Goal: Task Accomplishment & Management: Use online tool/utility

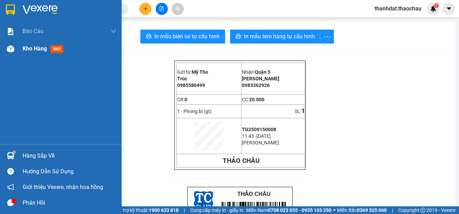
click at [28, 47] on span "Kho hàng" at bounding box center [35, 48] width 24 height 7
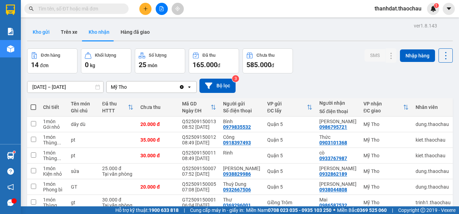
click at [42, 31] on button "Kho gửi" at bounding box center [41, 32] width 28 height 17
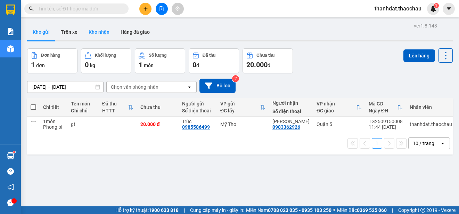
click at [90, 30] on button "Kho nhận" at bounding box center [99, 32] width 32 height 17
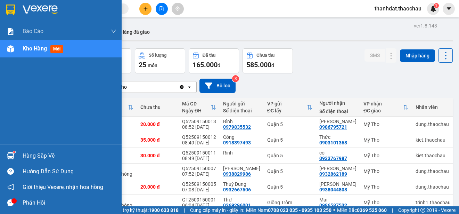
click at [20, 156] on div "Hàng sắp về" at bounding box center [61, 156] width 122 height 16
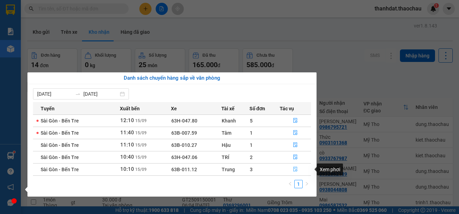
click at [296, 169] on icon "file-done" at bounding box center [295, 168] width 5 height 5
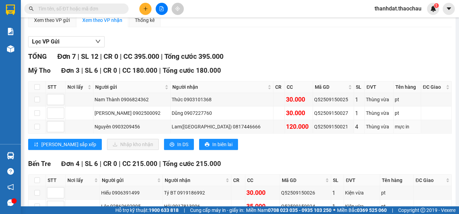
scroll to position [104, 0]
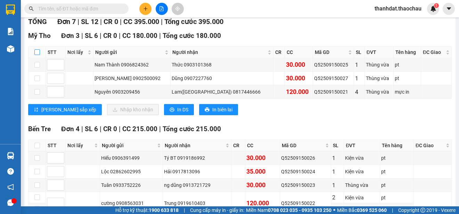
click at [37, 52] on input "checkbox" at bounding box center [37, 52] width 6 height 6
checkbox input "true"
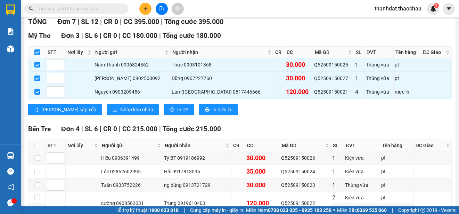
checkbox input "true"
click at [120, 109] on span "Nhập kho nhận" at bounding box center [136, 110] width 33 height 8
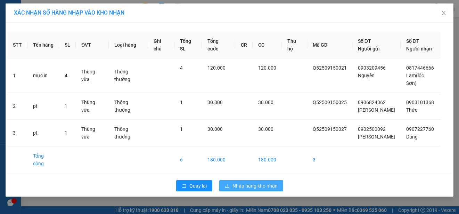
click at [254, 182] on span "Nhập hàng kho nhận" at bounding box center [254, 186] width 45 height 8
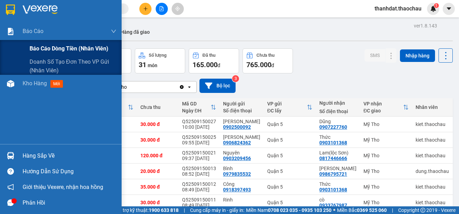
click at [40, 47] on span "Báo cáo dòng tiền (nhân viên)" at bounding box center [69, 48] width 79 height 9
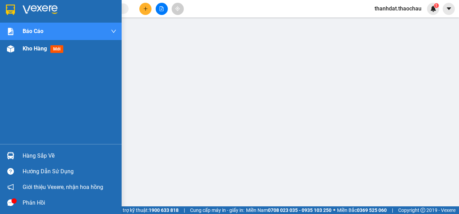
click at [34, 49] on span "Kho hàng" at bounding box center [35, 48] width 24 height 7
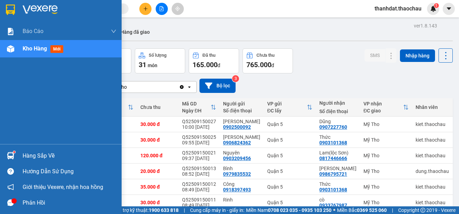
click at [26, 154] on div "Hàng sắp về" at bounding box center [70, 155] width 94 height 10
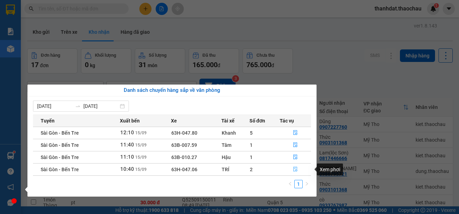
click at [295, 168] on icon "file-done" at bounding box center [295, 169] width 4 height 5
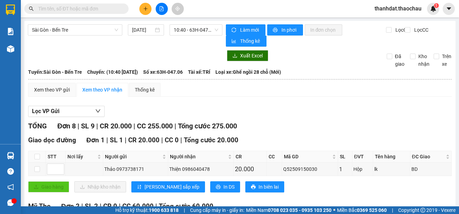
scroll to position [139, 0]
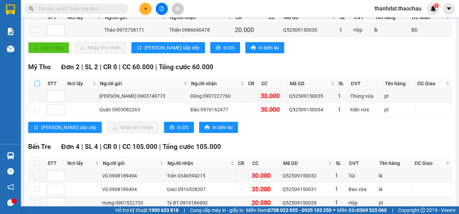
click at [37, 83] on input "checkbox" at bounding box center [37, 84] width 6 height 6
checkbox input "true"
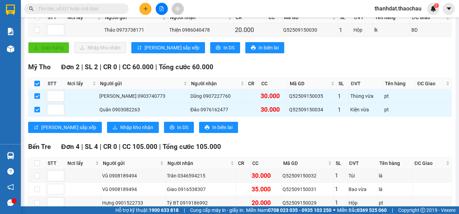
checkbox input "true"
click at [120, 126] on span "Nhập kho nhận" at bounding box center [136, 127] width 33 height 8
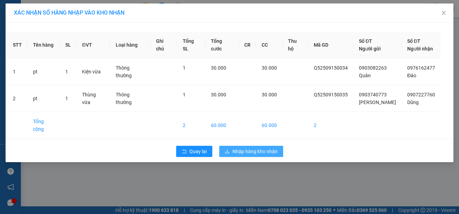
click at [256, 147] on span "Nhập hàng kho nhận" at bounding box center [254, 151] width 45 height 8
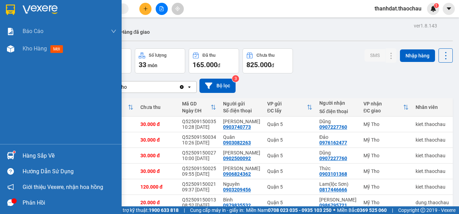
click at [28, 155] on div "Hàng sắp về" at bounding box center [70, 155] width 94 height 10
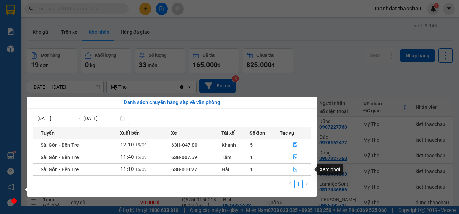
click at [294, 167] on icon "file-done" at bounding box center [295, 168] width 5 height 5
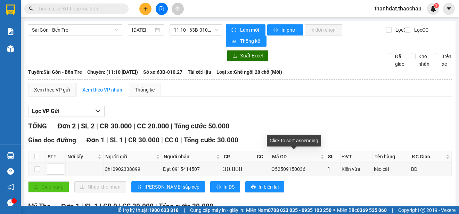
scroll to position [72, 0]
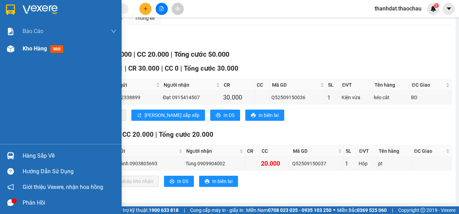
click at [28, 49] on span "Kho hàng" at bounding box center [35, 48] width 24 height 7
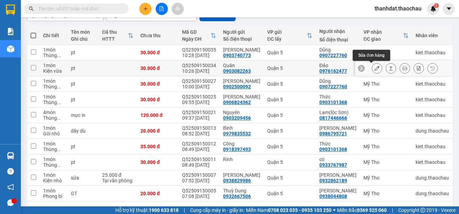
click at [374, 70] on icon at bounding box center [376, 68] width 5 height 5
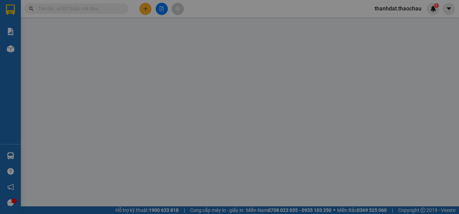
type input "0903082263"
type input "Quân"
type input "0976162477"
type input "Đảo"
type input "30.000"
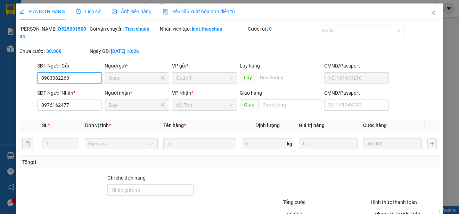
scroll to position [52, 0]
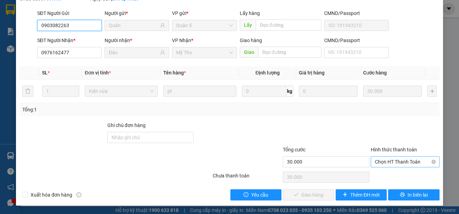
click at [371, 159] on div "Chọn HT Thanh Toán" at bounding box center [405, 161] width 69 height 11
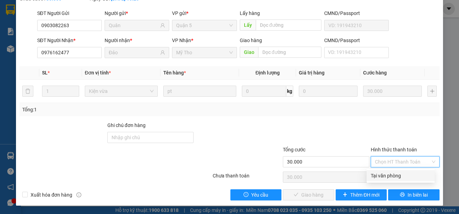
click at [370, 172] on div "Tại văn phòng" at bounding box center [400, 175] width 68 height 11
type input "0"
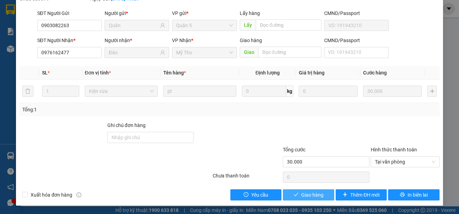
click at [312, 194] on span "Giao hàng" at bounding box center [312, 195] width 22 height 8
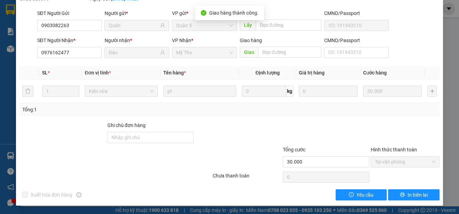
scroll to position [0, 0]
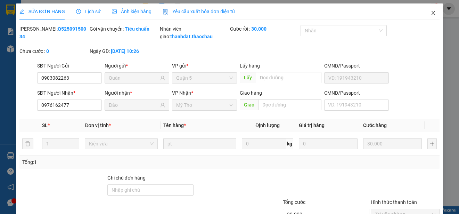
click at [430, 15] on icon "close" at bounding box center [433, 13] width 6 height 6
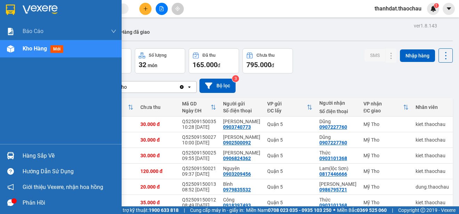
click at [23, 154] on div "Hàng sắp về" at bounding box center [70, 155] width 94 height 10
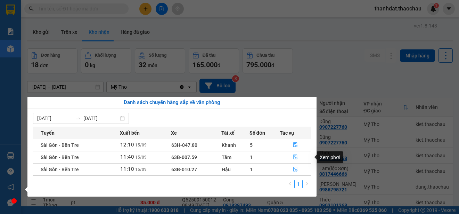
click at [294, 156] on icon "file-done" at bounding box center [295, 156] width 5 height 5
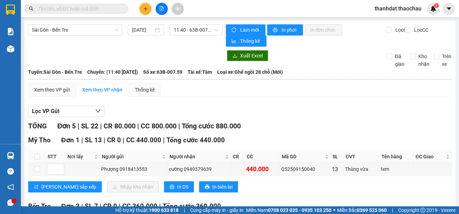
scroll to position [104, 0]
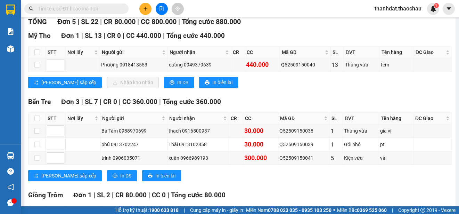
click at [191, 30] on div "TỔNG Đơn 5 | SL 22 | CR 80.000 | CC 800.000 | Tổng cước 880.000 [GEOGRAPHIC_DAT…" at bounding box center [239, 140] width 423 height 248
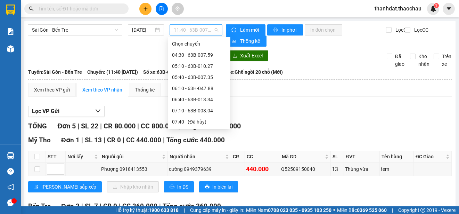
click at [189, 30] on span "11:40 - 63B-007.59" at bounding box center [196, 30] width 44 height 10
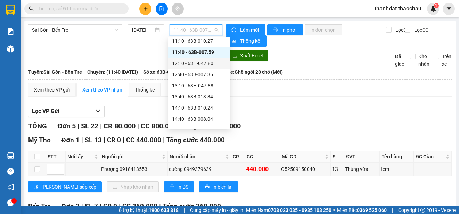
click at [205, 63] on div "12:10 - 63H-047.80" at bounding box center [199, 63] width 54 height 8
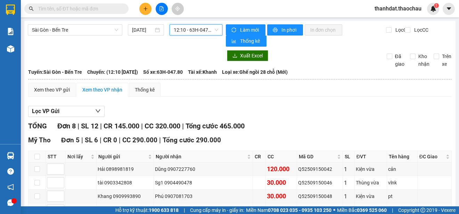
scroll to position [104, 0]
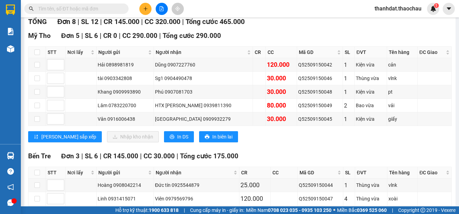
click at [81, 10] on input "text" at bounding box center [79, 9] width 82 height 8
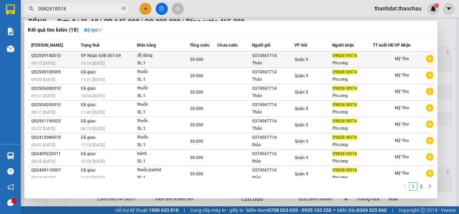
type input "0982618574"
click at [308, 61] on div "Quận 5" at bounding box center [313, 60] width 37 height 8
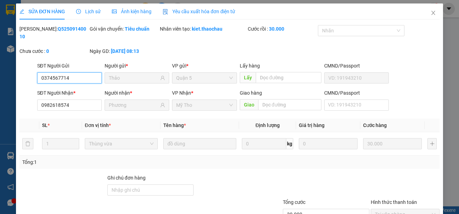
type input "0374567714"
type input "Thảo"
type input "0982618574"
type input "Phương"
type input "30.000"
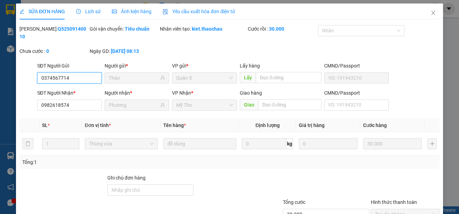
type input "0"
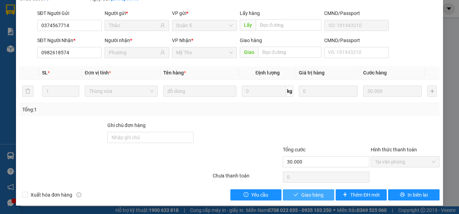
click at [318, 197] on span "Giao hàng" at bounding box center [312, 195] width 22 height 8
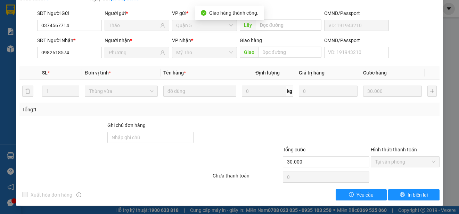
scroll to position [0, 0]
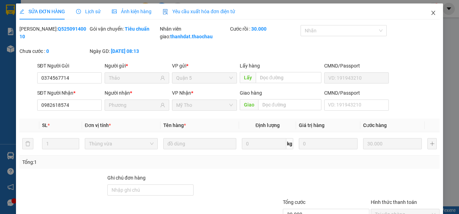
click at [430, 12] on icon "close" at bounding box center [433, 13] width 6 height 6
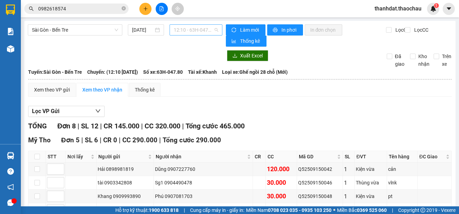
click at [197, 30] on span "12:10 - 63H-047.80" at bounding box center [196, 30] width 44 height 10
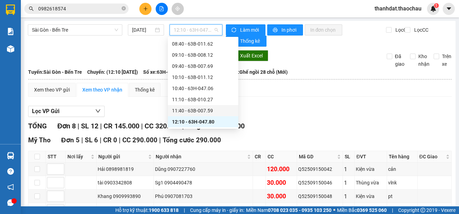
click at [210, 109] on div "11:40 - 63B-007.59" at bounding box center [203, 111] width 62 height 8
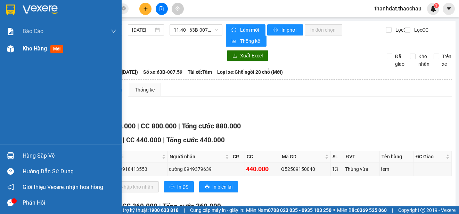
click at [36, 49] on span "Kho hàng" at bounding box center [35, 48] width 24 height 7
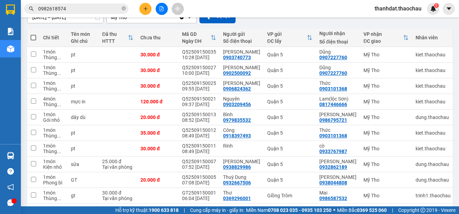
scroll to position [98, 0]
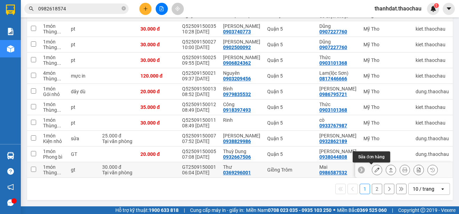
click at [374, 167] on icon at bounding box center [376, 169] width 5 height 5
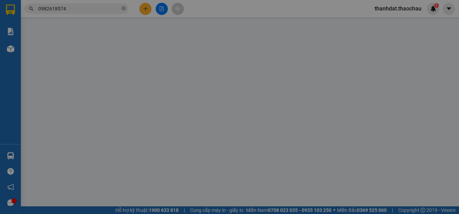
type input "0369296001"
type input "Thư"
type input "0986587532"
type input "Mai"
type input "30.000"
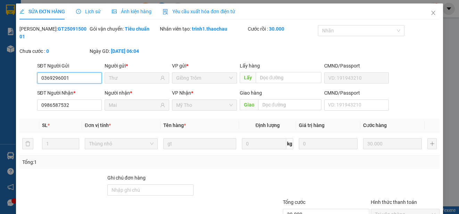
scroll to position [52, 0]
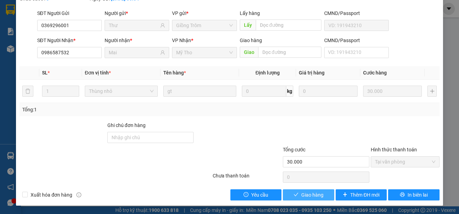
click at [306, 195] on span "Giao hàng" at bounding box center [312, 195] width 22 height 8
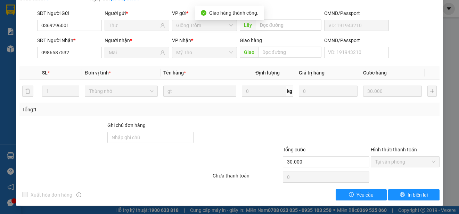
scroll to position [0, 0]
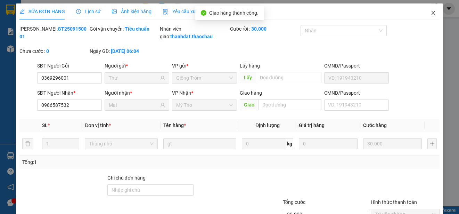
click at [430, 10] on icon "close" at bounding box center [433, 13] width 6 height 6
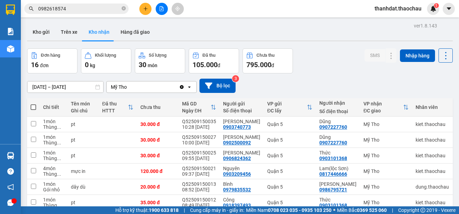
scroll to position [98, 0]
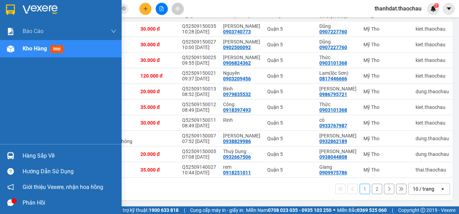
click at [27, 155] on div "Hàng sắp về" at bounding box center [70, 155] width 94 height 10
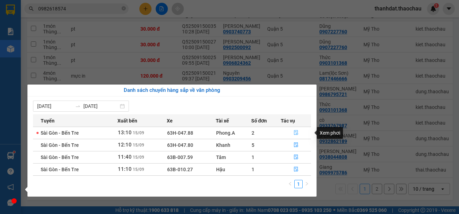
click at [297, 132] on icon "file-done" at bounding box center [296, 132] width 4 height 5
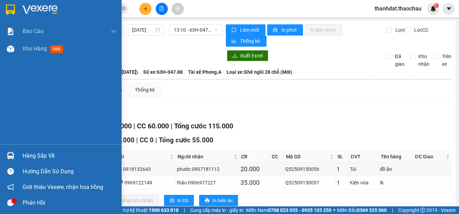
click at [26, 156] on div "Hàng sắp về" at bounding box center [70, 155] width 94 height 10
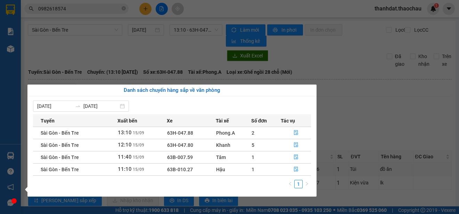
click at [367, 111] on section "Kết quả tìm kiếm ( 18 ) Bộ lọc Mã ĐH Trạng thái Món hàng Tổng cước Chưa cước Ng…" at bounding box center [229, 107] width 459 height 214
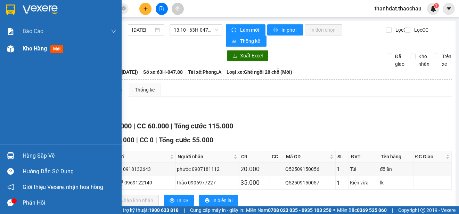
click at [28, 46] on span "Kho hàng" at bounding box center [35, 48] width 24 height 7
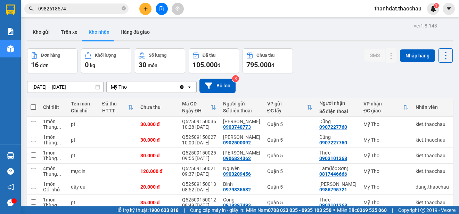
scroll to position [98, 0]
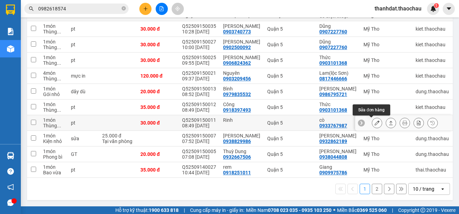
click at [374, 121] on icon at bounding box center [376, 122] width 5 height 5
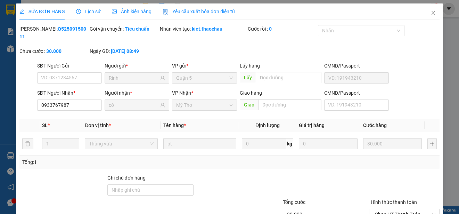
type input "Rinh"
type input "0933767987"
type input "cò"
type input "30.000"
drag, startPoint x: 81, startPoint y: 107, endPoint x: 39, endPoint y: 106, distance: 42.4
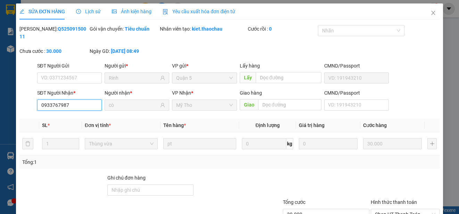
click at [39, 106] on input "0933767987" at bounding box center [69, 104] width 65 height 11
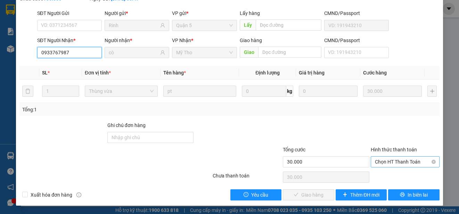
click at [388, 160] on span "Chọn HT Thanh Toán" at bounding box center [405, 161] width 60 height 10
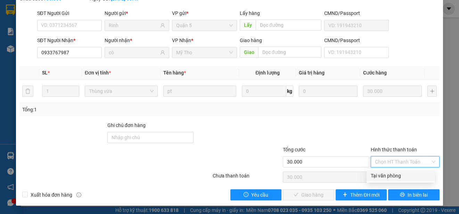
click at [388, 172] on div "Tại văn phòng" at bounding box center [401, 176] width 60 height 8
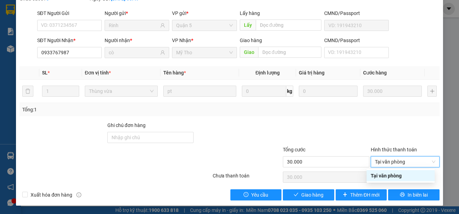
type input "0"
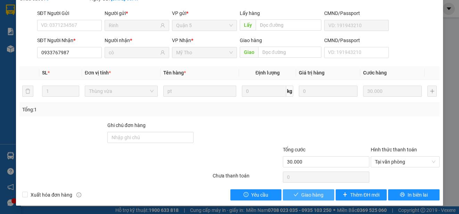
click at [317, 196] on span "Giao hàng" at bounding box center [312, 195] width 22 height 8
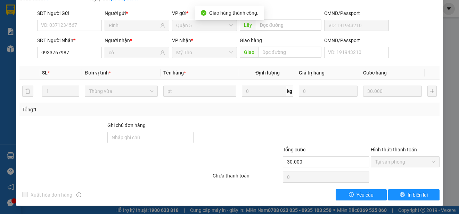
scroll to position [0, 0]
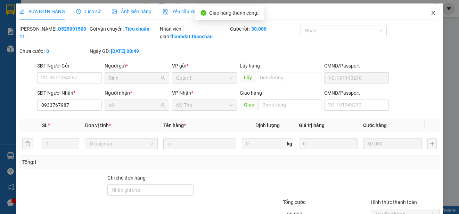
click at [430, 11] on icon "close" at bounding box center [433, 13] width 6 height 6
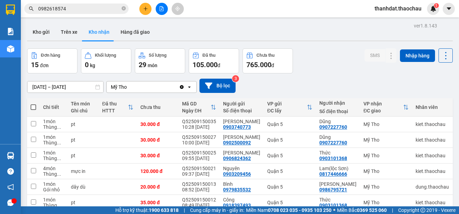
click at [125, 8] on icon "close-circle" at bounding box center [124, 8] width 4 height 4
click at [146, 10] on icon "plus" at bounding box center [145, 8] width 5 height 5
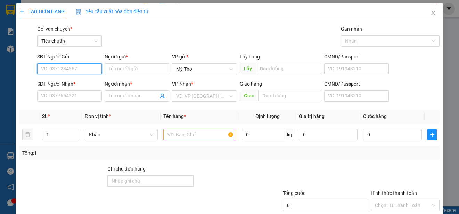
paste input "0933767987"
type input "0933767987"
click at [72, 79] on div "0933767987 - cò" at bounding box center [69, 83] width 56 height 8
type input "cò"
type input "0933767987"
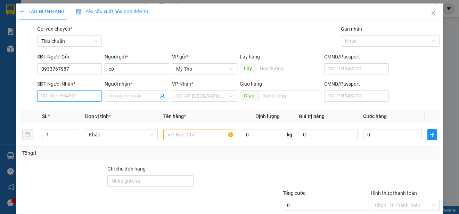
click at [70, 94] on input "SĐT Người Nhận *" at bounding box center [69, 95] width 65 height 11
click at [76, 121] on div "0918287716 - Rinh" at bounding box center [69, 121] width 56 height 8
type input "0918287716"
type input "Rinh"
click at [95, 135] on span "Khác" at bounding box center [121, 134] width 65 height 10
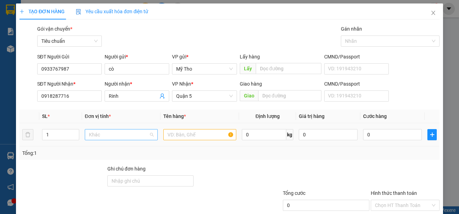
scroll to position [217, 0]
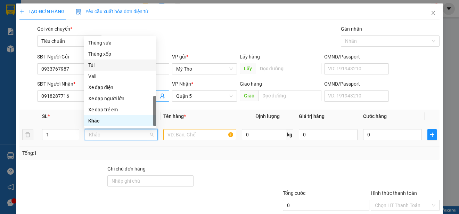
drag, startPoint x: 91, startPoint y: 64, endPoint x: 118, endPoint y: 100, distance: 45.7
click at [94, 68] on div "Túi" at bounding box center [120, 65] width 64 height 8
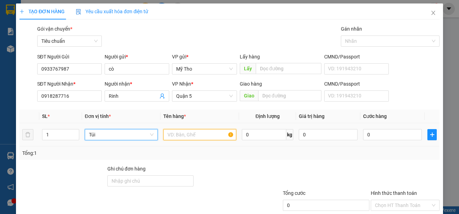
click at [175, 133] on input "text" at bounding box center [199, 134] width 73 height 11
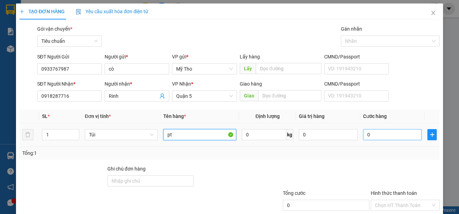
type input "pt"
click at [382, 132] on input "0" at bounding box center [392, 134] width 59 height 11
type input "3"
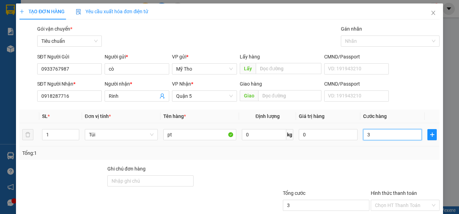
type input "30"
type input "300"
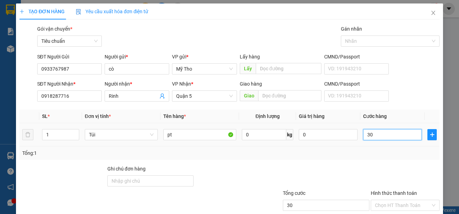
type input "300"
type input "3.000"
type input "30.000"
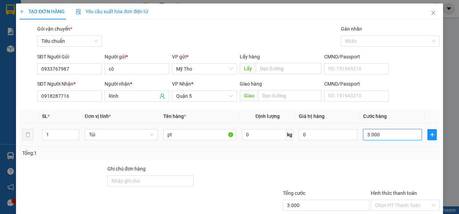
type input "30.000"
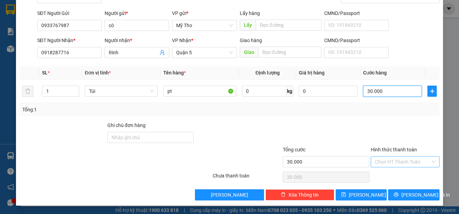
type input "30.000"
click at [375, 157] on input "Hình thức thanh toán" at bounding box center [403, 161] width 56 height 10
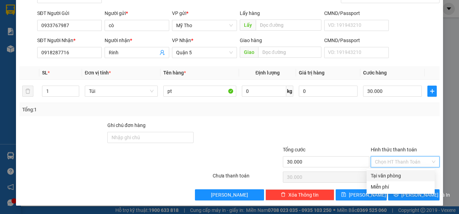
click at [385, 173] on div "Tại văn phòng" at bounding box center [401, 176] width 60 height 8
type input "0"
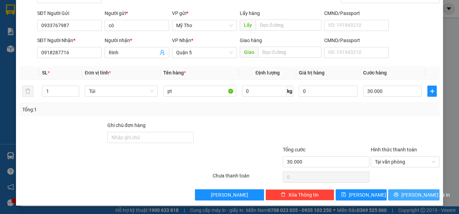
click at [410, 194] on span "[PERSON_NAME] và In" at bounding box center [425, 195] width 49 height 8
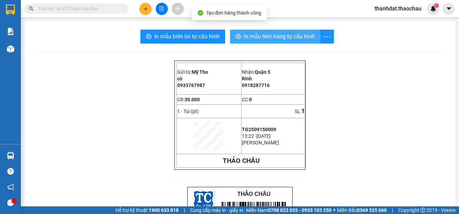
click at [259, 38] on span "In mẫu tem hàng tự cấu hình" at bounding box center [279, 36] width 71 height 9
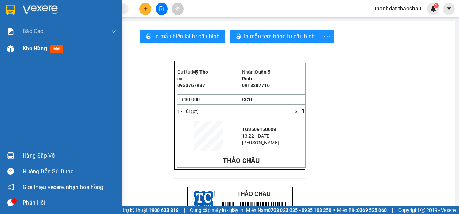
click at [29, 49] on span "Kho hàng" at bounding box center [35, 48] width 24 height 7
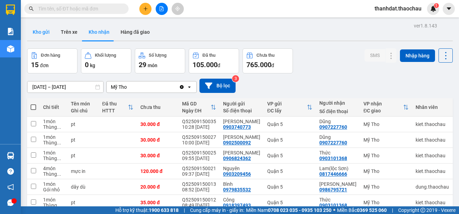
click at [42, 29] on button "Kho gửi" at bounding box center [41, 32] width 28 height 17
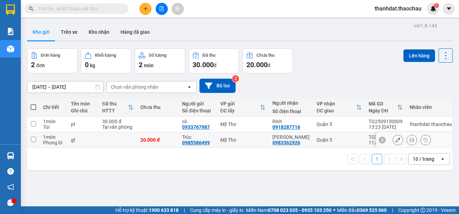
click at [32, 138] on input "checkbox" at bounding box center [33, 139] width 5 height 5
checkbox input "true"
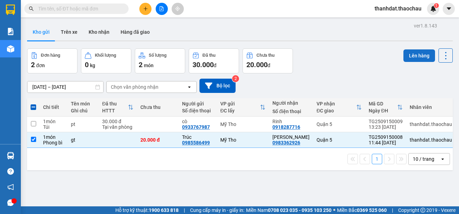
click at [413, 56] on button "Lên hàng" at bounding box center [419, 55] width 32 height 13
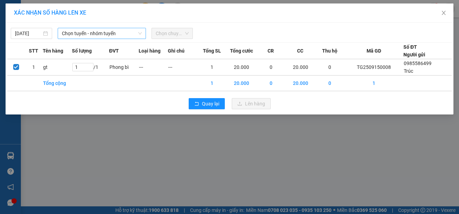
click at [73, 35] on span "Chọn tuyến - nhóm tuyến" at bounding box center [102, 33] width 80 height 10
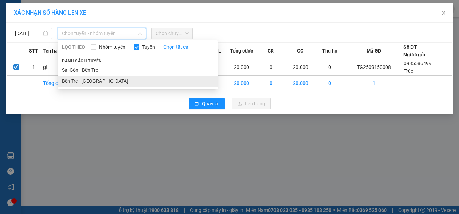
click at [79, 81] on li "Bến Tre - [GEOGRAPHIC_DATA]" at bounding box center [138, 80] width 160 height 11
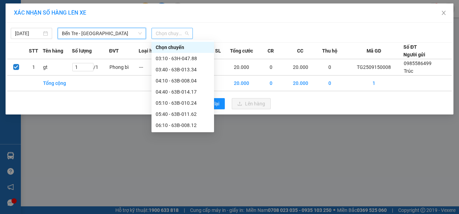
click at [163, 34] on span "Chọn chuyến" at bounding box center [172, 33] width 33 height 10
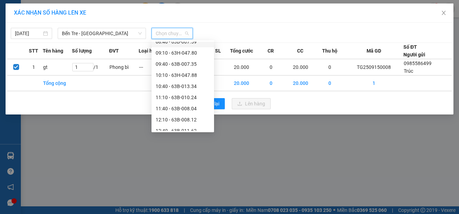
scroll to position [174, 0]
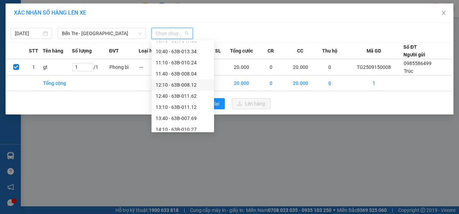
click at [190, 85] on div "12:10 - 63B-008.12" at bounding box center [183, 85] width 54 height 8
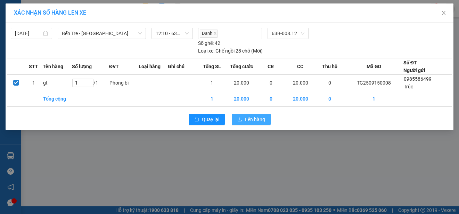
click at [254, 117] on span "Lên hàng" at bounding box center [255, 119] width 20 height 8
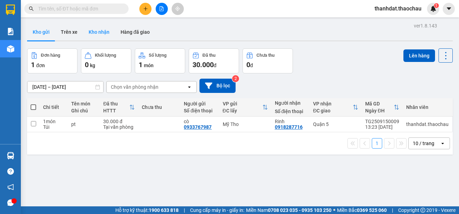
drag, startPoint x: 102, startPoint y: 31, endPoint x: 185, endPoint y: 58, distance: 87.0
click at [103, 32] on button "Kho nhận" at bounding box center [99, 32] width 32 height 17
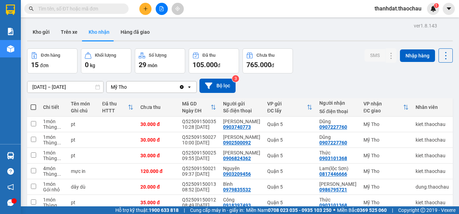
click at [146, 13] on button at bounding box center [145, 9] width 12 height 12
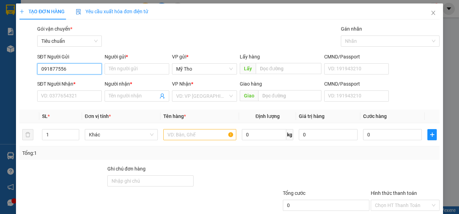
type input "0918775563"
click at [74, 81] on div "0918775563 - Việt (ánh dương)" at bounding box center [75, 83] width 68 height 8
type input "Việt (ánh dương)"
type input "0918775563"
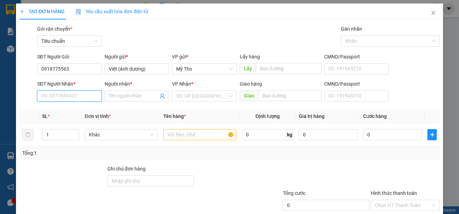
click at [84, 95] on input "SĐT Người Nhận *" at bounding box center [69, 95] width 65 height 11
type input "0906606333"
click at [88, 109] on div "0906606333 - long gia" at bounding box center [69, 110] width 56 height 8
type input "long gia"
click at [97, 134] on span "Khác" at bounding box center [121, 134] width 65 height 10
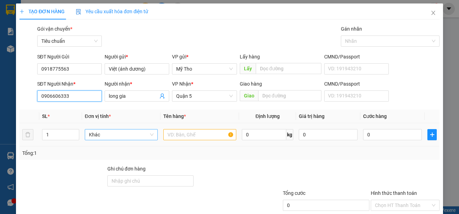
type input "0906606333"
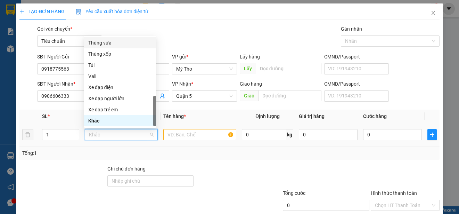
drag, startPoint x: 109, startPoint y: 42, endPoint x: 124, endPoint y: 67, distance: 29.0
click at [109, 42] on div "Thùng vừa" at bounding box center [120, 43] width 64 height 8
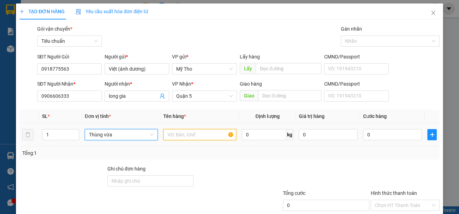
click at [173, 135] on input "text" at bounding box center [199, 134] width 73 height 11
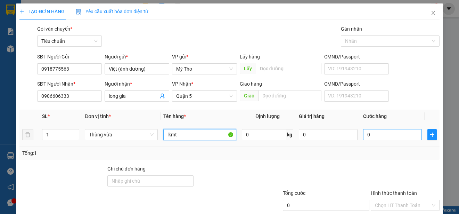
type input "lkmt"
drag, startPoint x: 381, startPoint y: 135, endPoint x: 379, endPoint y: 132, distance: 3.8
click at [381, 135] on input "0" at bounding box center [392, 134] width 59 height 11
type input "3"
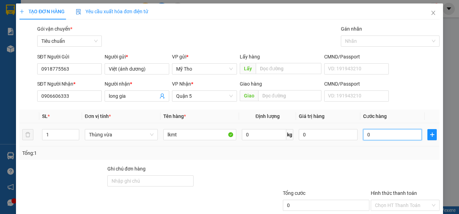
type input "3"
type input "30"
type input "300"
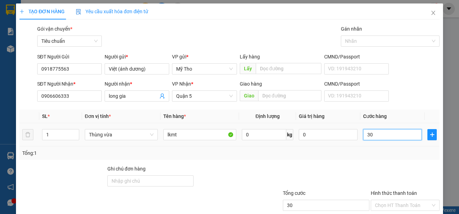
type input "300"
type input "3.000"
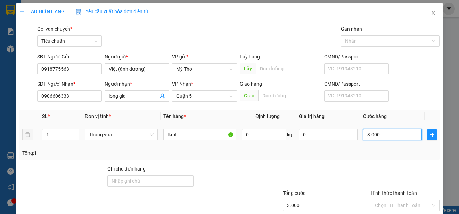
type input "30.000"
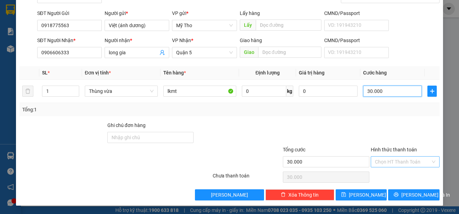
type input "30.000"
click at [397, 160] on input "Hình thức thanh toán" at bounding box center [403, 161] width 56 height 10
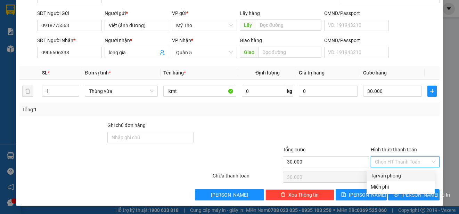
click at [398, 175] on div "Tại văn phòng" at bounding box center [401, 176] width 60 height 8
type input "0"
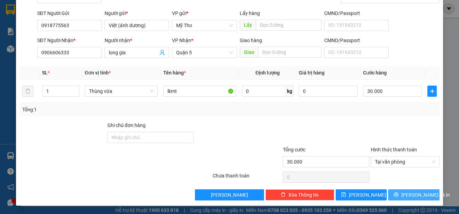
click at [411, 195] on span "[PERSON_NAME] và In" at bounding box center [425, 195] width 49 height 8
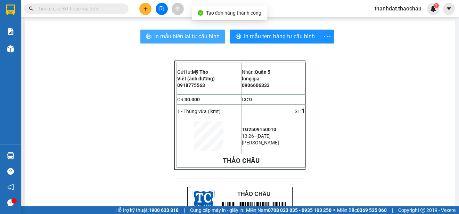
click at [186, 37] on span "In mẫu biên lai tự cấu hình" at bounding box center [186, 36] width 65 height 9
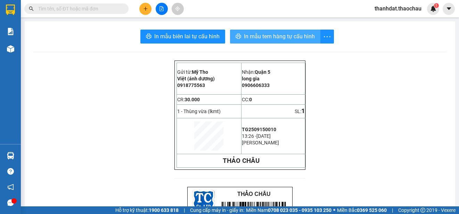
click at [283, 36] on span "In mẫu tem hàng tự cấu hình" at bounding box center [279, 36] width 71 height 9
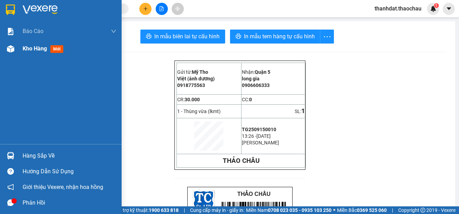
click at [26, 48] on span "Kho hàng" at bounding box center [35, 48] width 24 height 7
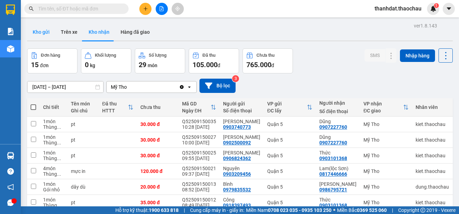
click at [36, 30] on button "Kho gửi" at bounding box center [41, 32] width 28 height 17
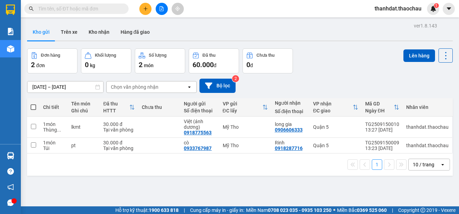
click at [31, 106] on span at bounding box center [34, 107] width 6 height 6
click at [33, 104] on input "checkbox" at bounding box center [33, 104] width 0 height 0
checkbox input "true"
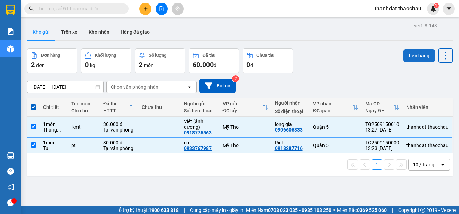
click at [409, 56] on button "Lên hàng" at bounding box center [419, 55] width 32 height 13
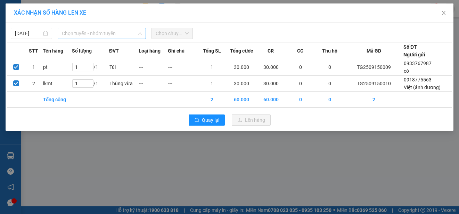
click at [115, 34] on span "Chọn tuyến - nhóm tuyến" at bounding box center [102, 33] width 80 height 10
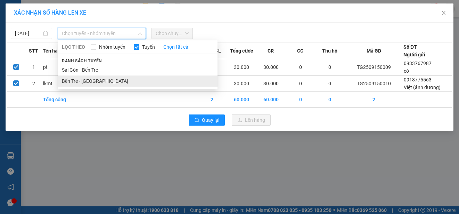
click at [92, 80] on li "Bến Tre - [GEOGRAPHIC_DATA]" at bounding box center [138, 80] width 160 height 11
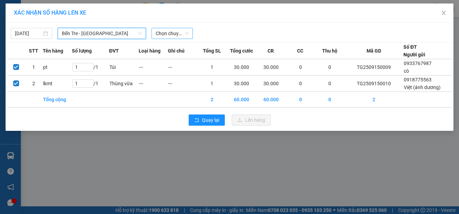
click at [165, 35] on span "Chọn chuyến" at bounding box center [172, 33] width 33 height 10
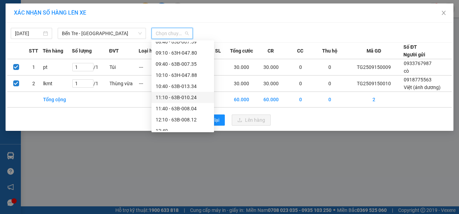
scroll to position [208, 0]
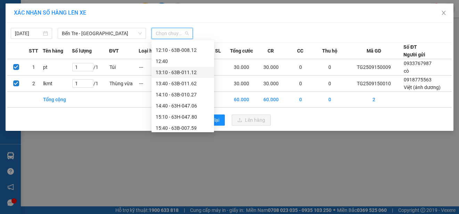
click at [185, 71] on div "13:10 - 63B-011.12" at bounding box center [183, 72] width 54 height 8
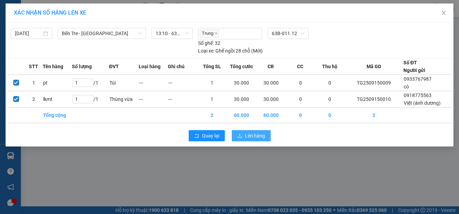
click at [259, 134] on span "Lên hàng" at bounding box center [255, 136] width 20 height 8
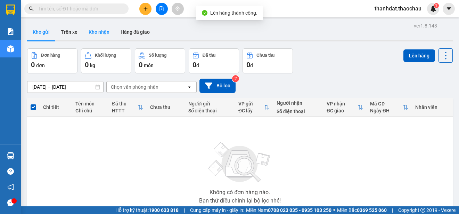
click at [102, 31] on button "Kho nhận" at bounding box center [99, 32] width 32 height 17
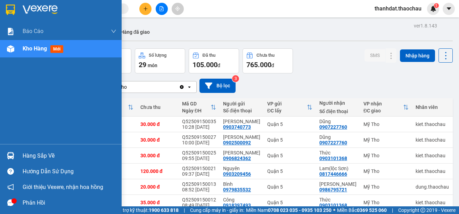
click at [30, 155] on div "Hàng sắp về" at bounding box center [70, 155] width 94 height 10
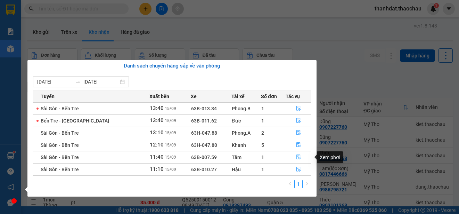
click at [296, 158] on icon "file-done" at bounding box center [298, 156] width 5 height 5
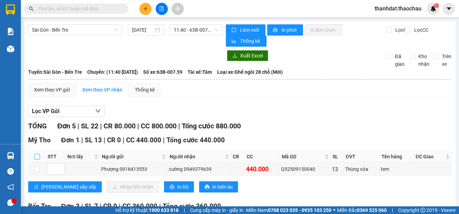
click at [38, 156] on input "checkbox" at bounding box center [37, 157] width 6 height 6
checkbox input "true"
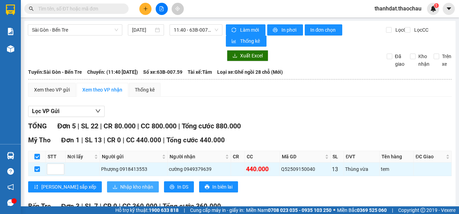
click at [120, 186] on span "Nhập kho nhận" at bounding box center [136, 187] width 33 height 8
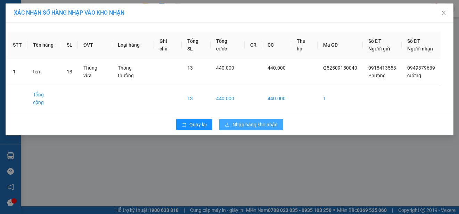
click at [257, 121] on span "Nhập hàng kho nhận" at bounding box center [254, 125] width 45 height 8
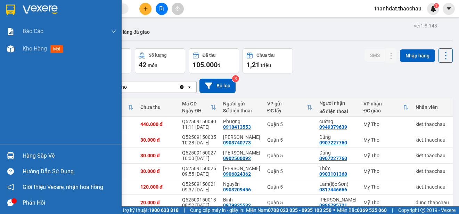
click at [34, 155] on div "Hàng sắp về" at bounding box center [70, 155] width 94 height 10
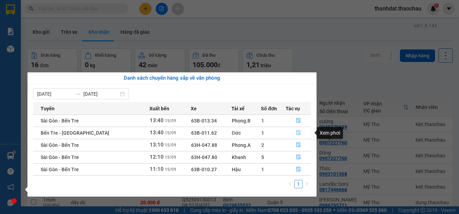
click at [296, 132] on icon "file-done" at bounding box center [298, 132] width 5 height 5
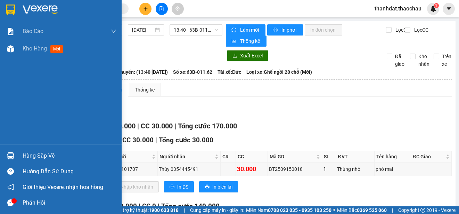
click at [28, 155] on div "Hàng sắp về" at bounding box center [70, 155] width 94 height 10
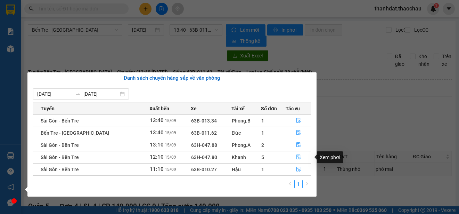
click at [296, 156] on icon "file-done" at bounding box center [298, 156] width 5 height 5
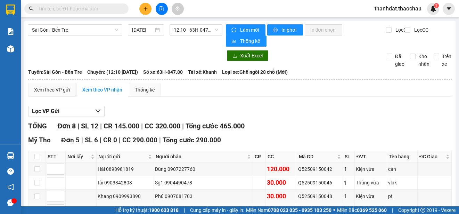
scroll to position [69, 0]
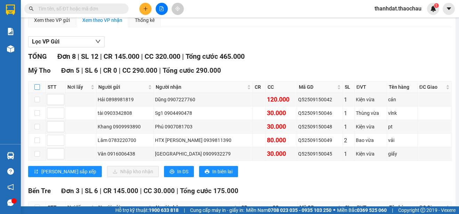
click at [36, 88] on input "checkbox" at bounding box center [37, 87] width 6 height 6
checkbox input "true"
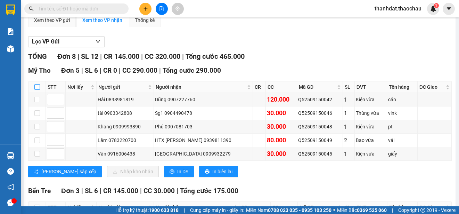
checkbox input "true"
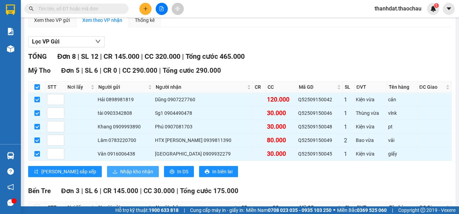
click at [120, 170] on span "Nhập kho nhận" at bounding box center [136, 171] width 33 height 8
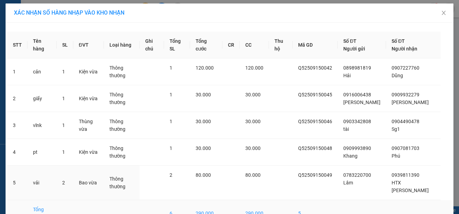
scroll to position [44, 0]
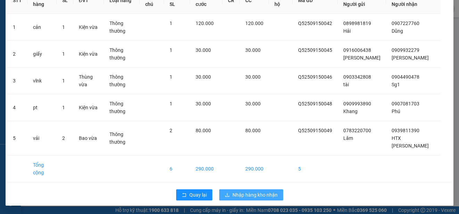
click at [258, 193] on span "Nhập hàng kho nhận" at bounding box center [254, 195] width 45 height 8
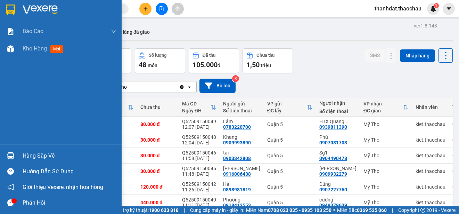
click at [34, 155] on div "Hàng sắp về" at bounding box center [70, 155] width 94 height 10
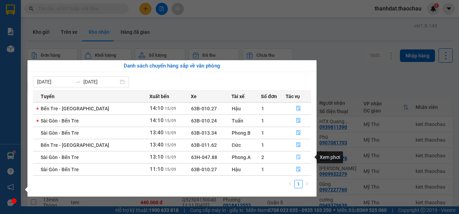
click at [296, 157] on icon "file-done" at bounding box center [298, 156] width 5 height 5
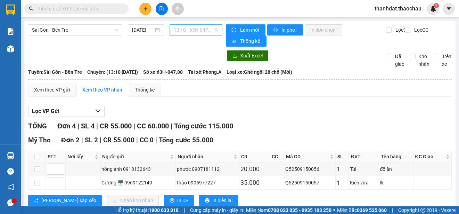
click at [183, 30] on span "13:10 - 63H-047.88" at bounding box center [196, 30] width 44 height 10
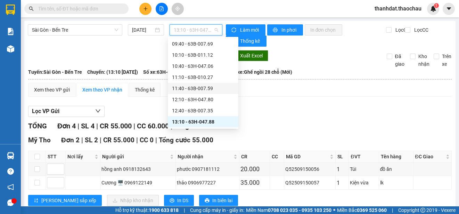
scroll to position [157, 0]
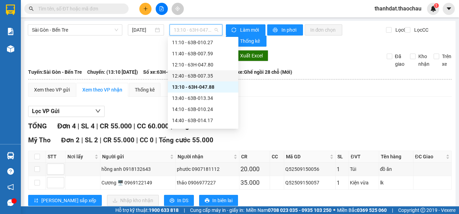
click at [209, 72] on div "12:40 - 63B-007.35" at bounding box center [203, 76] width 62 height 8
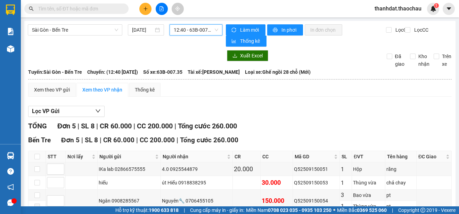
click at [204, 30] on span "12:40 - 63B-007.35" at bounding box center [196, 30] width 44 height 10
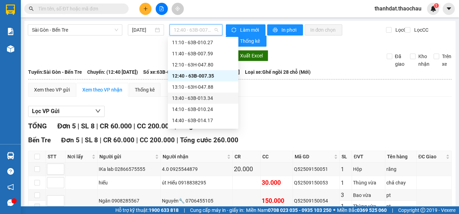
click at [207, 97] on div "13:40 - 63B-013.34" at bounding box center [203, 98] width 62 height 8
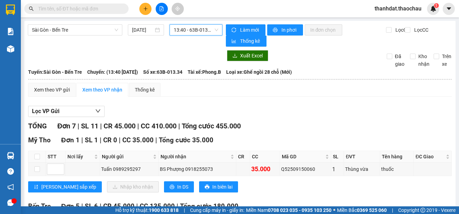
click at [192, 30] on span "13:40 - 63B-013.34" at bounding box center [196, 30] width 44 height 10
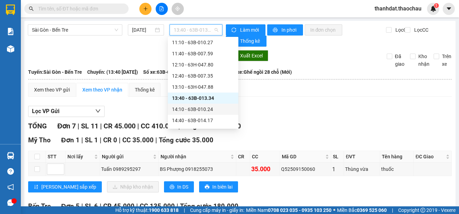
click at [211, 109] on div "14:10 - 63B-010.24" at bounding box center [203, 109] width 62 height 8
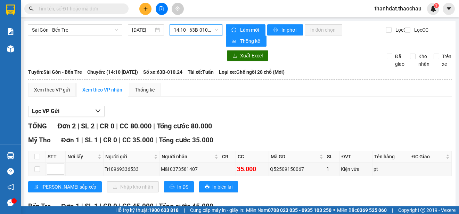
click at [191, 31] on span "14:10 - 63B-010.24" at bounding box center [196, 30] width 44 height 10
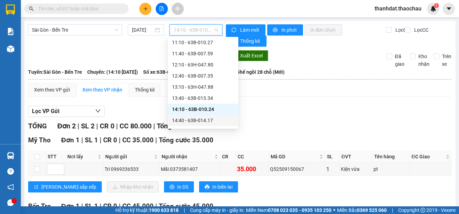
click at [205, 118] on div "14:40 - 63B-014.17" at bounding box center [203, 120] width 62 height 8
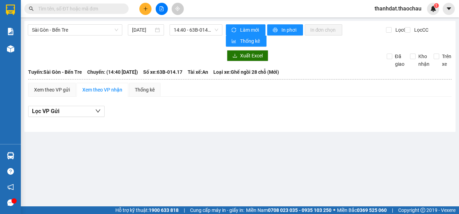
click at [33, 48] on div "[GEOGRAPHIC_DATA] - Bến Tre [DATE] 14:40 - 63B-014.17 Làm mới In phơi In đơn ch…" at bounding box center [239, 76] width 431 height 111
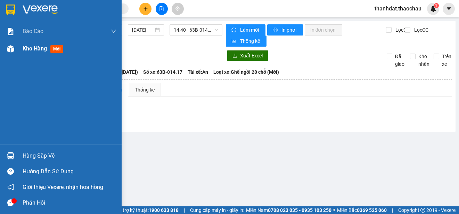
click at [28, 50] on span "Kho hàng" at bounding box center [35, 48] width 24 height 7
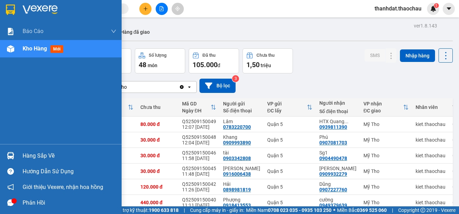
click at [28, 155] on div "Hàng sắp về" at bounding box center [70, 155] width 94 height 10
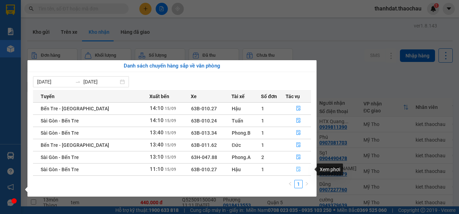
click at [296, 169] on icon "file-done" at bounding box center [298, 168] width 5 height 5
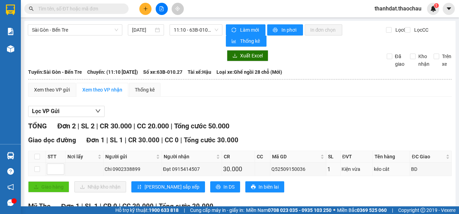
scroll to position [72, 0]
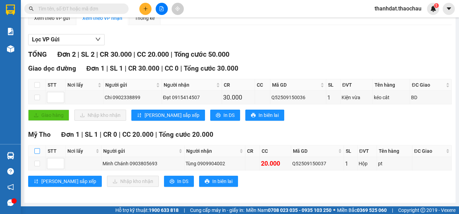
click at [39, 151] on input "checkbox" at bounding box center [37, 151] width 6 height 6
checkbox input "true"
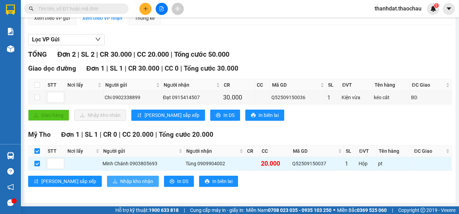
click at [120, 180] on span "Nhập kho nhận" at bounding box center [136, 181] width 33 height 8
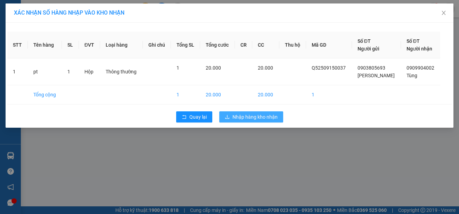
click at [258, 115] on span "Nhập hàng kho nhận" at bounding box center [254, 117] width 45 height 8
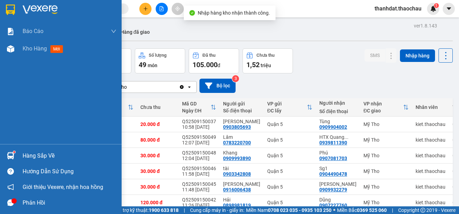
click at [23, 152] on div "Hàng sắp về" at bounding box center [70, 155] width 94 height 10
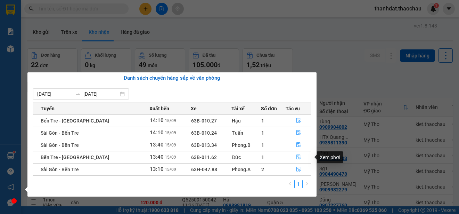
click at [296, 155] on icon "file-done" at bounding box center [298, 156] width 5 height 5
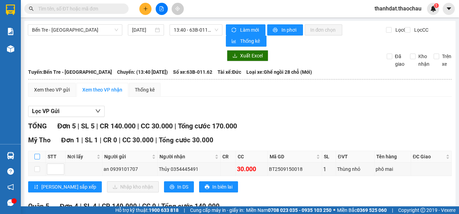
click at [36, 156] on input "checkbox" at bounding box center [37, 157] width 6 height 6
checkbox input "true"
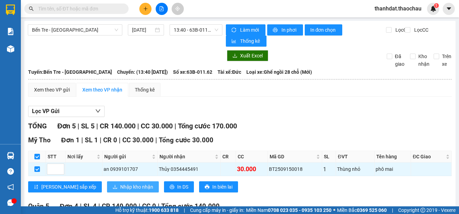
click at [120, 187] on span "Nhập kho nhận" at bounding box center [136, 187] width 33 height 8
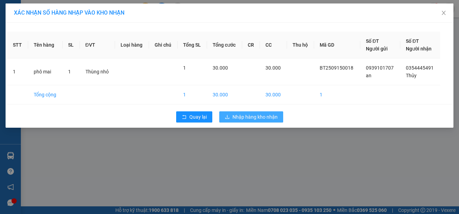
click at [263, 115] on span "Nhập hàng kho nhận" at bounding box center [254, 117] width 45 height 8
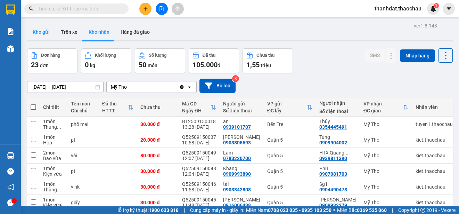
click at [45, 31] on button "Kho gửi" at bounding box center [41, 32] width 28 height 17
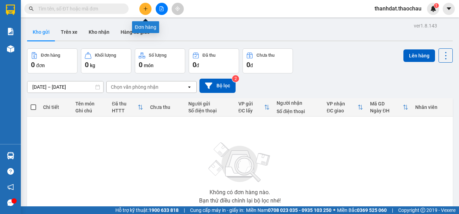
click at [143, 10] on icon "plus" at bounding box center [145, 8] width 5 height 5
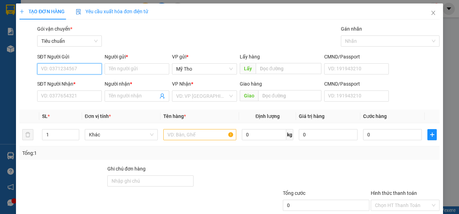
click at [78, 65] on input "SĐT Người Gửi" at bounding box center [69, 68] width 65 height 11
click at [66, 81] on div "0907700500 - Nhi" at bounding box center [69, 83] width 56 height 8
type input "0907700500"
type input "Nhi"
type input "0907700500"
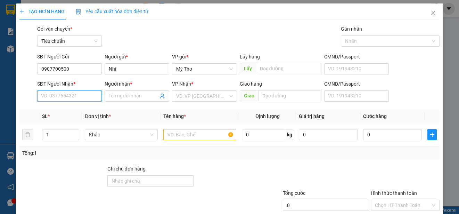
click at [74, 97] on input "SĐT Người Nhận *" at bounding box center [69, 95] width 65 height 11
click at [78, 111] on div "0908077087 - Sơn tiệm tiện" at bounding box center [70, 110] width 59 height 8
type input "0908077087"
type input "Sơn tiệm tiện"
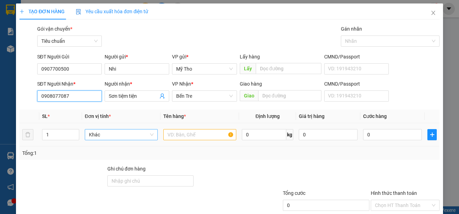
click at [104, 132] on span "Khác" at bounding box center [121, 134] width 65 height 10
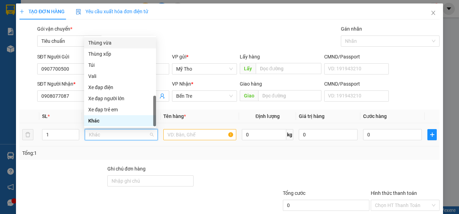
drag, startPoint x: 94, startPoint y: 43, endPoint x: 137, endPoint y: 101, distance: 72.3
click at [100, 50] on div "Thùng nhỏ Thùng vừa Thùng xốp Túi Vali Xe đạp điện Xe đạp người lớn Xe đạp trẻ …" at bounding box center [120, 76] width 72 height 100
click at [172, 134] on input "text" at bounding box center [199, 134] width 73 height 11
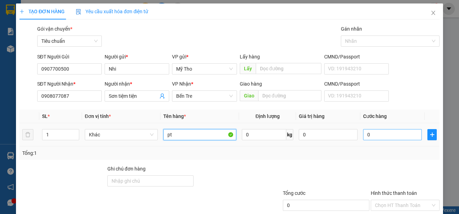
type input "pt"
click at [378, 135] on input "0" at bounding box center [392, 134] width 59 height 11
type input "2"
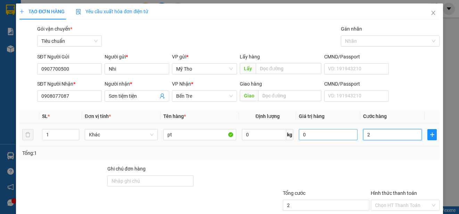
type input "25"
type input "250"
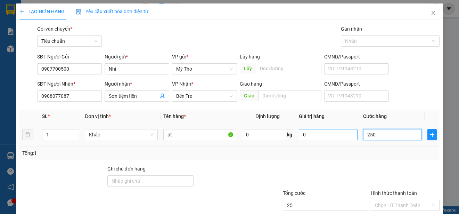
type input "250"
type input "2.500"
type input "25.000"
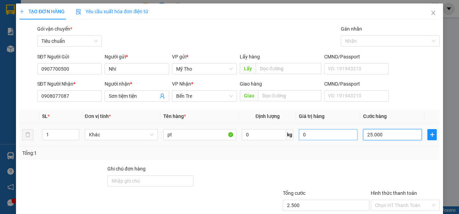
type input "25.000"
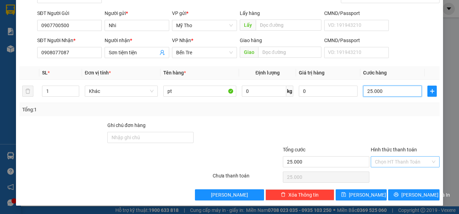
type input "25.000"
click at [380, 161] on input "Hình thức thanh toán" at bounding box center [403, 161] width 56 height 10
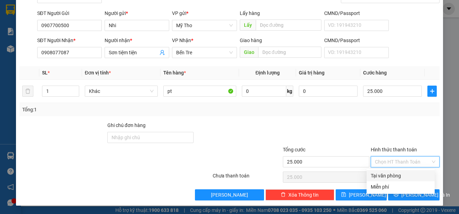
click at [359, 114] on div "Tổng: 1" at bounding box center [229, 109] width 420 height 13
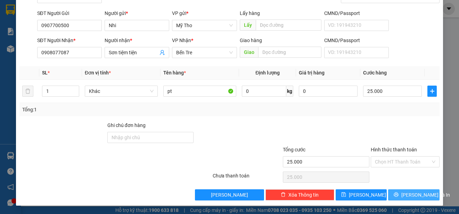
click at [413, 193] on span "[PERSON_NAME] và In" at bounding box center [425, 195] width 49 height 8
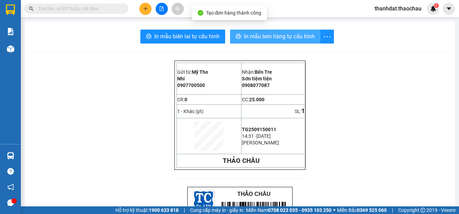
click at [279, 39] on span "In mẫu tem hàng tự cấu hình" at bounding box center [279, 36] width 71 height 9
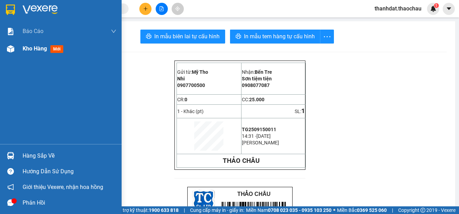
click at [28, 47] on span "Kho hàng" at bounding box center [35, 48] width 24 height 7
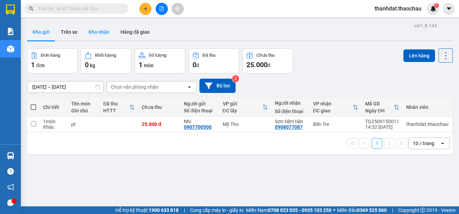
click at [101, 27] on button "Kho nhận" at bounding box center [99, 32] width 32 height 17
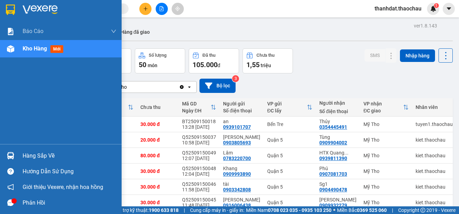
click at [22, 155] on div "Hàng sắp về" at bounding box center [61, 156] width 122 height 16
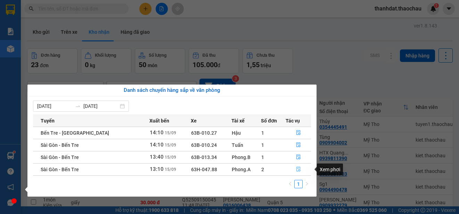
click at [296, 168] on icon "file-done" at bounding box center [298, 168] width 5 height 5
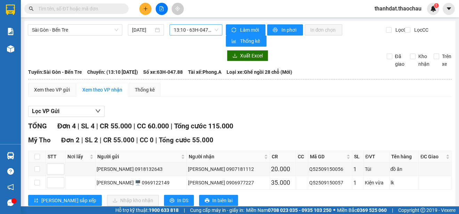
click at [192, 30] on span "13:10 - 63H-047.88" at bounding box center [196, 30] width 44 height 10
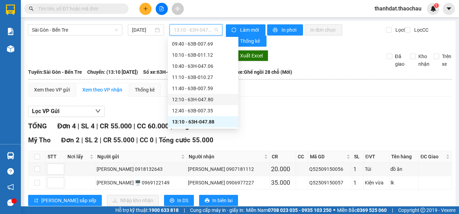
scroll to position [157, 0]
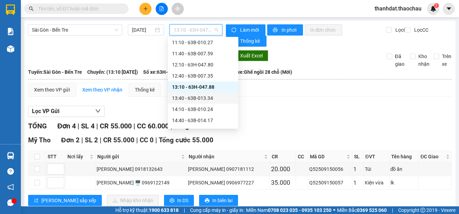
click at [211, 96] on div "13:40 - 63B-013.34" at bounding box center [203, 98] width 62 height 8
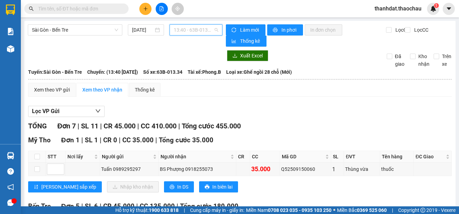
click at [204, 32] on span "13:40 - 63B-013.34" at bounding box center [196, 30] width 44 height 10
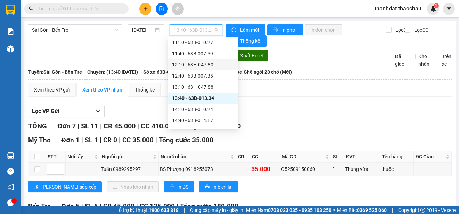
click at [207, 61] on div "12:10 - 63H-047.80" at bounding box center [203, 65] width 62 height 8
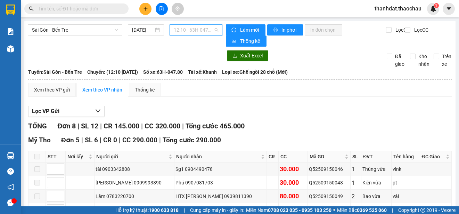
click at [206, 29] on span "12:10 - 63H-047.80" at bounding box center [196, 30] width 44 height 10
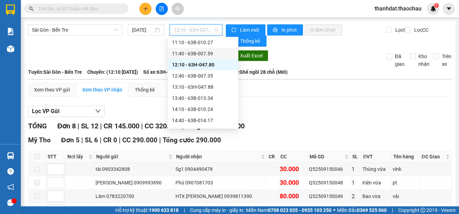
scroll to position [192, 0]
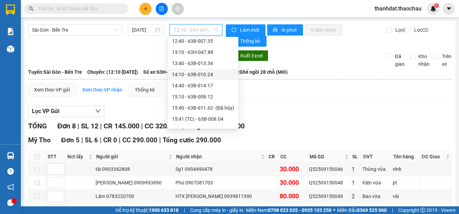
click at [200, 72] on div "14:10 - 63B-010.24" at bounding box center [203, 75] width 62 height 8
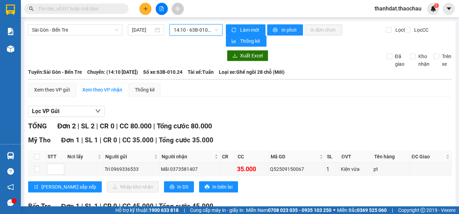
click at [198, 31] on span "14:10 - 63B-010.24" at bounding box center [196, 30] width 44 height 10
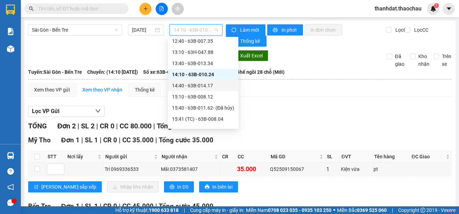
click at [206, 85] on div "14:40 - 63B-014.17" at bounding box center [203, 86] width 62 height 8
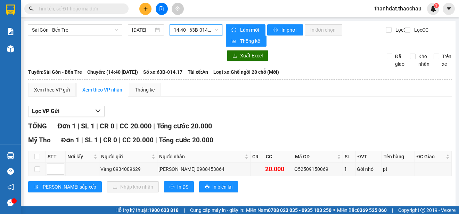
click at [200, 32] on span "14:40 - 63B-014.17" at bounding box center [196, 30] width 44 height 10
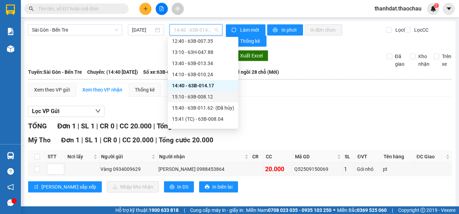
click at [205, 95] on div "15:10 - 63B-008.12" at bounding box center [203, 97] width 62 height 8
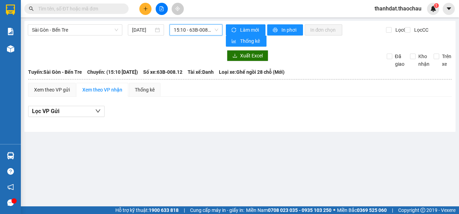
click at [197, 31] on span "15:10 - 63B-008.12" at bounding box center [196, 30] width 44 height 10
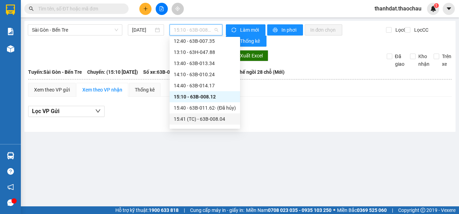
click at [208, 115] on div "15:41 (TC) - 63B-008.04" at bounding box center [205, 119] width 62 height 8
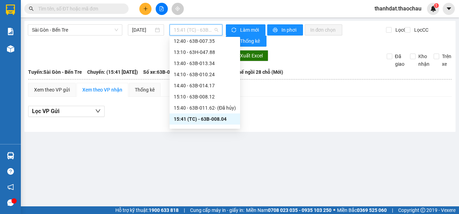
click at [194, 30] on span "15:41 (TC) - 63B-008.04" at bounding box center [196, 30] width 44 height 10
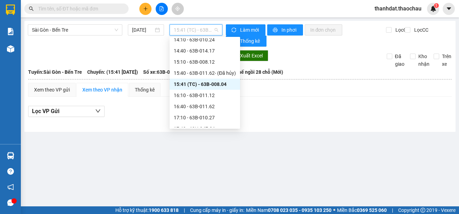
scroll to position [261, 0]
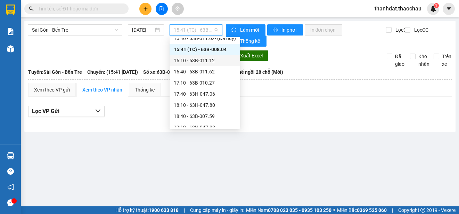
click at [208, 59] on div "16:10 - 63B-011.12" at bounding box center [205, 61] width 62 height 8
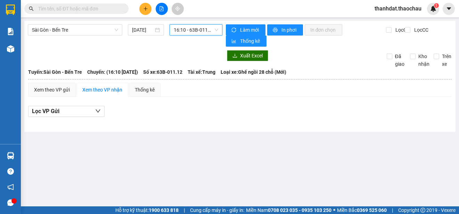
click at [202, 31] on span "16:10 - 63B-011.12" at bounding box center [196, 30] width 44 height 10
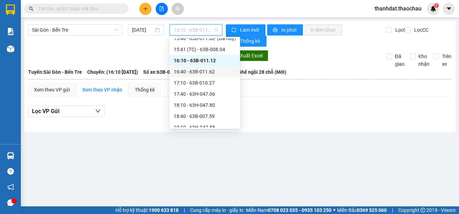
click at [207, 71] on div "16:40 - 63B-011.62" at bounding box center [205, 72] width 62 height 8
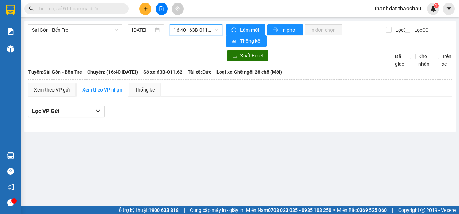
click at [200, 30] on span "16:40 - 63B-011.62" at bounding box center [196, 30] width 44 height 10
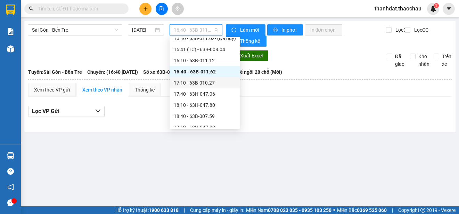
click at [207, 83] on div "17:10 - 63B-010.27" at bounding box center [205, 83] width 62 height 8
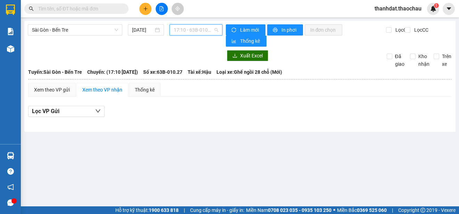
click at [200, 31] on span "17:10 - 63B-010.27" at bounding box center [196, 30] width 44 height 10
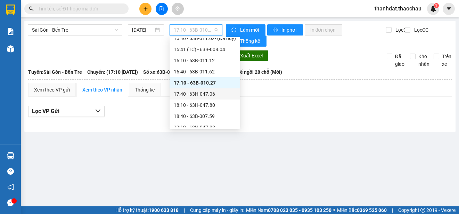
click at [208, 93] on div "17:40 - 63H-047.06" at bounding box center [205, 94] width 62 height 8
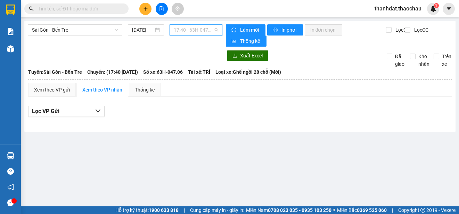
click at [196, 31] on span "17:40 - 63H-047.06" at bounding box center [196, 30] width 44 height 10
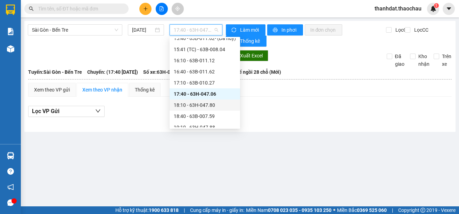
click at [198, 102] on div "18:10 - 63H-047.80" at bounding box center [205, 105] width 62 height 8
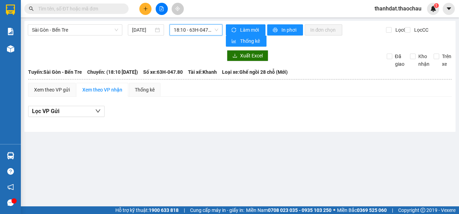
click at [200, 31] on span "18:10 - 63H-047.80" at bounding box center [196, 30] width 44 height 10
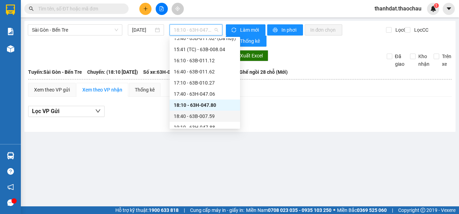
click at [205, 112] on div "18:40 - 63B-007.59" at bounding box center [205, 116] width 62 height 8
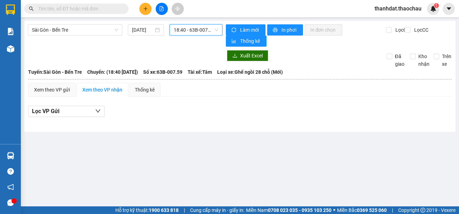
click at [203, 31] on span "18:40 - 63B-007.59" at bounding box center [196, 30] width 44 height 10
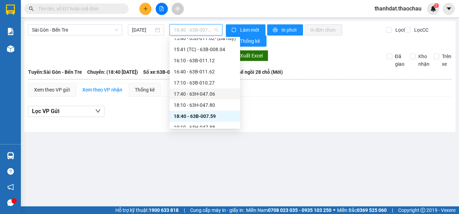
scroll to position [267, 0]
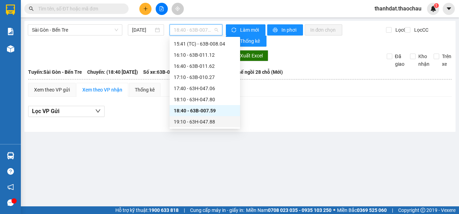
click at [207, 121] on div "19:10 - 63H-047.88" at bounding box center [205, 122] width 62 height 8
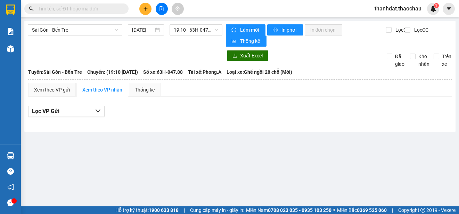
click at [32, 47] on div "Sài Gòn - Bến Tre 15/09/2025 19:10 - 63H-047.88 Làm mới In phơi In đơn chọn Thố…" at bounding box center [239, 76] width 431 height 111
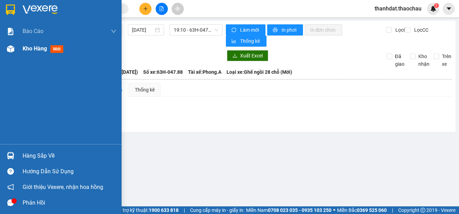
click at [27, 46] on span "Kho hàng" at bounding box center [35, 48] width 24 height 7
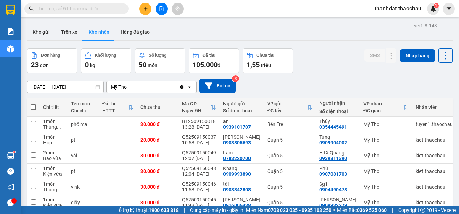
scroll to position [98, 0]
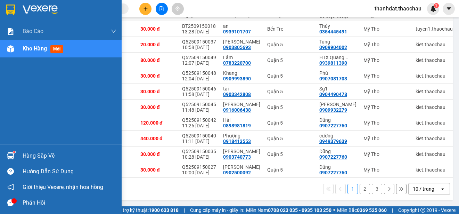
drag, startPoint x: 28, startPoint y: 155, endPoint x: 239, endPoint y: 144, distance: 211.8
click at [28, 155] on div "Hàng sắp về" at bounding box center [70, 155] width 94 height 10
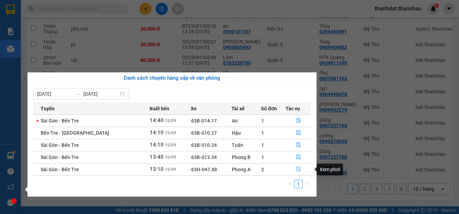
click at [296, 170] on icon "file-done" at bounding box center [298, 168] width 5 height 5
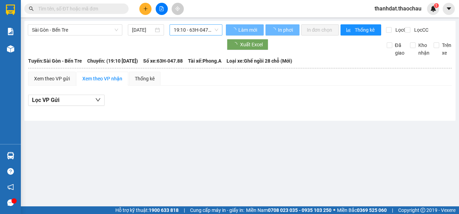
click at [196, 32] on span "19:10 - 63H-047.88" at bounding box center [196, 30] width 44 height 10
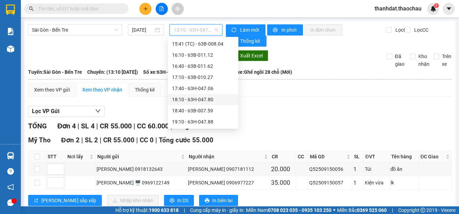
scroll to position [163, 0]
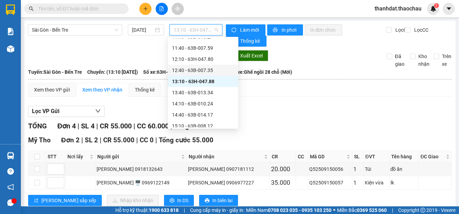
click at [207, 69] on div "12:40 - 63B-007.35" at bounding box center [203, 70] width 62 height 8
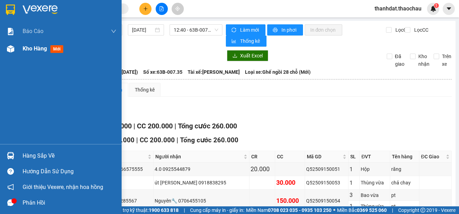
click at [26, 47] on span "Kho hàng" at bounding box center [35, 48] width 24 height 7
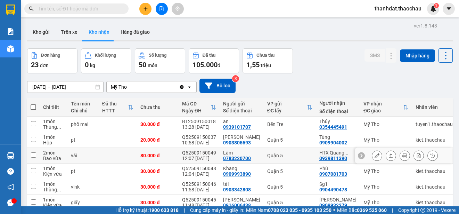
click at [374, 156] on icon at bounding box center [376, 155] width 5 height 5
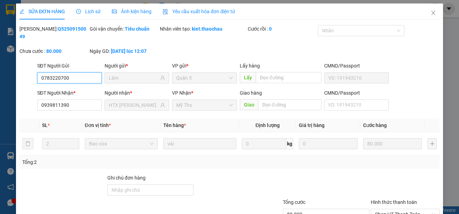
type input "0783220700"
type input "Lâm"
type input "0939811390"
type input "HTX [PERSON_NAME]"
type input "80.000"
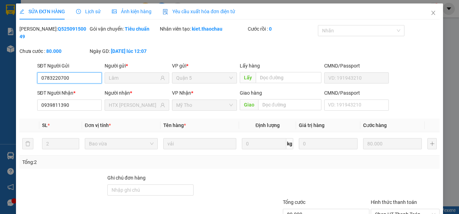
scroll to position [52, 0]
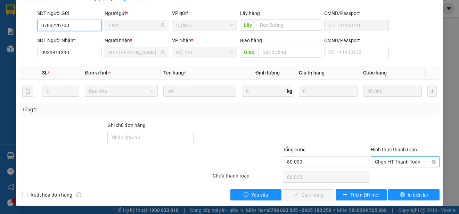
click at [380, 161] on span "Chọn HT Thanh Toán" at bounding box center [405, 161] width 60 height 10
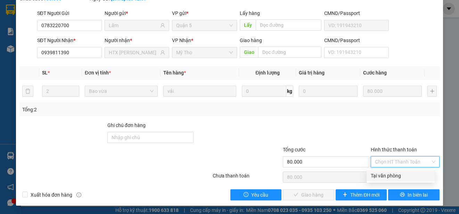
click at [381, 174] on div "Tại văn phòng" at bounding box center [401, 176] width 60 height 8
type input "0"
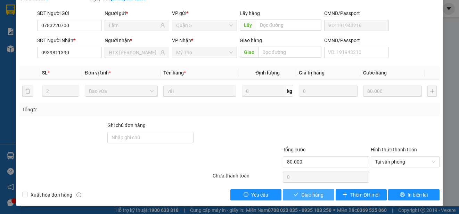
click at [319, 194] on span "Giao hàng" at bounding box center [312, 195] width 22 height 8
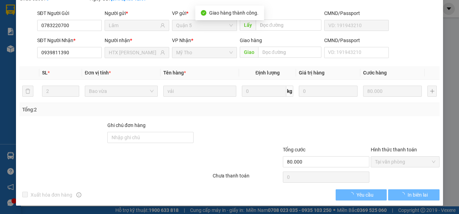
scroll to position [60, 0]
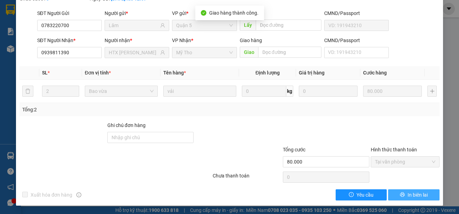
click at [409, 196] on span "In biên lai" at bounding box center [417, 195] width 20 height 8
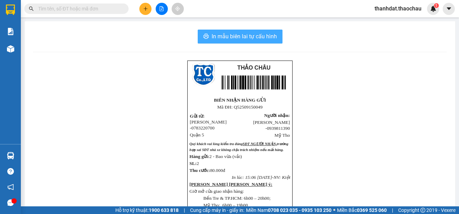
click at [246, 37] on span "In mẫu biên lai tự cấu hình" at bounding box center [244, 36] width 65 height 9
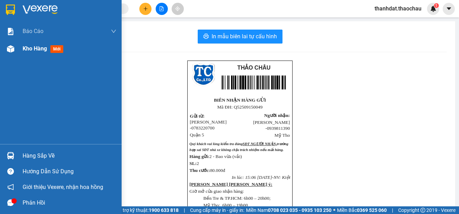
click at [25, 47] on span "Kho hàng" at bounding box center [35, 48] width 24 height 7
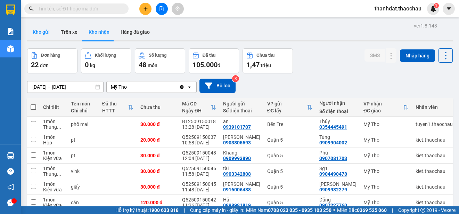
click at [45, 32] on button "Kho gửi" at bounding box center [41, 32] width 28 height 17
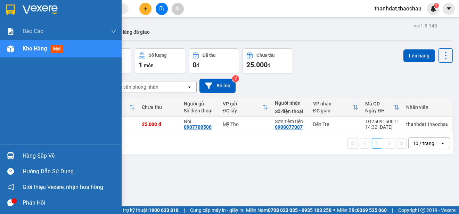
click at [26, 153] on div "Hàng sắp về" at bounding box center [70, 155] width 94 height 10
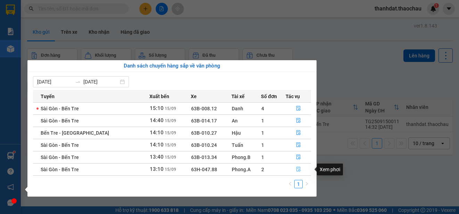
click at [296, 168] on icon "file-done" at bounding box center [298, 169] width 4 height 5
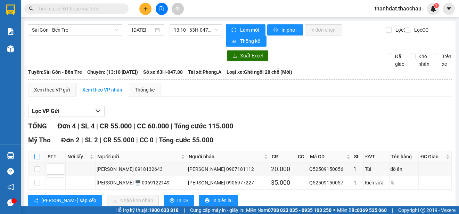
click at [36, 156] on input "checkbox" at bounding box center [37, 157] width 6 height 6
checkbox input "true"
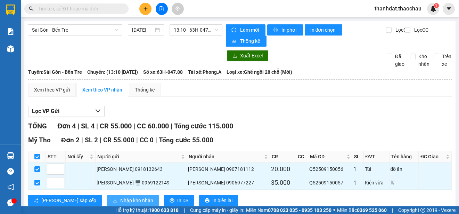
click at [120, 198] on span "Nhập kho nhận" at bounding box center [136, 200] width 33 height 8
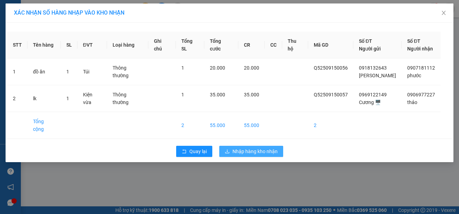
click at [253, 147] on span "Nhập hàng kho nhận" at bounding box center [254, 151] width 45 height 8
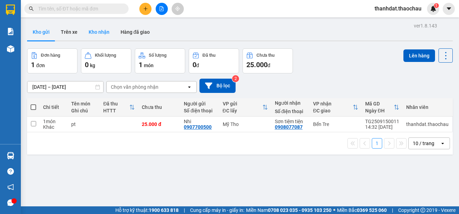
click at [100, 32] on button "Kho nhận" at bounding box center [99, 32] width 32 height 17
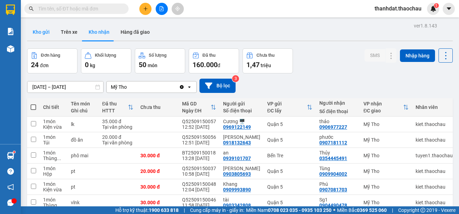
click at [41, 32] on button "Kho gửi" at bounding box center [41, 32] width 28 height 17
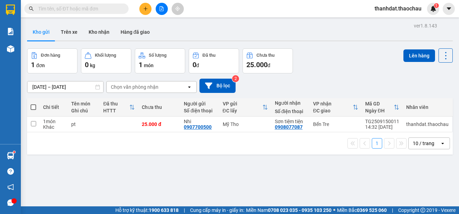
click at [147, 11] on icon "plus" at bounding box center [145, 8] width 5 height 5
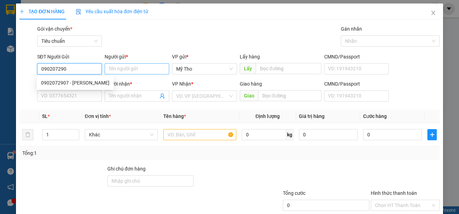
type input "0902072907"
click at [74, 83] on div "0902072907 - Nhựt" at bounding box center [75, 83] width 68 height 8
type input "Nhựt"
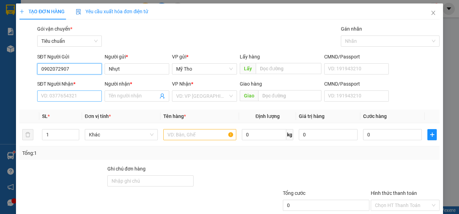
type input "0902072907"
click at [80, 96] on input "SĐT Người Nhận *" at bounding box center [69, 95] width 65 height 11
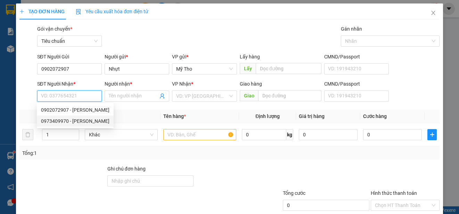
click at [76, 119] on div "0973409970 - Thảo" at bounding box center [75, 121] width 68 height 8
type input "0973409970"
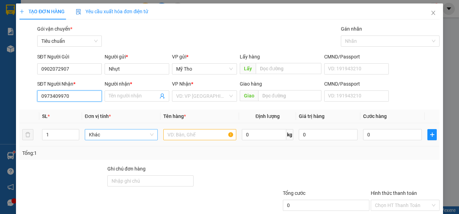
type input "Thảo"
click at [111, 133] on span "Khác" at bounding box center [121, 134] width 65 height 10
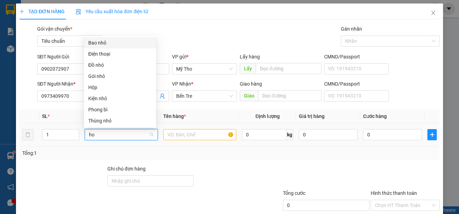
type input "hop"
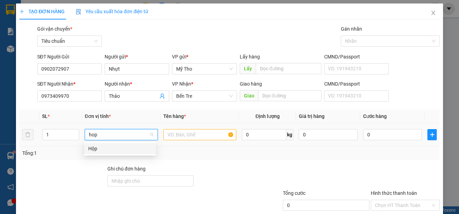
click at [94, 149] on div "Hộp" at bounding box center [120, 148] width 64 height 8
click at [170, 135] on input "text" at bounding box center [199, 134] width 73 height 11
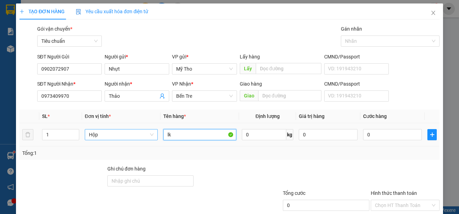
paste input "đ"
type input "lkđt"
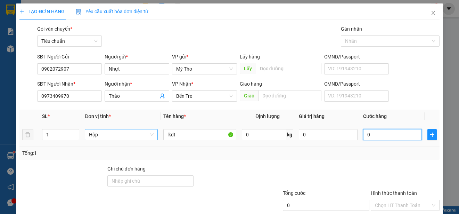
click at [372, 133] on input "0" at bounding box center [392, 134] width 59 height 11
type input "2"
type input "25"
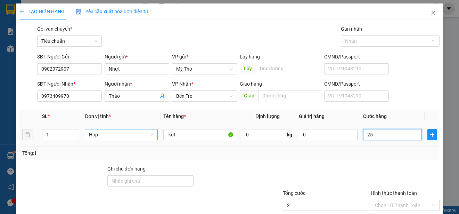
type input "25"
type input "250"
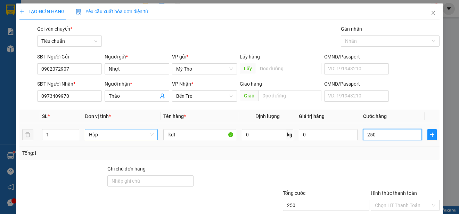
type input "2.500"
type input "25.000"
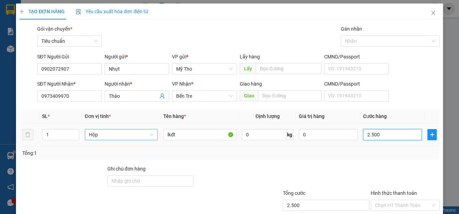
type input "25.000"
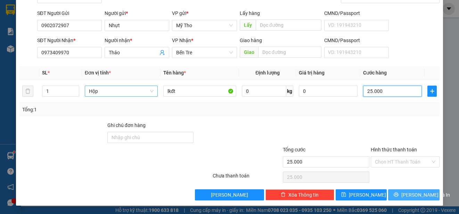
type input "25.000"
click at [404, 196] on span "[PERSON_NAME] và In" at bounding box center [425, 195] width 49 height 8
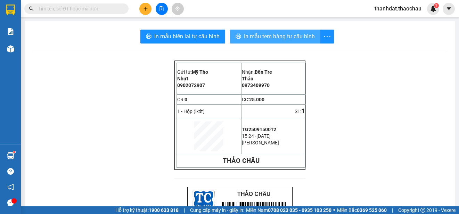
click at [275, 37] on span "In mẫu tem hàng tự cấu hình" at bounding box center [279, 36] width 71 height 9
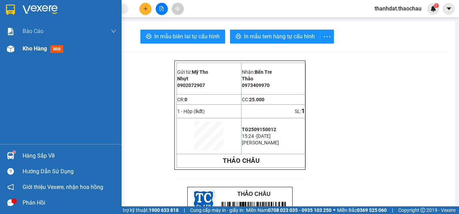
click at [28, 50] on span "Kho hàng" at bounding box center [35, 48] width 24 height 7
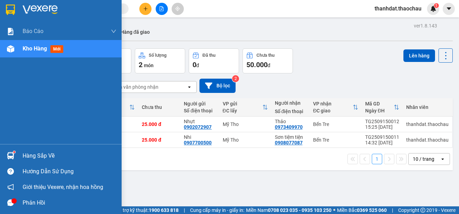
click at [29, 155] on div "Hàng sắp về" at bounding box center [70, 155] width 94 height 10
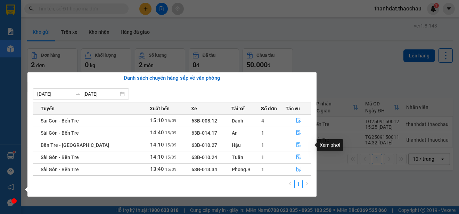
click at [296, 144] on icon "file-done" at bounding box center [298, 144] width 5 height 5
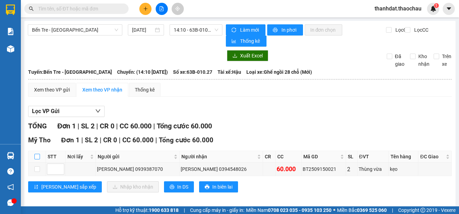
click at [38, 157] on input "checkbox" at bounding box center [37, 157] width 6 height 6
checkbox input "true"
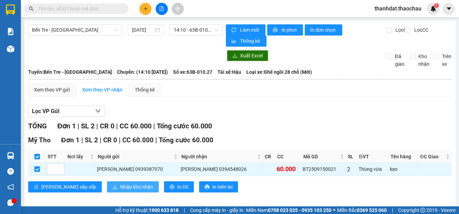
click at [120, 186] on span "Nhập kho nhận" at bounding box center [136, 187] width 33 height 8
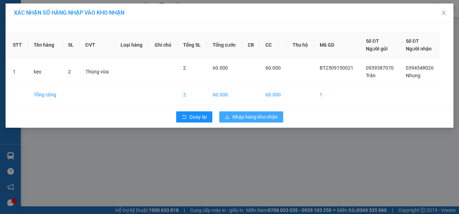
click at [261, 117] on span "Nhập hàng kho nhận" at bounding box center [254, 117] width 45 height 8
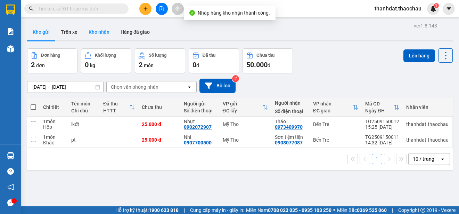
click at [104, 31] on button "Kho nhận" at bounding box center [99, 32] width 32 height 17
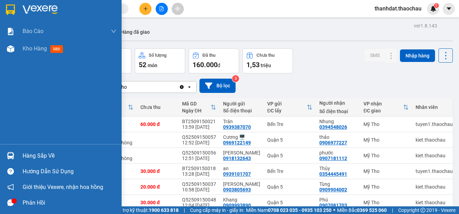
click at [32, 154] on div "Hàng sắp về" at bounding box center [70, 155] width 94 height 10
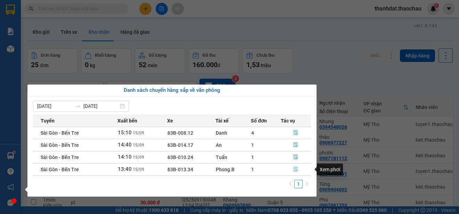
click at [297, 169] on icon "file-done" at bounding box center [296, 169] width 4 height 5
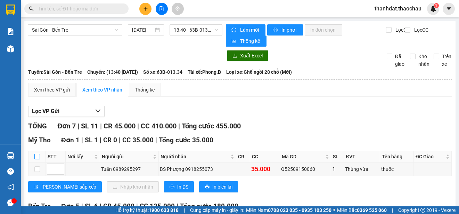
click at [37, 156] on input "checkbox" at bounding box center [37, 157] width 6 height 6
checkbox input "true"
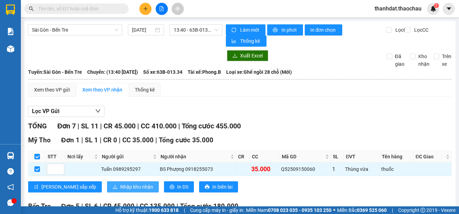
click at [120, 186] on span "Nhập kho nhận" at bounding box center [136, 187] width 33 height 8
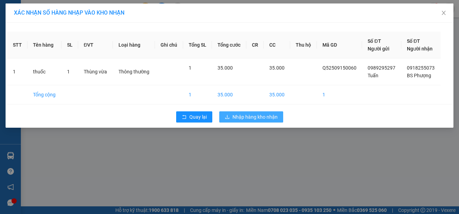
click at [241, 116] on span "Nhập hàng kho nhận" at bounding box center [254, 117] width 45 height 8
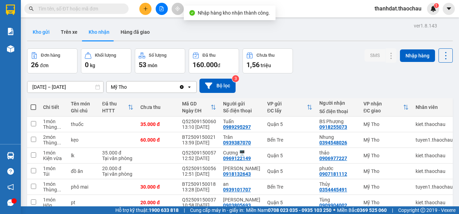
click at [38, 29] on button "Kho gửi" at bounding box center [41, 32] width 28 height 17
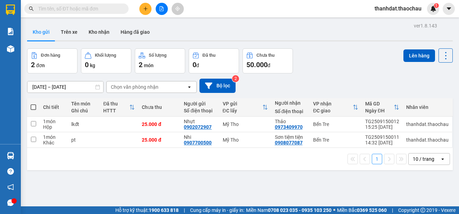
click at [34, 108] on span at bounding box center [34, 107] width 6 height 6
click at [33, 104] on input "checkbox" at bounding box center [33, 104] width 0 height 0
checkbox input "true"
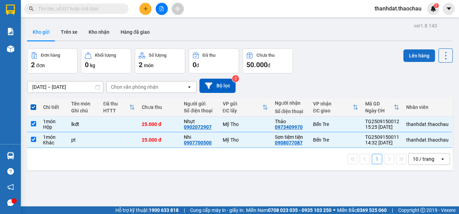
click at [407, 56] on button "Lên hàng" at bounding box center [419, 55] width 32 height 13
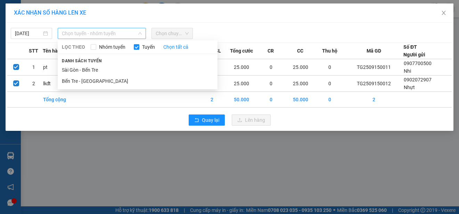
click at [89, 33] on span "Chọn tuyến - nhóm tuyến" at bounding box center [102, 33] width 80 height 10
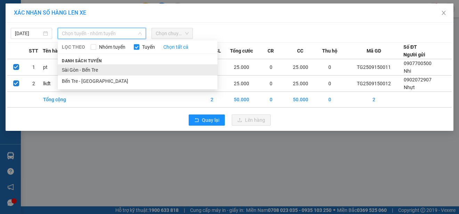
click at [82, 69] on li "Sài Gòn - Bến Tre" at bounding box center [138, 69] width 160 height 11
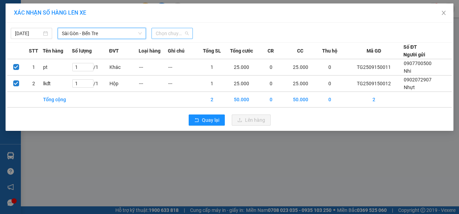
click at [177, 34] on span "Chọn chuyến" at bounding box center [172, 33] width 33 height 10
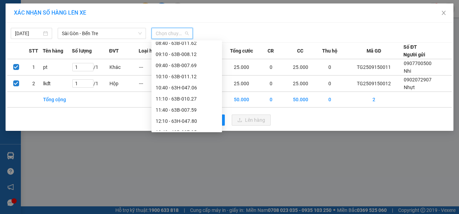
scroll to position [174, 0]
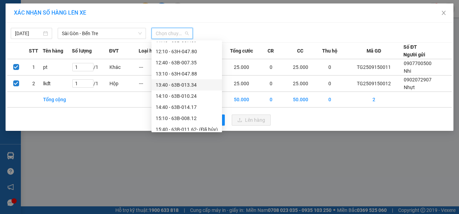
click at [179, 86] on div "13:40 - 63B-013.34" at bounding box center [187, 85] width 62 height 8
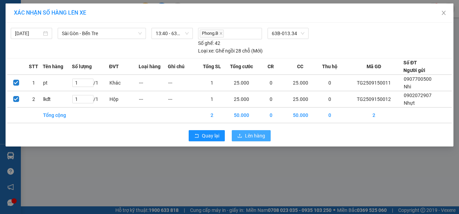
click at [248, 137] on span "Lên hàng" at bounding box center [255, 136] width 20 height 8
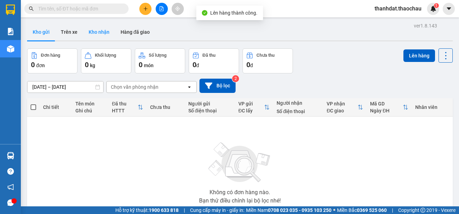
click at [95, 31] on button "Kho nhận" at bounding box center [99, 32] width 32 height 17
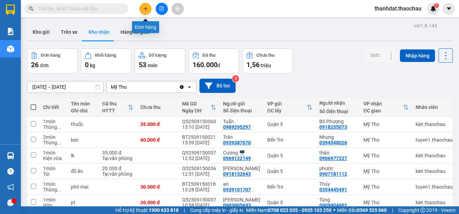
click at [143, 10] on icon "plus" at bounding box center [145, 8] width 5 height 5
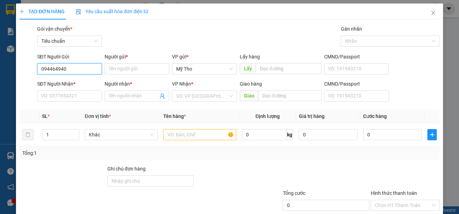
type input "0944649409"
click at [76, 82] on div "0944649409 - Thông" at bounding box center [69, 83] width 56 height 8
type input "Thông"
type input "0944649409"
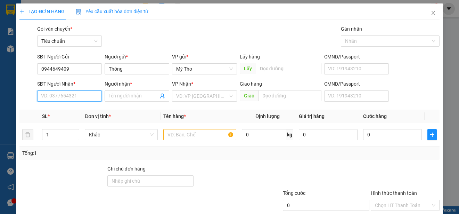
click at [76, 94] on input "SĐT Người Nhận *" at bounding box center [69, 95] width 65 height 11
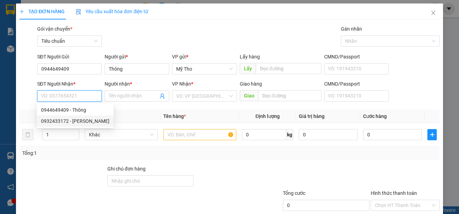
click at [75, 118] on div "0932433172 - Lâm Vũ" at bounding box center [75, 121] width 68 height 8
type input "0932433172"
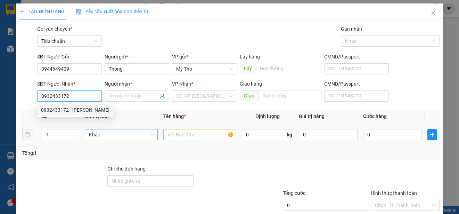
click at [95, 134] on span "Khác" at bounding box center [121, 134] width 65 height 10
type input "Lâm Vũ"
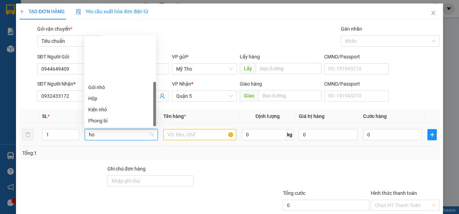
type input "hop"
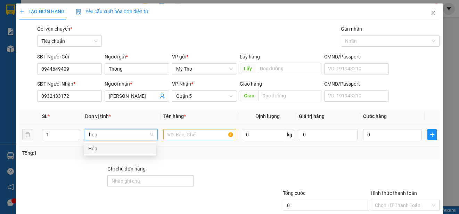
drag, startPoint x: 94, startPoint y: 146, endPoint x: 188, endPoint y: 131, distance: 94.7
click at [101, 148] on div "Hộp" at bounding box center [120, 148] width 64 height 8
click at [191, 130] on input "text" at bounding box center [199, 134] width 73 height 11
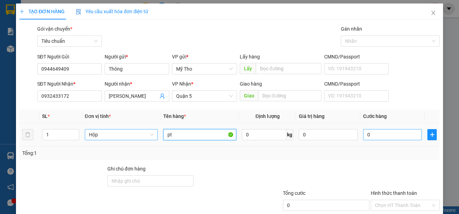
type input "pt"
click at [375, 134] on input "0" at bounding box center [392, 134] width 59 height 11
type input "2"
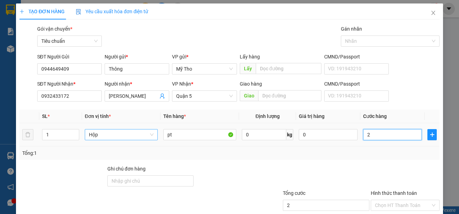
type input "25"
type input "250"
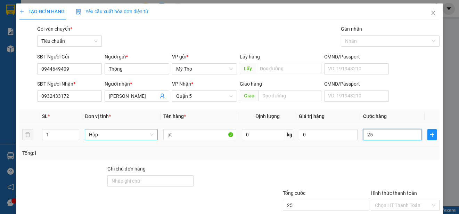
type input "250"
type input "2.500"
type input "25.000"
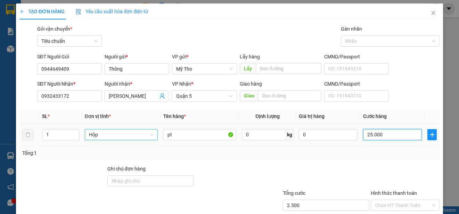
type input "25.000"
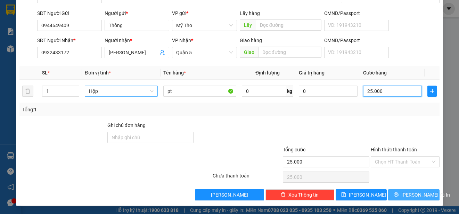
type input "25.000"
click at [418, 197] on span "[PERSON_NAME] và In" at bounding box center [425, 195] width 49 height 8
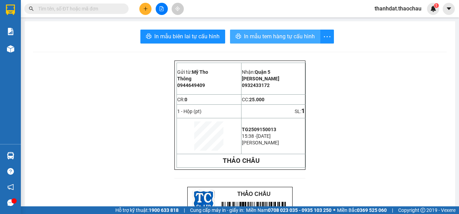
click at [255, 36] on span "In mẫu tem hàng tự cấu hình" at bounding box center [279, 36] width 71 height 9
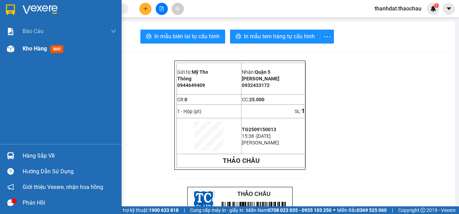
click at [22, 48] on div "Kho hàng mới" at bounding box center [61, 48] width 122 height 17
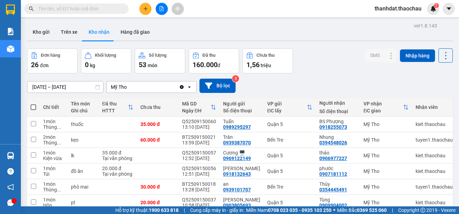
scroll to position [98, 0]
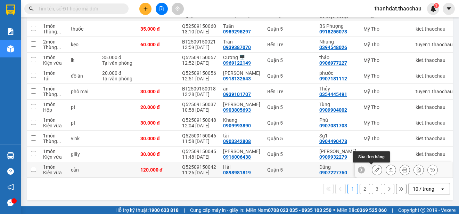
click at [374, 168] on icon at bounding box center [376, 169] width 5 height 5
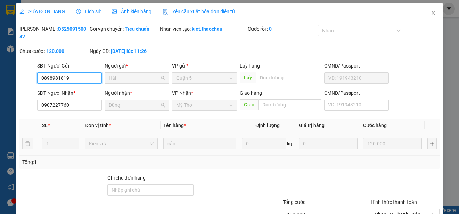
type input "0898981819"
type input "Hải"
type input "0907227760"
type input "Dũng"
type input "120.000"
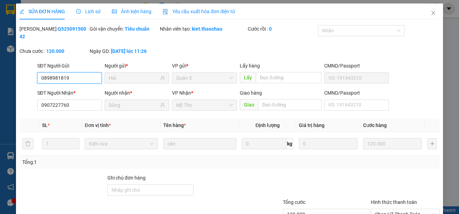
scroll to position [41, 0]
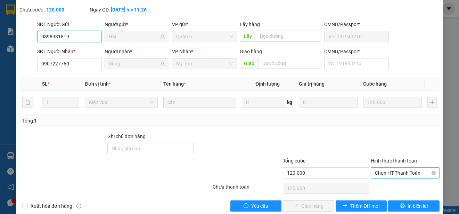
click at [375, 173] on span "Chọn HT Thanh Toán" at bounding box center [405, 172] width 60 height 10
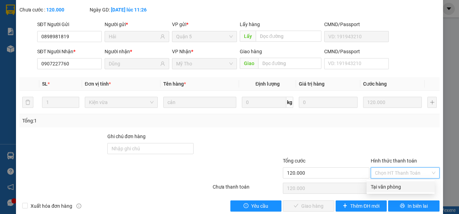
click at [376, 186] on div "Tại văn phòng" at bounding box center [401, 187] width 60 height 8
type input "0"
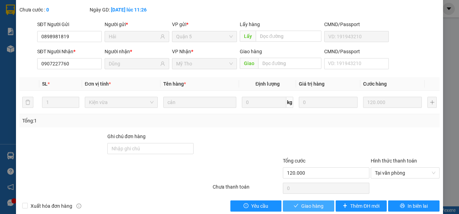
click at [312, 202] on span "Giao hàng" at bounding box center [312, 206] width 22 height 8
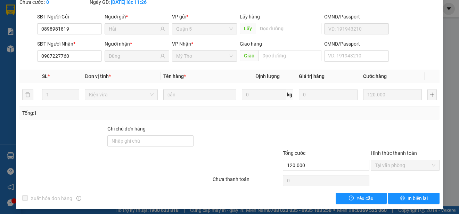
scroll to position [0, 0]
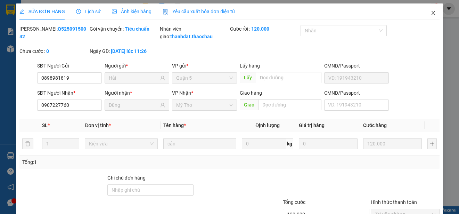
click at [430, 12] on icon "close" at bounding box center [433, 13] width 6 height 6
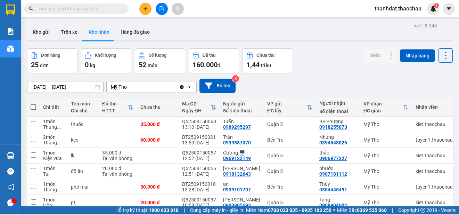
scroll to position [98, 0]
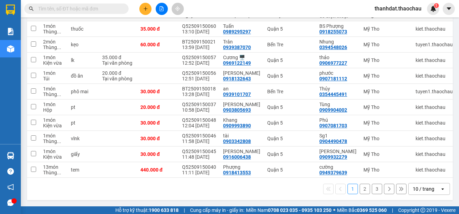
click at [359, 188] on button "2" at bounding box center [364, 188] width 10 height 10
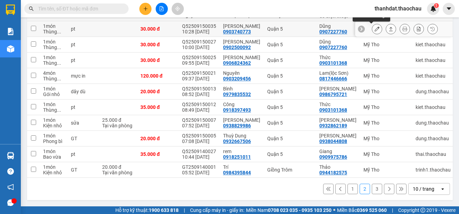
click at [374, 26] on icon at bounding box center [376, 28] width 5 height 5
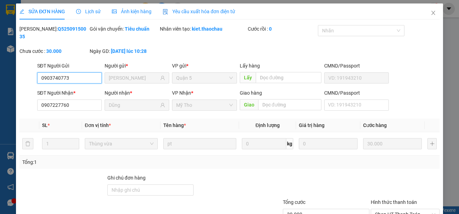
type input "0903740773"
type input "[PERSON_NAME]"
type input "0907227760"
type input "Dũng"
type input "30.000"
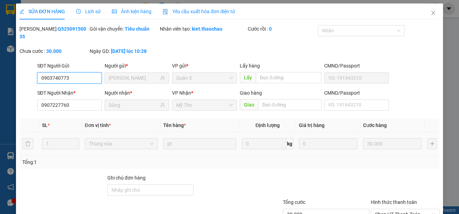
scroll to position [52, 0]
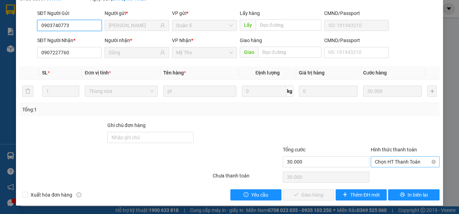
click at [379, 162] on span "Chọn HT Thanh Toán" at bounding box center [405, 161] width 60 height 10
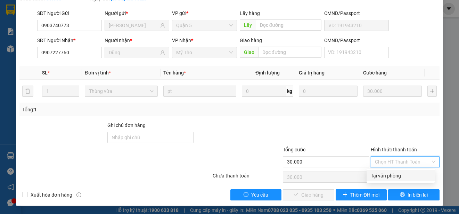
click at [378, 178] on div "Tại văn phòng" at bounding box center [401, 176] width 60 height 8
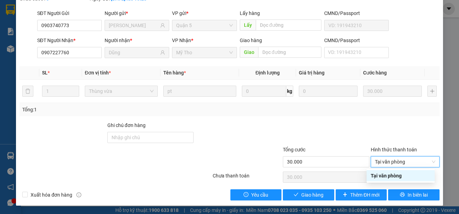
type input "0"
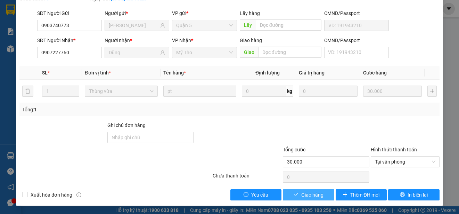
drag, startPoint x: 314, startPoint y: 196, endPoint x: 327, endPoint y: 178, distance: 22.4
click at [314, 195] on span "Giao hàng" at bounding box center [312, 195] width 22 height 8
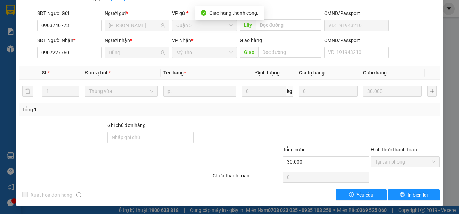
scroll to position [0, 0]
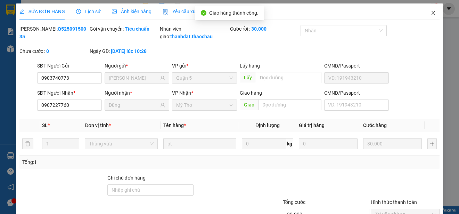
click at [430, 11] on icon "close" at bounding box center [433, 13] width 6 height 6
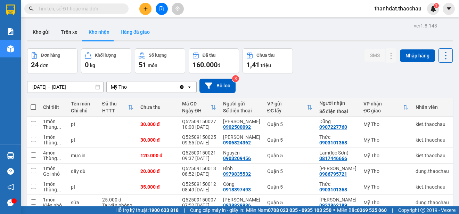
click at [140, 29] on button "Hàng đã giao" at bounding box center [135, 32] width 40 height 17
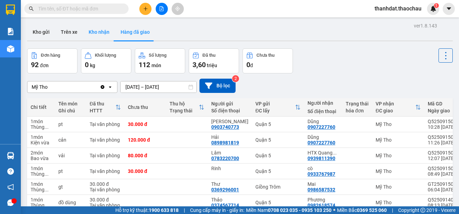
click at [98, 32] on button "Kho nhận" at bounding box center [99, 32] width 32 height 17
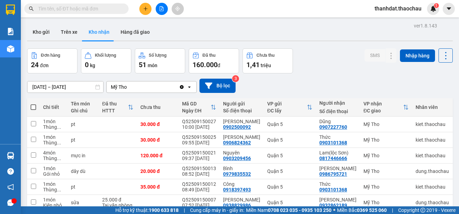
scroll to position [98, 0]
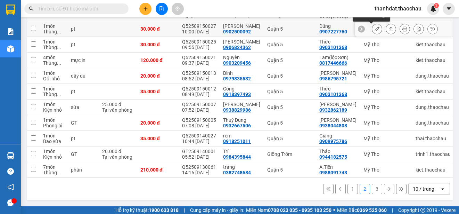
click at [374, 26] on icon at bounding box center [376, 28] width 5 height 5
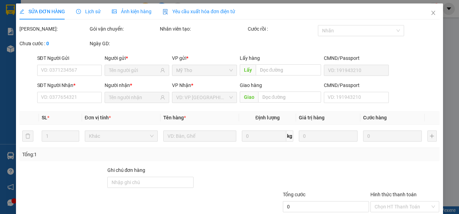
type input "0902500092"
type input "[PERSON_NAME]"
type input "0907227760"
type input "Dũng"
type input "30.000"
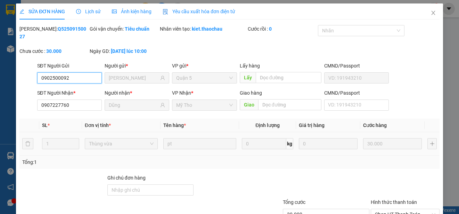
scroll to position [52, 0]
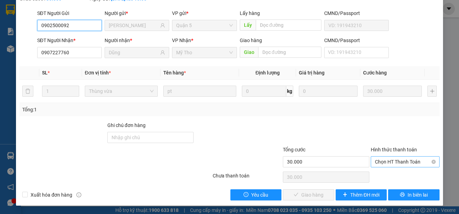
click at [383, 160] on span "Chọn HT Thanh Toán" at bounding box center [405, 161] width 60 height 10
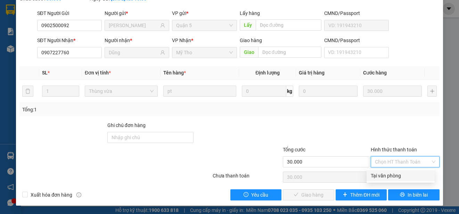
click at [381, 174] on div "Tại văn phòng" at bounding box center [401, 176] width 60 height 8
type input "0"
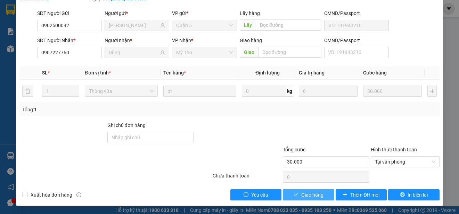
click at [320, 193] on button "Giao hàng" at bounding box center [308, 194] width 51 height 11
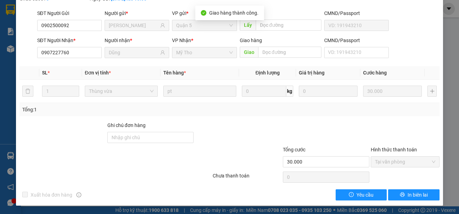
scroll to position [0, 0]
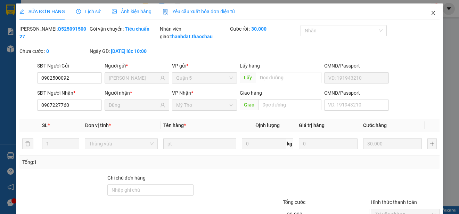
click at [431, 13] on icon "close" at bounding box center [433, 13] width 4 height 4
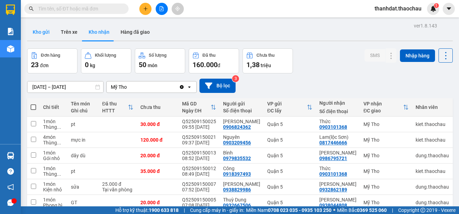
click at [43, 33] on button "Kho gửi" at bounding box center [41, 32] width 28 height 17
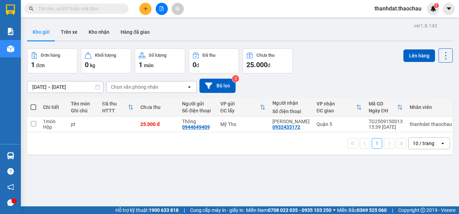
click at [35, 106] on span at bounding box center [34, 107] width 6 height 6
click at [33, 104] on input "checkbox" at bounding box center [33, 104] width 0 height 0
checkbox input "true"
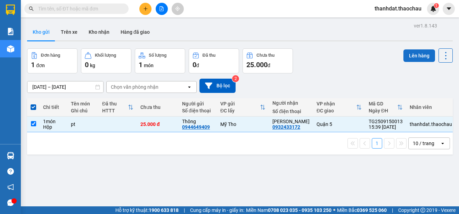
click at [414, 54] on button "Lên hàng" at bounding box center [419, 55] width 32 height 13
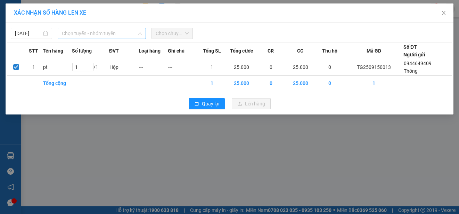
click at [71, 34] on span "Chọn tuyến - nhóm tuyến" at bounding box center [102, 33] width 80 height 10
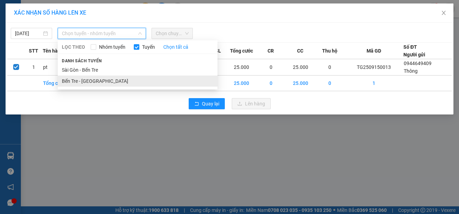
click at [79, 78] on li "Bến Tre - [GEOGRAPHIC_DATA]" at bounding box center [138, 80] width 160 height 11
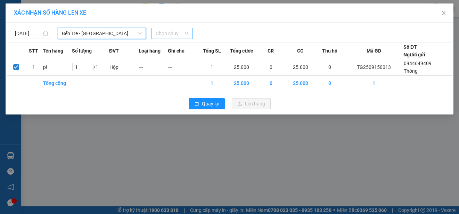
drag, startPoint x: 171, startPoint y: 35, endPoint x: 171, endPoint y: 52, distance: 17.4
click at [171, 36] on span "Chọn chuyến" at bounding box center [172, 33] width 33 height 10
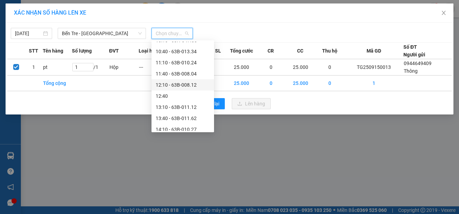
scroll to position [243, 0]
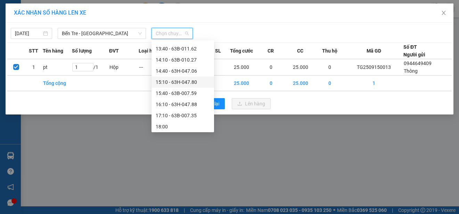
click at [176, 80] on div "15:10 - 63H-047.80" at bounding box center [183, 82] width 54 height 8
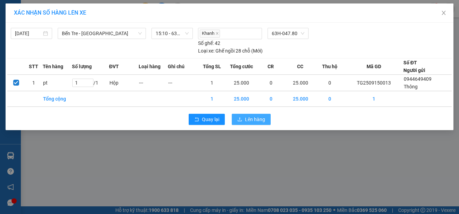
click at [248, 121] on span "Lên hàng" at bounding box center [255, 119] width 20 height 8
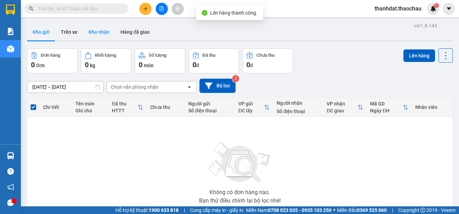
click at [92, 30] on button "Kho nhận" at bounding box center [99, 32] width 32 height 17
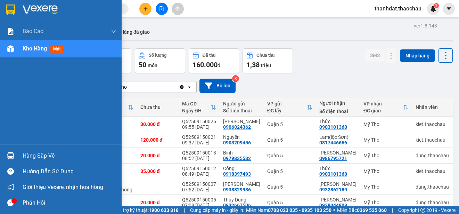
drag, startPoint x: 34, startPoint y: 155, endPoint x: 143, endPoint y: 159, distance: 109.5
click at [34, 156] on div "Hàng sắp về" at bounding box center [70, 155] width 94 height 10
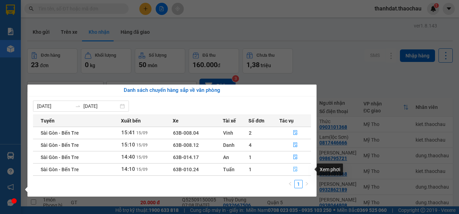
click at [295, 169] on icon "file-done" at bounding box center [295, 168] width 5 height 5
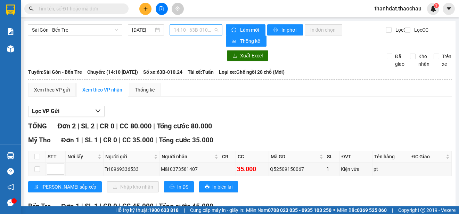
click at [193, 29] on span "14:10 - 63B-010.24" at bounding box center [196, 30] width 44 height 10
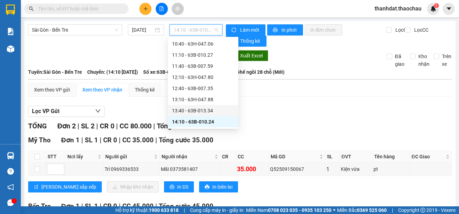
scroll to position [214, 0]
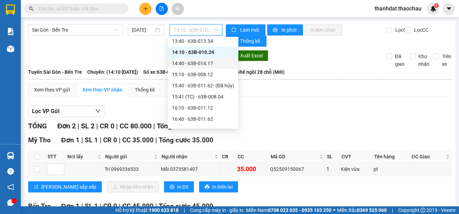
click at [206, 63] on div "14:40 - 63B-014.17" at bounding box center [203, 63] width 62 height 8
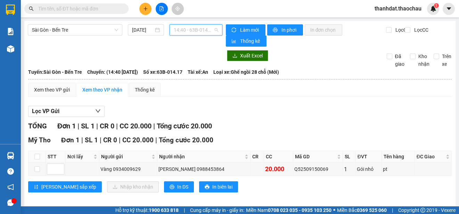
click at [205, 31] on span "14:40 - 63B-014.17" at bounding box center [196, 30] width 44 height 10
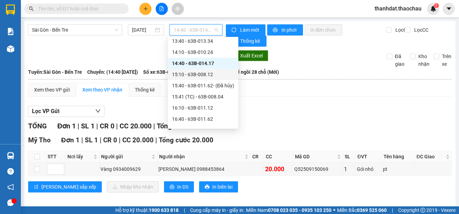
click at [203, 75] on div "15:10 - 63B-008.12" at bounding box center [203, 75] width 62 height 8
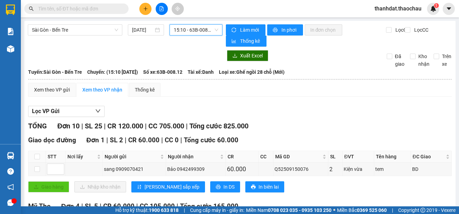
scroll to position [104, 0]
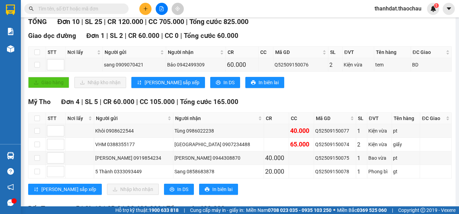
click at [70, 10] on input "text" at bounding box center [79, 9] width 82 height 8
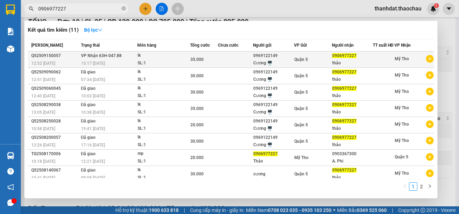
type input "0906977227"
click at [352, 59] on div "0906977227" at bounding box center [352, 55] width 40 height 7
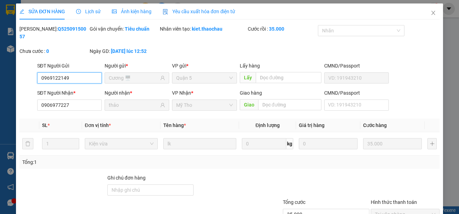
type input "0969122149"
type input "Cương 🖥️"
type input "0906977227"
type input "thảo"
type input "35.000"
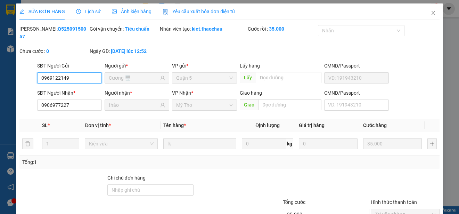
type input "0"
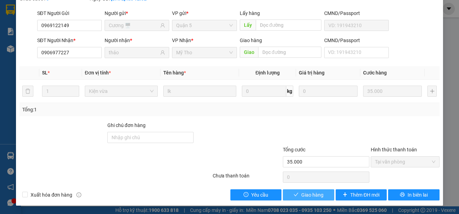
drag, startPoint x: 317, startPoint y: 193, endPoint x: 319, endPoint y: 180, distance: 13.3
click at [317, 192] on span "Giao hàng" at bounding box center [312, 195] width 22 height 8
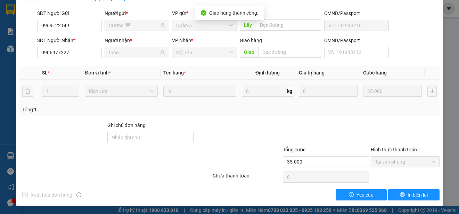
scroll to position [0, 0]
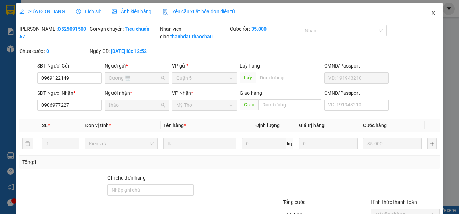
click at [430, 13] on icon "close" at bounding box center [433, 13] width 6 height 6
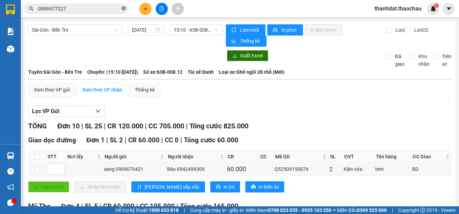
click at [122, 10] on icon "close-circle" at bounding box center [124, 8] width 4 height 4
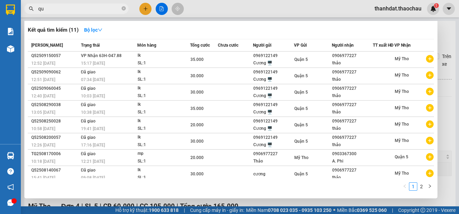
paste input "ản"
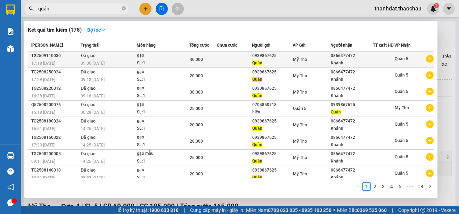
type input "quản"
click at [261, 56] on td "0939867625 Quản" at bounding box center [272, 59] width 41 height 16
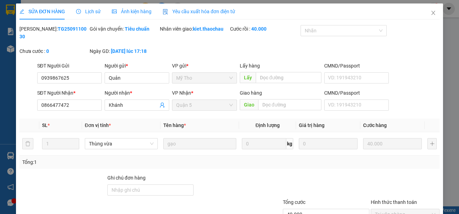
type input "0939867625"
type input "0866477472"
type input "40.000"
drag, startPoint x: 88, startPoint y: 80, endPoint x: 35, endPoint y: 76, distance: 52.2
click at [36, 76] on div "SĐT Người Gửi 0939867625 0939867625" at bounding box center [69, 74] width 67 height 24
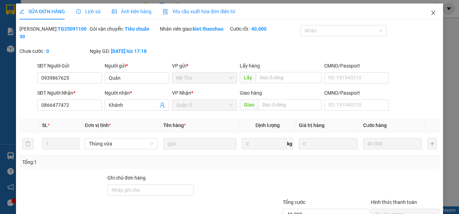
click at [430, 10] on icon "close" at bounding box center [433, 13] width 6 height 6
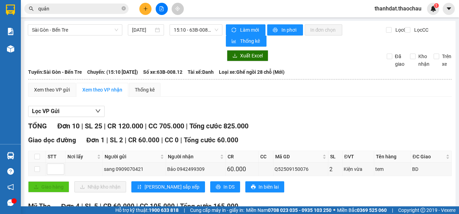
click at [146, 11] on icon "plus" at bounding box center [145, 8] width 5 height 5
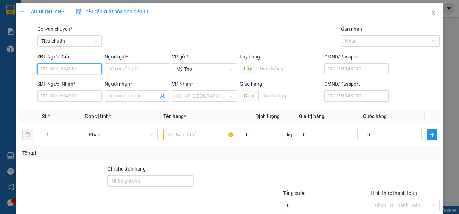
paste input "0939867625"
type input "0939867625"
click at [75, 80] on div "0939867625 - Quản" at bounding box center [69, 83] width 56 height 8
type input "Quản"
type input "0939867625"
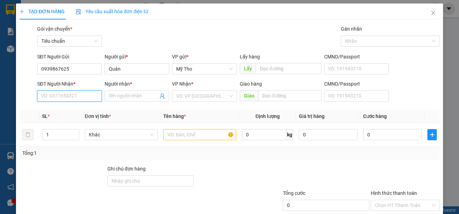
click at [75, 97] on input "SĐT Người Nhận *" at bounding box center [69, 95] width 65 height 11
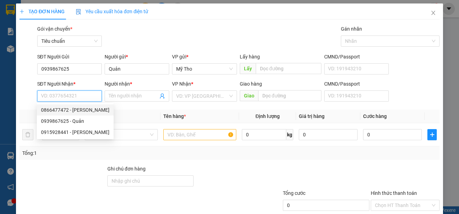
click at [84, 109] on div "0866477472 - Khánh" at bounding box center [75, 110] width 68 height 8
type input "0866477472"
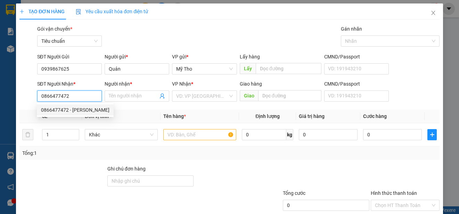
type input "Khánh"
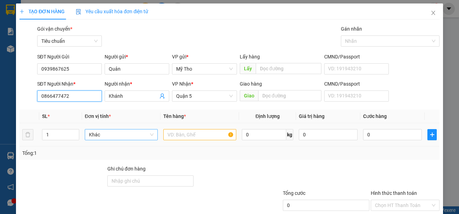
click at [127, 133] on span "Khác" at bounding box center [121, 134] width 65 height 10
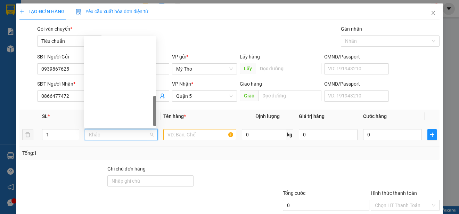
scroll to position [217, 0]
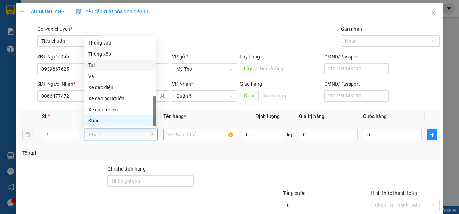
drag, startPoint x: 93, startPoint y: 63, endPoint x: 147, endPoint y: 107, distance: 70.1
click at [96, 67] on div "Túi" at bounding box center [120, 65] width 64 height 8
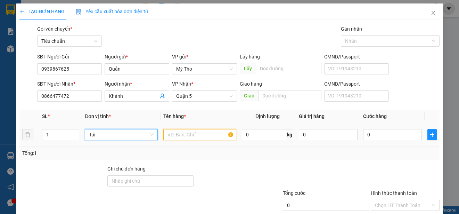
click at [176, 132] on input "text" at bounding box center [199, 134] width 73 height 11
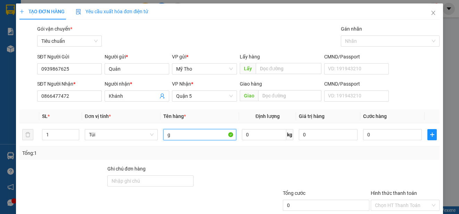
paste input "ạo"
type input "gạo"
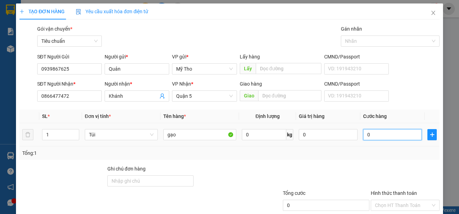
type input "2"
type input "25"
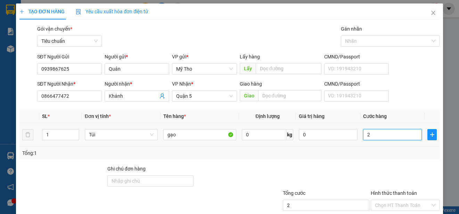
type input "25"
type input "250"
type input "2.500"
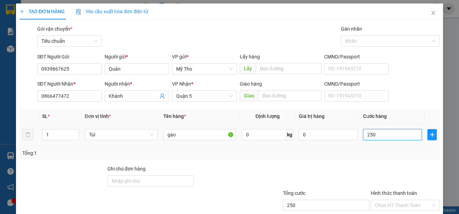
type input "2.500"
type input "25.000"
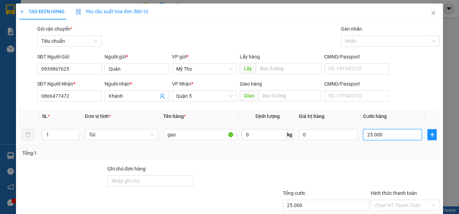
scroll to position [43, 0]
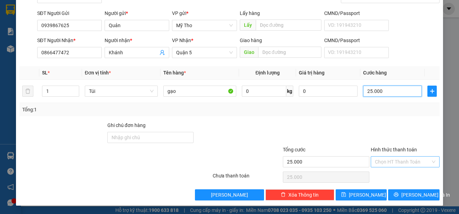
type input "25.000"
click at [382, 160] on input "Hình thức thanh toán" at bounding box center [403, 161] width 56 height 10
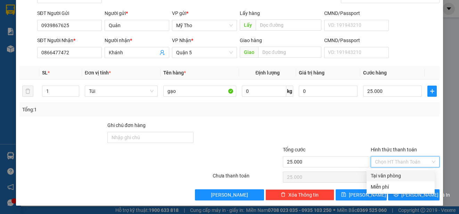
click at [389, 173] on div "Tại văn phòng" at bounding box center [401, 176] width 60 height 8
type input "0"
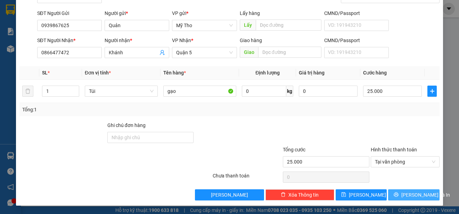
click at [411, 196] on span "[PERSON_NAME] và In" at bounding box center [425, 195] width 49 height 8
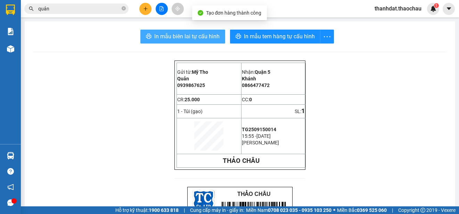
click at [173, 37] on span "In mẫu biên lai tự cấu hình" at bounding box center [186, 36] width 65 height 9
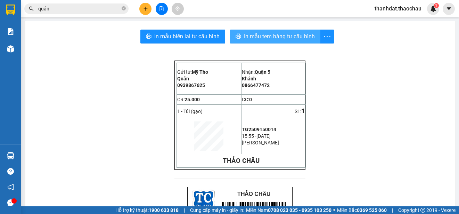
click at [287, 38] on span "In mẫu tem hàng tự cấu hình" at bounding box center [279, 36] width 71 height 9
click at [122, 9] on icon "close-circle" at bounding box center [124, 8] width 4 height 4
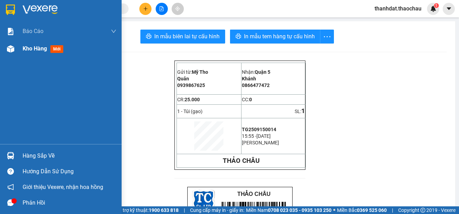
click at [25, 47] on span "Kho hàng" at bounding box center [35, 48] width 24 height 7
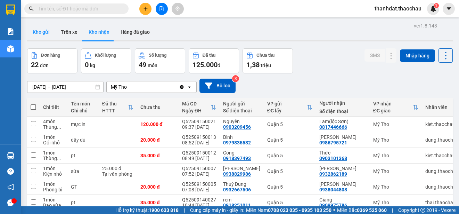
click at [45, 31] on button "Kho gửi" at bounding box center [41, 32] width 28 height 17
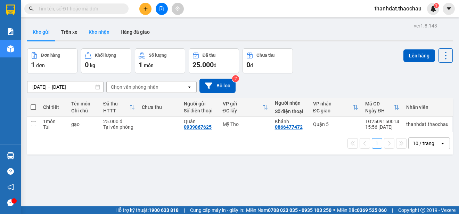
click at [101, 32] on button "Kho nhận" at bounding box center [99, 32] width 32 height 17
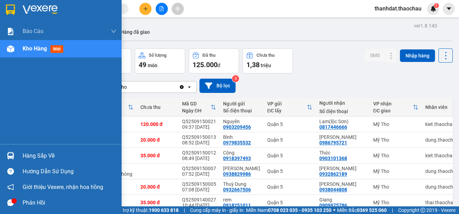
click at [33, 156] on div "Hàng sắp về" at bounding box center [70, 155] width 94 height 10
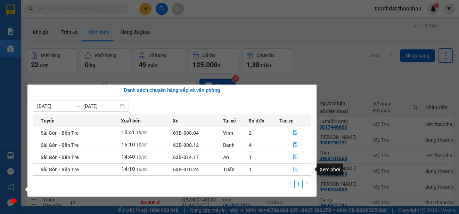
click at [295, 167] on icon "file-done" at bounding box center [295, 168] width 5 height 5
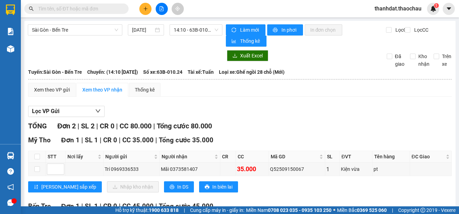
click at [34, 155] on th at bounding box center [36, 156] width 17 height 11
click at [38, 156] on input "checkbox" at bounding box center [37, 157] width 6 height 6
checkbox input "true"
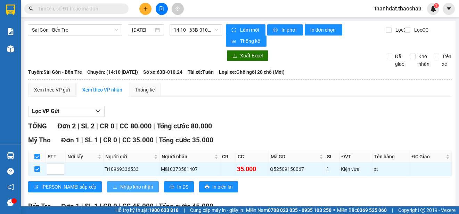
click at [120, 186] on span "Nhập kho nhận" at bounding box center [136, 187] width 33 height 8
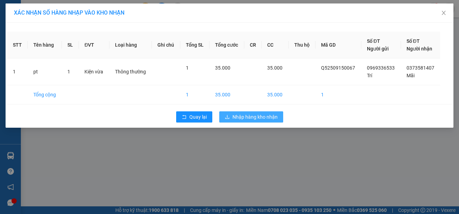
click at [254, 115] on span "Nhập hàng kho nhận" at bounding box center [254, 117] width 45 height 8
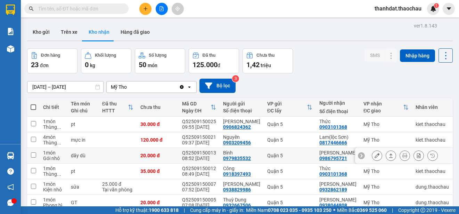
scroll to position [98, 0]
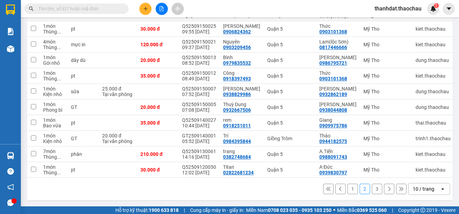
click at [347, 187] on button "1" at bounding box center [352, 188] width 10 height 10
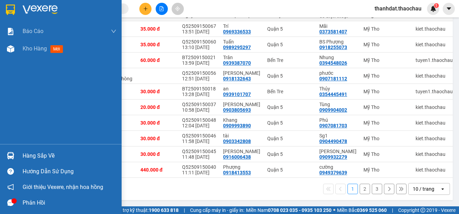
click at [22, 155] on div "Hàng sắp về" at bounding box center [61, 156] width 122 height 16
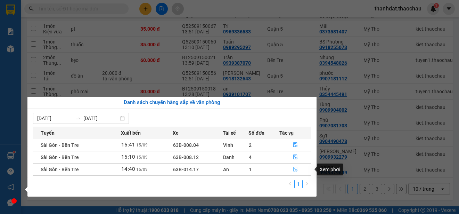
click at [295, 169] on icon "file-done" at bounding box center [295, 168] width 5 height 5
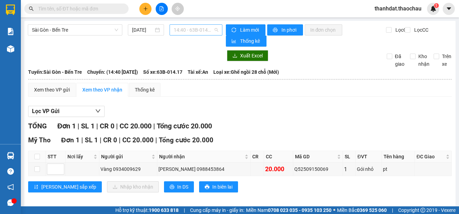
click at [194, 30] on span "14:40 - 63B-014.17" at bounding box center [196, 30] width 44 height 10
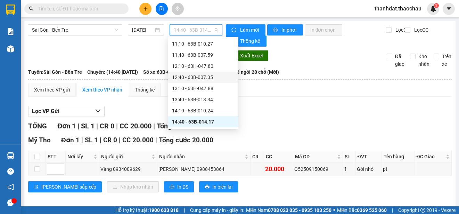
scroll to position [225, 0]
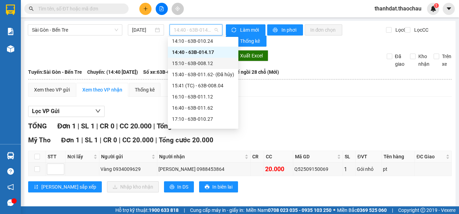
click at [198, 62] on div "15:10 - 63B-008.12" at bounding box center [203, 63] width 62 height 8
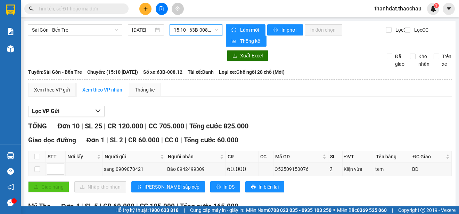
click at [204, 28] on span "15:10 - 63B-008.12" at bounding box center [196, 30] width 44 height 10
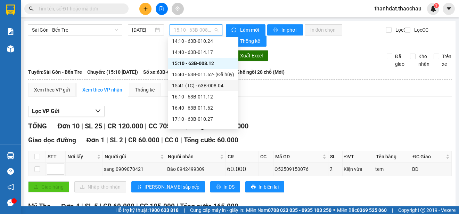
click at [215, 84] on body "Kết quả tìm kiếm ( 178 ) Bộ lọc Mã ĐH Trạng thái Món hàng Tổng cước Chưa cước N…" at bounding box center [229, 107] width 459 height 214
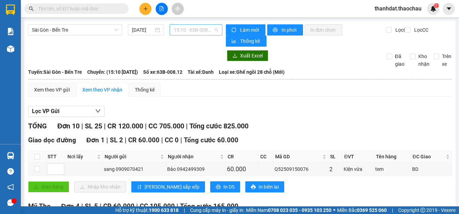
click at [196, 30] on span "15:10 - 63B-008.12" at bounding box center [196, 30] width 44 height 10
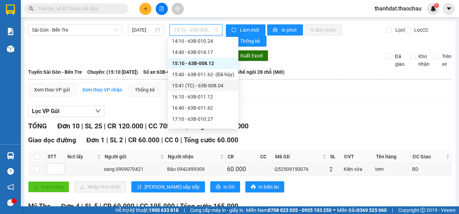
click at [215, 85] on div "15:41 (TC) - 63B-008.04" at bounding box center [203, 86] width 62 height 8
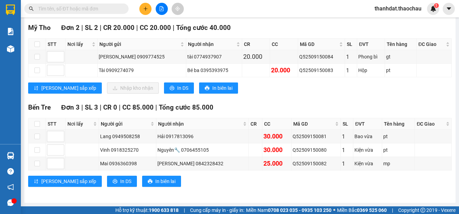
scroll to position [8, 0]
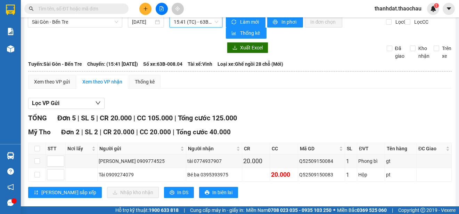
click at [198, 21] on span "15:41 (TC) - 63B-008.04" at bounding box center [196, 22] width 44 height 10
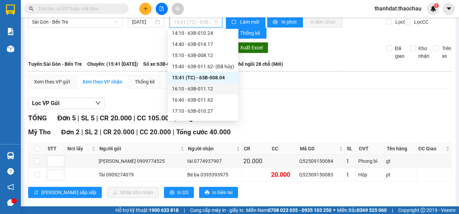
click at [207, 87] on div "16:10 - 63B-011.12" at bounding box center [203, 89] width 62 height 8
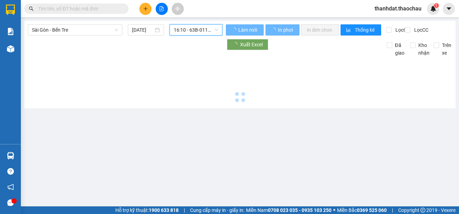
scroll to position [0, 0]
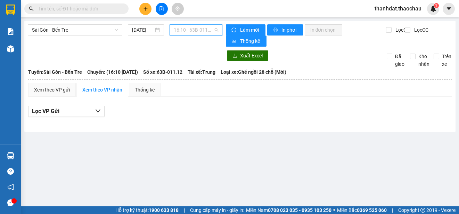
click at [191, 32] on span "16:10 - 63B-011.12" at bounding box center [196, 30] width 44 height 10
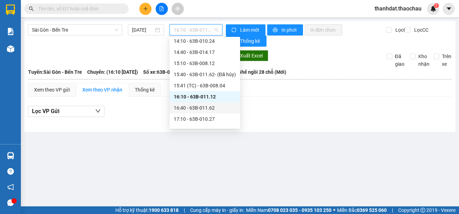
click at [207, 107] on div "16:40 - 63B-011.62" at bounding box center [205, 108] width 62 height 8
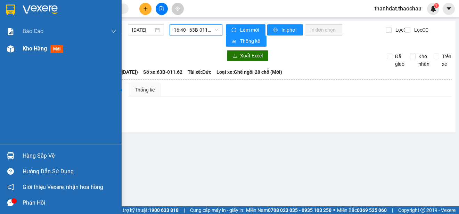
click at [40, 47] on span "Kho hàng" at bounding box center [35, 48] width 24 height 7
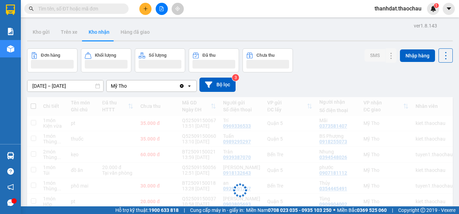
click at [36, 48] on div "ver 1.8.143 Kho gửi Trên xe Kho nhận Hàng đã giao Đơn hàng Khối lượng Số lượng …" at bounding box center [239, 159] width 431 height 276
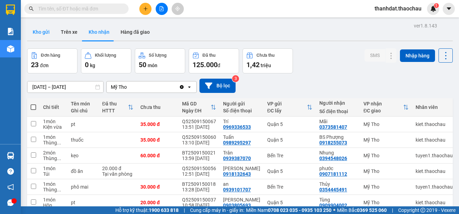
click at [43, 27] on button "Kho gửi" at bounding box center [41, 32] width 28 height 17
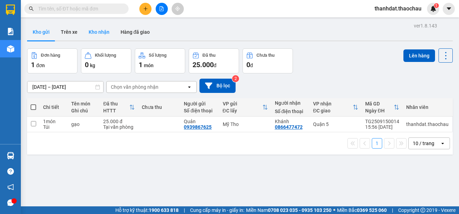
click at [96, 30] on button "Kho nhận" at bounding box center [99, 32] width 32 height 17
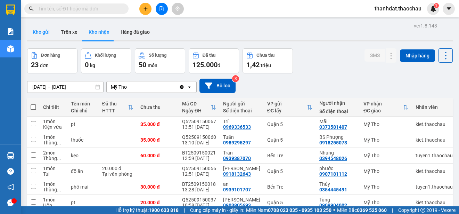
click at [39, 33] on button "Kho gửi" at bounding box center [41, 32] width 28 height 17
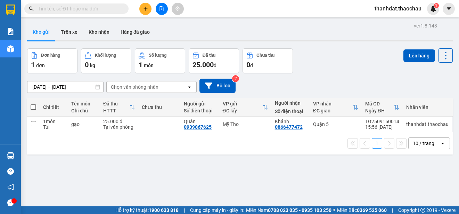
click at [35, 109] on span at bounding box center [34, 107] width 6 height 6
click at [33, 104] on input "checkbox" at bounding box center [33, 104] width 0 height 0
checkbox input "true"
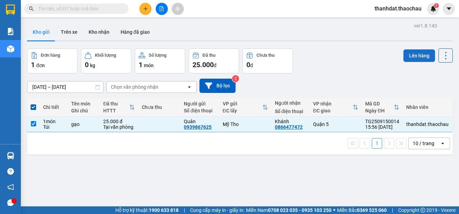
drag, startPoint x: 403, startPoint y: 53, endPoint x: 398, endPoint y: 56, distance: 5.3
click at [403, 56] on button "Lên hàng" at bounding box center [419, 55] width 32 height 13
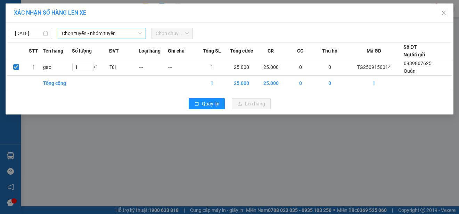
click at [67, 33] on span "Chọn tuyến - nhóm tuyến" at bounding box center [102, 33] width 80 height 10
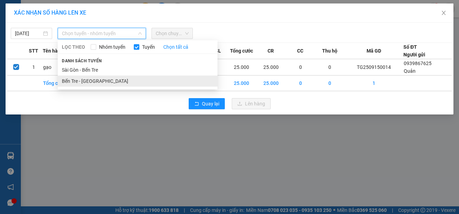
click at [102, 78] on li "Bến Tre - [GEOGRAPHIC_DATA]" at bounding box center [138, 80] width 160 height 11
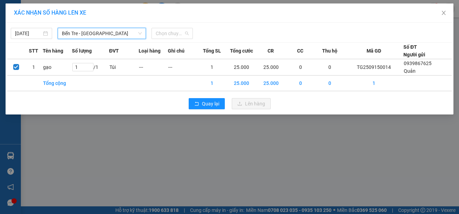
drag, startPoint x: 166, startPoint y: 35, endPoint x: 176, endPoint y: 69, distance: 35.3
click at [166, 35] on span "Chọn chuyến" at bounding box center [172, 33] width 33 height 10
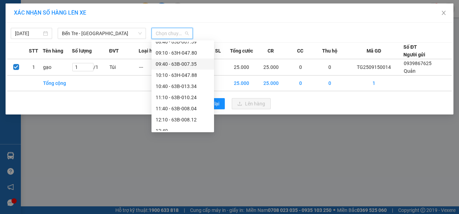
scroll to position [208, 0]
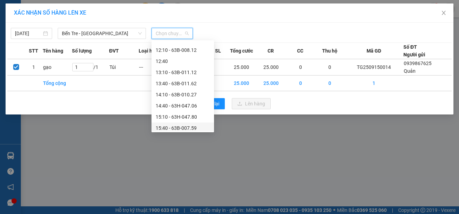
click at [183, 125] on div "15:40 - 63B-007.59" at bounding box center [183, 128] width 54 height 8
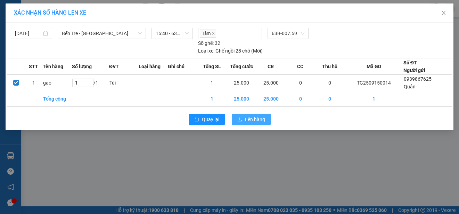
click at [254, 117] on span "Lên hàng" at bounding box center [255, 119] width 20 height 8
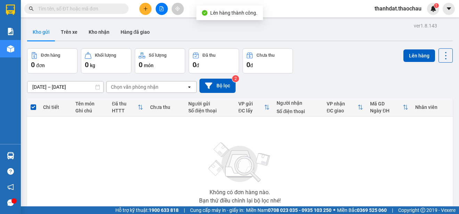
click at [96, 10] on input "text" at bounding box center [79, 9] width 82 height 8
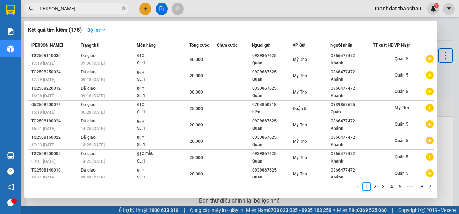
paste input "ân"
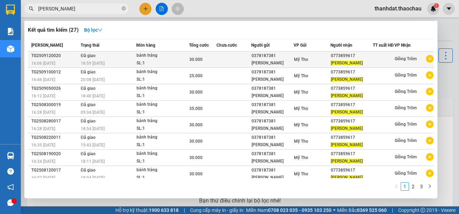
type input "Xuân Mai"
click at [276, 64] on div "Hồng Huệ" at bounding box center [272, 62] width 42 height 7
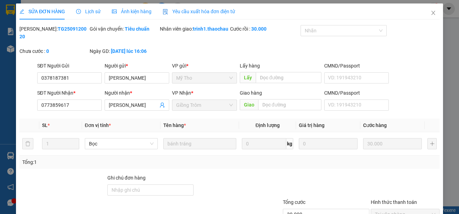
type input "0378187381"
type input "0773859617"
type input "30.000"
drag, startPoint x: 85, startPoint y: 84, endPoint x: 21, endPoint y: 85, distance: 64.3
click at [21, 85] on div "SĐT Người Gửi 0378187381 0378187381 Người gửi * Hồng Huệ VP gửi * Mỹ Tho Lấy hà…" at bounding box center [229, 74] width 421 height 24
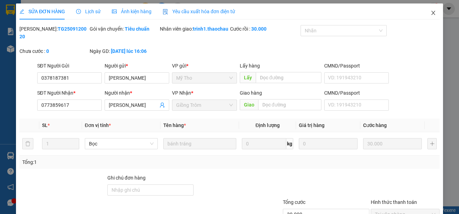
click at [430, 13] on icon "close" at bounding box center [433, 13] width 6 height 6
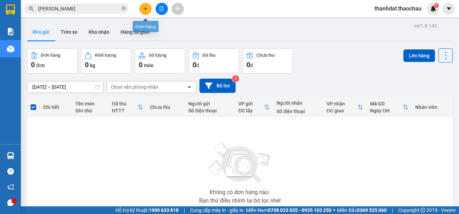
click at [148, 6] on button at bounding box center [145, 9] width 12 height 12
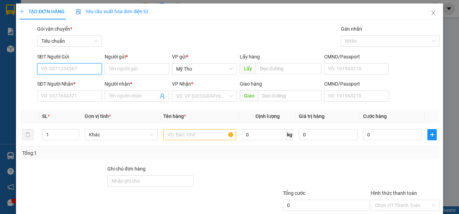
paste input "0378187381"
type input "0378187381"
click at [91, 79] on div "0378187381 - Hồng Huệ" at bounding box center [75, 83] width 68 height 8
type input "Hồng Huệ"
type input "0378187381"
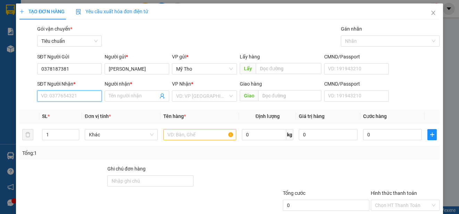
click at [83, 95] on input "SĐT Người Nhận *" at bounding box center [69, 95] width 65 height 11
click at [83, 107] on div "0773859617 - Xuân Mai" at bounding box center [75, 110] width 68 height 8
type input "0773859617"
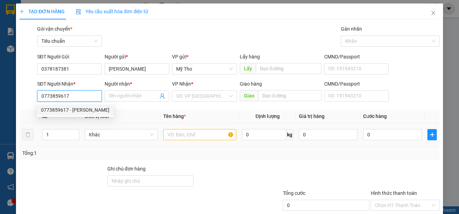
type input "Xuân Mai"
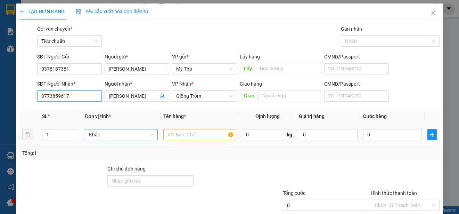
click at [102, 133] on span "Khác" at bounding box center [121, 134] width 65 height 10
type input "boc"
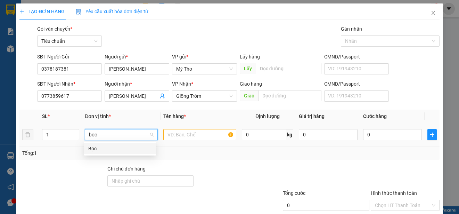
drag, startPoint x: 91, startPoint y: 149, endPoint x: 164, endPoint y: 138, distance: 74.1
click at [92, 148] on div "Bọc" at bounding box center [120, 148] width 64 height 8
click at [182, 131] on input "text" at bounding box center [199, 134] width 73 height 11
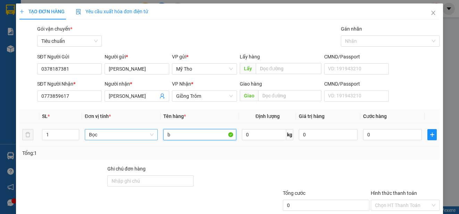
paste input "ánh"
paste input "áng"
type input "bánh tráng"
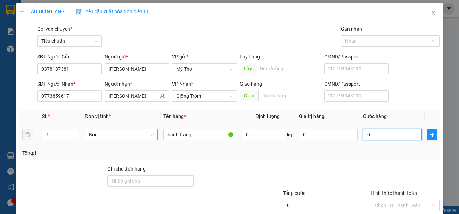
click at [363, 138] on input "0" at bounding box center [392, 134] width 59 height 11
type input "3"
type input "30"
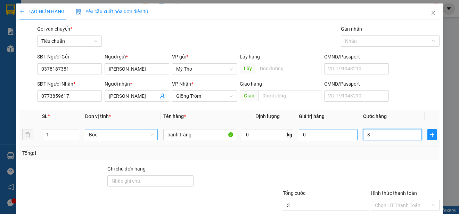
type input "30"
type input "300"
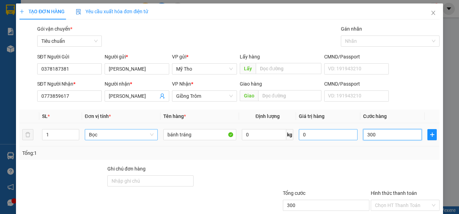
type input "3.000"
type input "30.000"
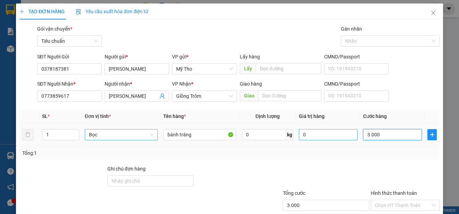
type input "30.000"
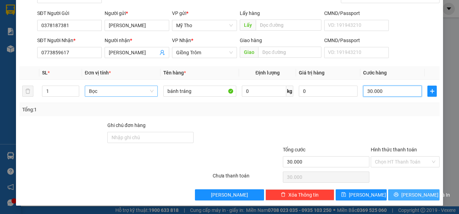
type input "30.000"
click at [404, 192] on span "[PERSON_NAME] và In" at bounding box center [425, 195] width 49 height 8
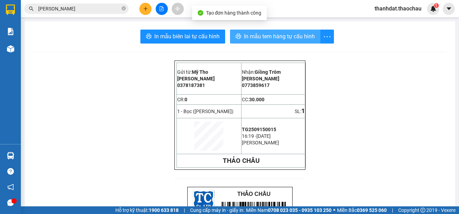
click at [260, 37] on span "In mẫu tem hàng tự cấu hình" at bounding box center [279, 36] width 71 height 9
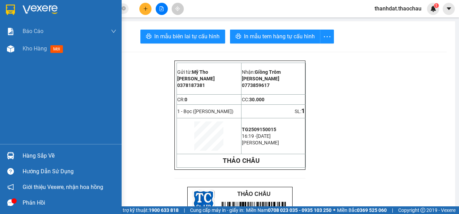
click at [34, 151] on div "Hàng sắp về" at bounding box center [70, 155] width 94 height 10
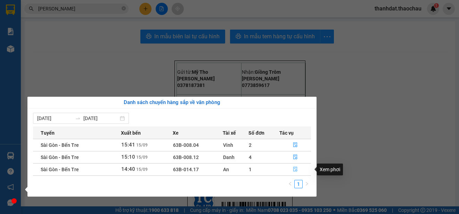
click at [294, 170] on icon "file-done" at bounding box center [295, 168] width 5 height 5
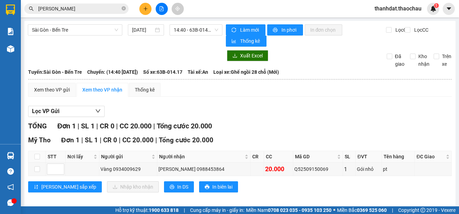
scroll to position [6, 0]
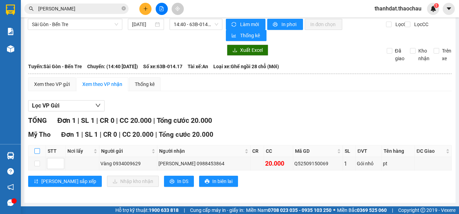
click at [37, 150] on input "checkbox" at bounding box center [37, 151] width 6 height 6
checkbox input "true"
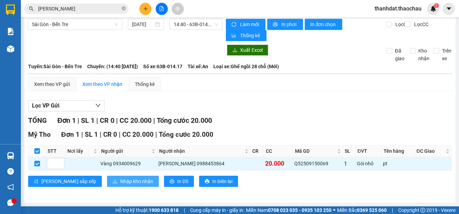
click at [120, 179] on span "Nhập kho nhận" at bounding box center [136, 181] width 33 height 8
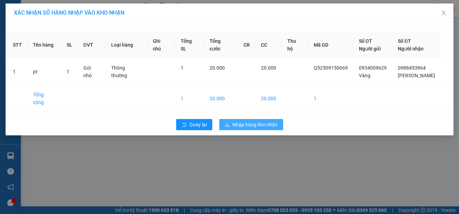
click at [255, 121] on span "Nhập hàng kho nhận" at bounding box center [254, 125] width 45 height 8
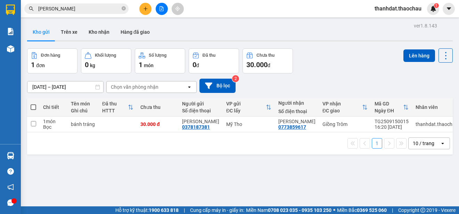
click at [33, 107] on span at bounding box center [34, 107] width 6 height 6
click at [33, 104] on input "checkbox" at bounding box center [33, 104] width 0 height 0
checkbox input "true"
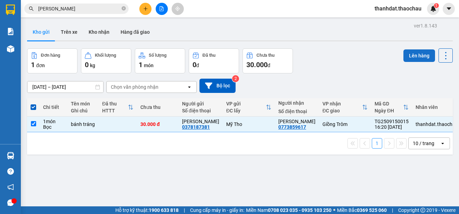
click at [404, 59] on button "Lên hàng" at bounding box center [419, 55] width 32 height 13
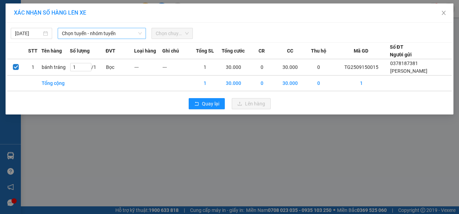
click at [89, 35] on span "Chọn tuyến - nhóm tuyến" at bounding box center [102, 33] width 80 height 10
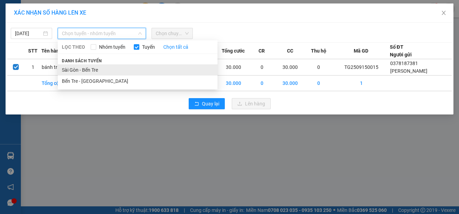
click at [86, 70] on li "Sài Gòn - Bến Tre" at bounding box center [138, 69] width 160 height 11
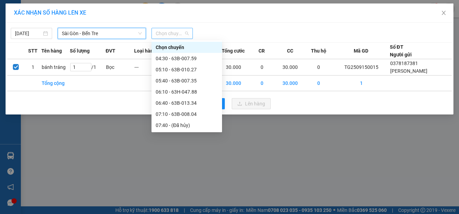
click at [183, 36] on span "Chọn chuyến" at bounding box center [172, 33] width 33 height 10
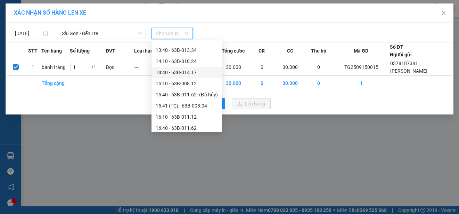
click at [173, 72] on div "14:40 - 63B-014.17" at bounding box center [187, 72] width 62 height 8
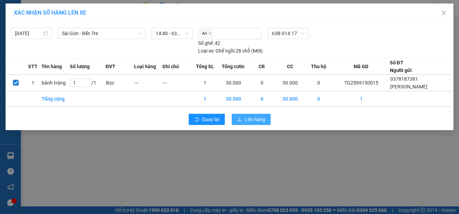
click at [249, 119] on span "Lên hàng" at bounding box center [255, 119] width 20 height 8
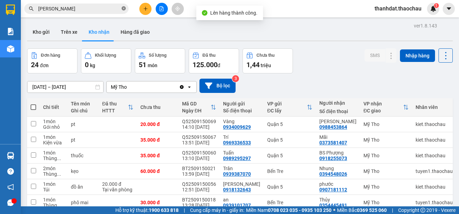
click at [122, 8] on icon "close-circle" at bounding box center [124, 8] width 4 height 4
click at [69, 32] on button "Trên xe" at bounding box center [69, 32] width 28 height 17
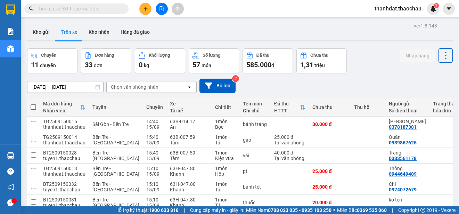
click at [101, 31] on button "Kho nhận" at bounding box center [99, 32] width 32 height 17
type input "[DATE] – [DATE]"
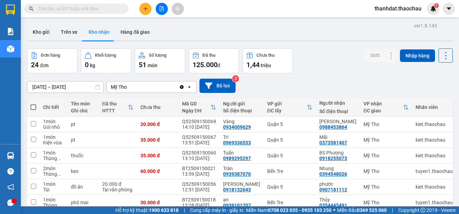
scroll to position [98, 0]
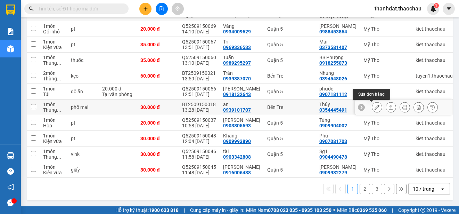
click at [374, 105] on icon at bounding box center [376, 107] width 5 height 5
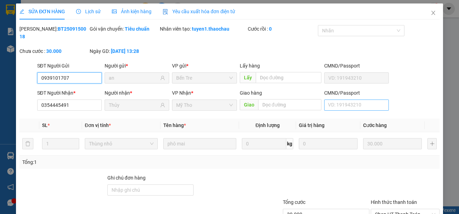
type input "0939101707"
type input "an"
type input "0354445491"
type input "Thủy"
type input "30.000"
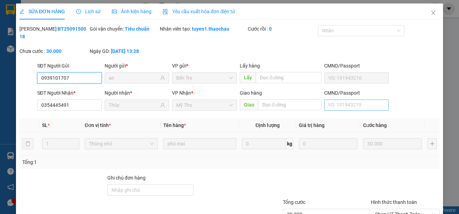
scroll to position [45, 0]
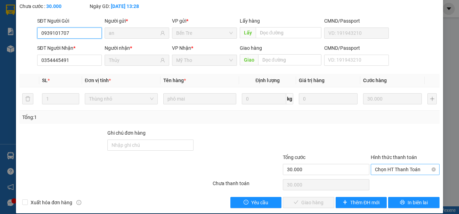
click at [389, 168] on span "Chọn HT Thanh Toán" at bounding box center [405, 169] width 60 height 10
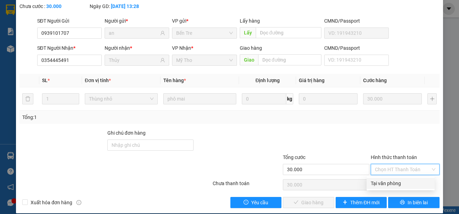
click at [387, 183] on div "Tại văn phòng" at bounding box center [401, 183] width 60 height 8
type input "0"
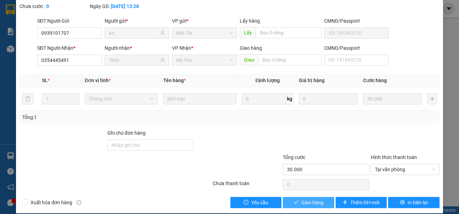
click at [311, 202] on span "Giao hàng" at bounding box center [312, 202] width 22 height 8
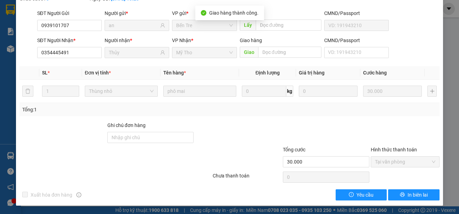
scroll to position [0, 0]
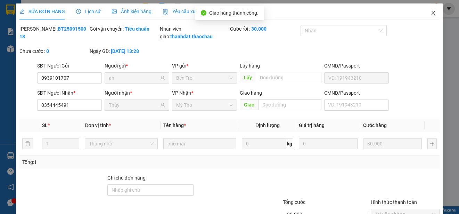
click at [430, 15] on icon "close" at bounding box center [433, 13] width 6 height 6
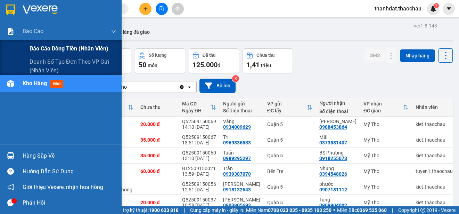
click at [47, 48] on span "Báo cáo dòng tiền (nhân viên)" at bounding box center [69, 48] width 79 height 9
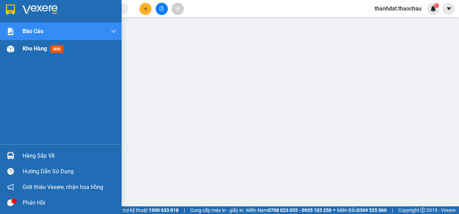
click at [36, 48] on span "Kho hàng" at bounding box center [35, 48] width 24 height 7
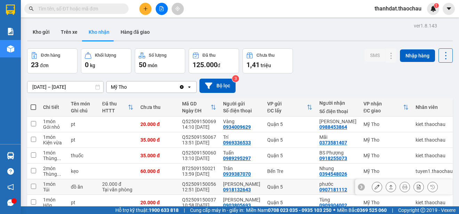
scroll to position [98, 0]
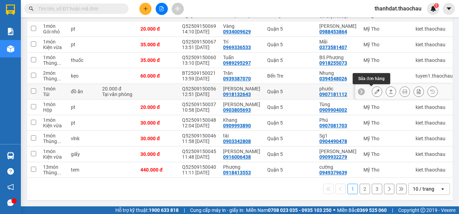
click at [374, 89] on icon at bounding box center [376, 91] width 5 height 5
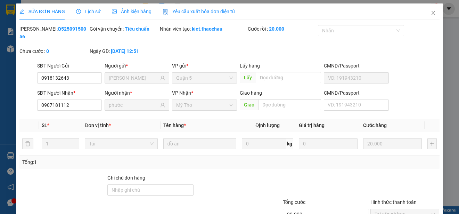
type input "0918132643"
type input "hồng anh"
type input "0907181112"
type input "phước"
type input "20.000"
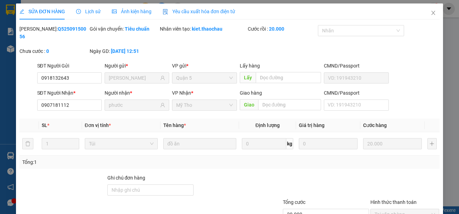
type input "0"
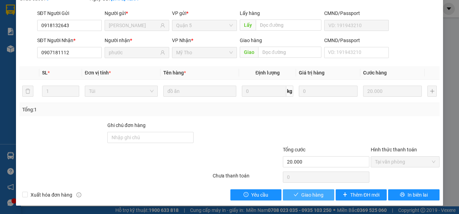
click at [307, 192] on span "Giao hàng" at bounding box center [312, 195] width 22 height 8
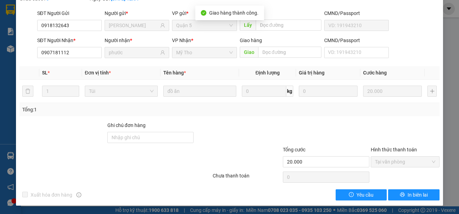
scroll to position [0, 0]
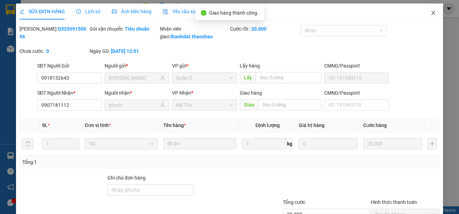
click at [431, 13] on icon "close" at bounding box center [433, 13] width 4 height 4
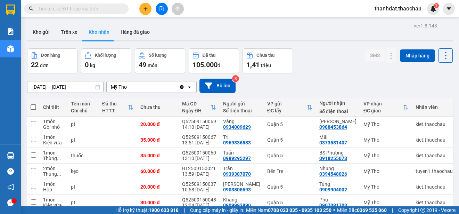
scroll to position [98, 0]
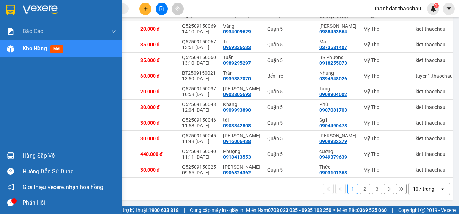
click at [35, 158] on div "Hàng sắp về" at bounding box center [70, 155] width 94 height 10
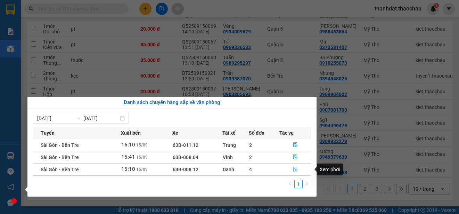
click at [295, 169] on icon "file-done" at bounding box center [295, 168] width 5 height 5
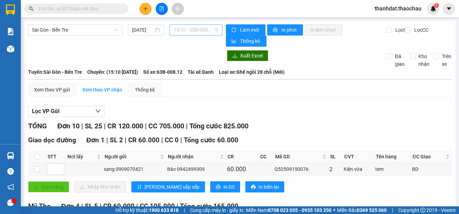
click at [192, 25] on span "15:10 - 63B-008.12" at bounding box center [196, 30] width 44 height 10
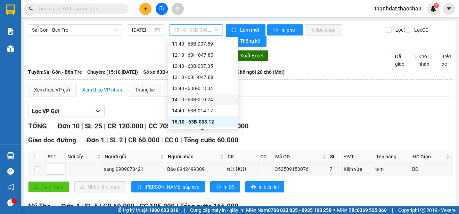
scroll to position [236, 0]
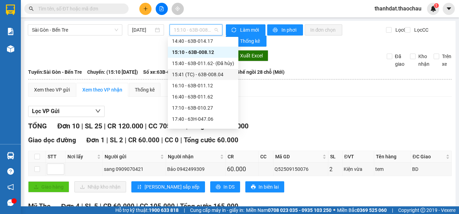
click at [211, 73] on div "15:41 (TC) - 63B-008.04" at bounding box center [203, 75] width 62 height 8
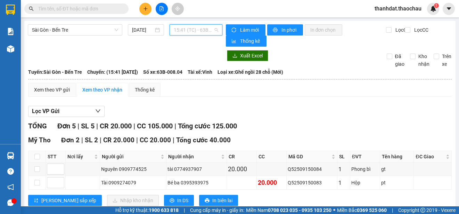
click at [198, 28] on span "15:41 (TC) - 63B-008.04" at bounding box center [196, 30] width 44 height 10
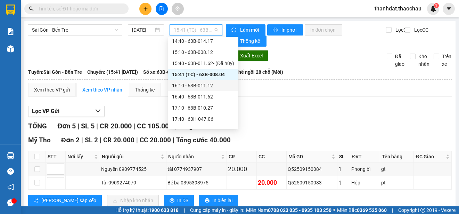
click at [205, 84] on div "16:10 - 63B-011.12" at bounding box center [203, 86] width 62 height 8
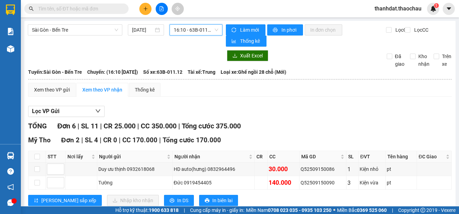
click at [196, 31] on span "16:10 - 63B-011.12" at bounding box center [196, 30] width 44 height 10
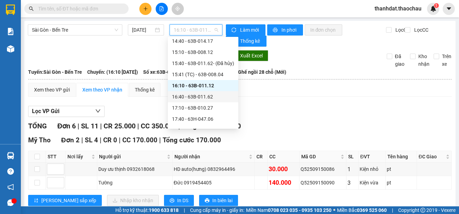
click at [207, 97] on div "16:40 - 63B-011.62" at bounding box center [203, 97] width 62 height 8
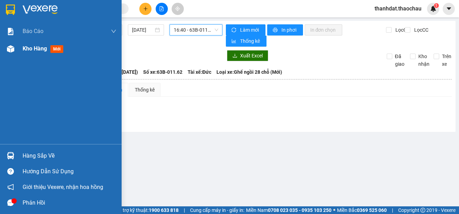
click at [30, 48] on span "Kho hàng" at bounding box center [35, 48] width 24 height 7
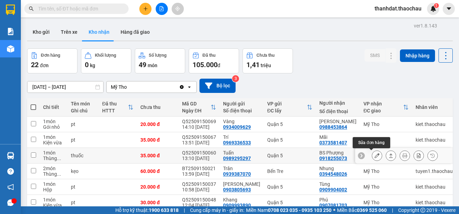
click at [374, 157] on icon at bounding box center [376, 155] width 5 height 5
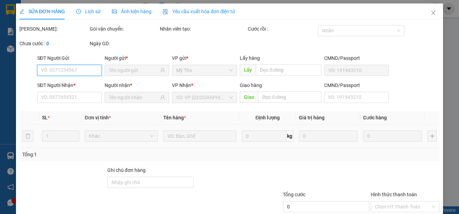
type input "0989295297"
type input "Tuấn"
type input "0918255073"
type input "BS Phượng"
type input "35.000"
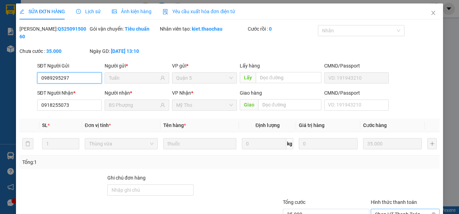
click at [383, 209] on span "Chọn HT Thanh Toán" at bounding box center [405, 214] width 60 height 10
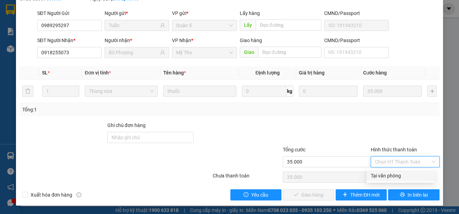
click at [380, 176] on div "Tại văn phòng" at bounding box center [401, 176] width 60 height 8
type input "0"
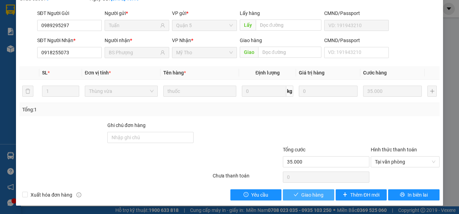
click at [306, 195] on span "Giao hàng" at bounding box center [312, 195] width 22 height 8
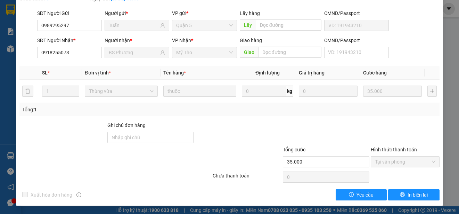
scroll to position [0, 0]
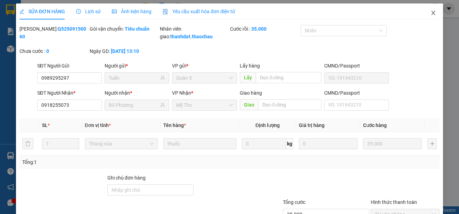
click at [430, 14] on icon "close" at bounding box center [433, 13] width 6 height 6
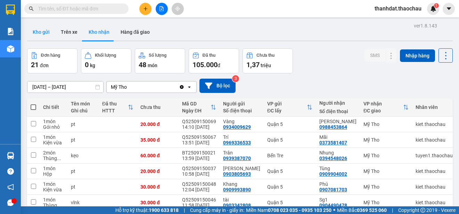
click at [44, 28] on button "Kho gửi" at bounding box center [41, 32] width 28 height 17
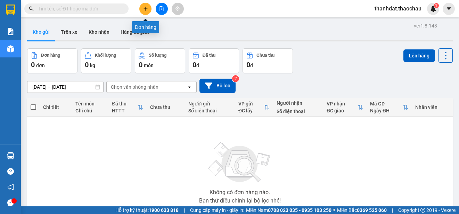
click at [147, 6] on icon "plus" at bounding box center [145, 8] width 5 height 5
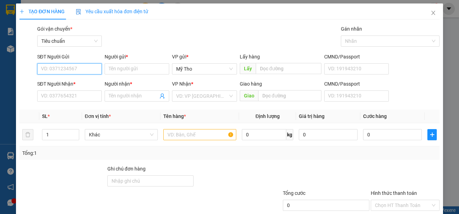
click at [70, 69] on input "SĐT Người Gửi" at bounding box center [69, 68] width 65 height 11
type input "0858683878"
click at [78, 83] on div "0858683878 - Sang" at bounding box center [69, 83] width 56 height 8
type input "Sang"
type input "0858683878"
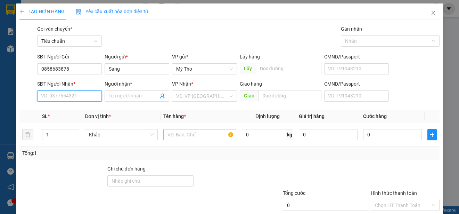
click at [79, 96] on input "SĐT Người Nhận *" at bounding box center [69, 95] width 65 height 11
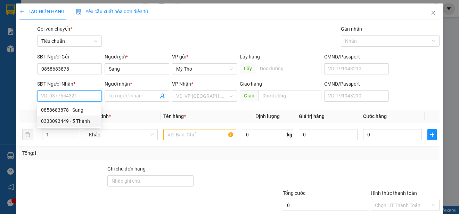
click at [80, 120] on div "0333093449 - 5 Thành" at bounding box center [69, 121] width 56 height 8
type input "0333093449"
type input "5 Thành"
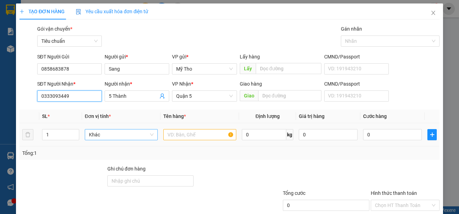
click at [101, 135] on span "Khác" at bounding box center [121, 134] width 65 height 10
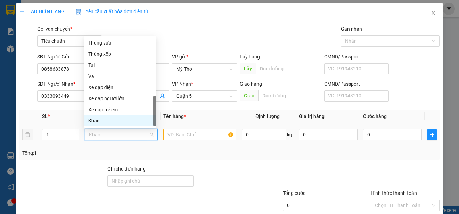
type input "p"
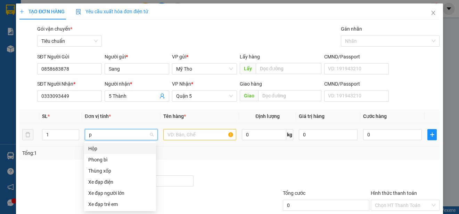
scroll to position [0, 0]
click at [98, 160] on div "Phong bì" at bounding box center [120, 160] width 64 height 8
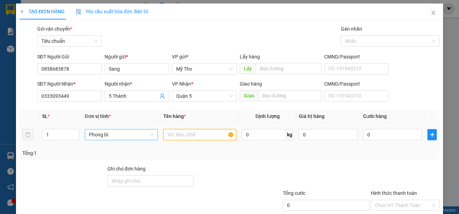
click at [180, 134] on input "text" at bounding box center [199, 134] width 73 height 11
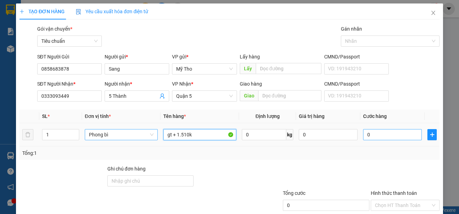
type input "gt + 1.510k"
click at [364, 136] on input "0" at bounding box center [392, 134] width 59 height 11
type input "2"
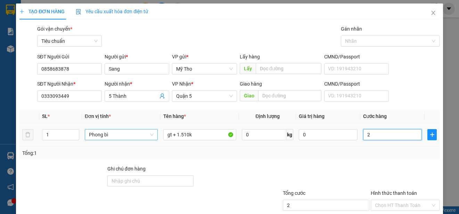
type input "25"
type input "250"
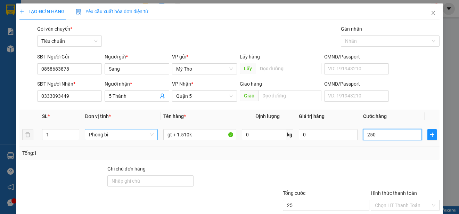
type input "250"
type input "2.500"
type input "25.000"
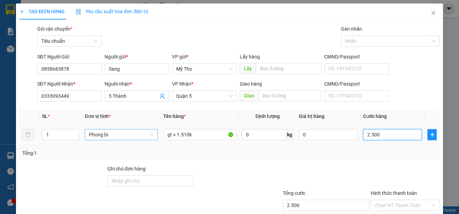
type input "25.000"
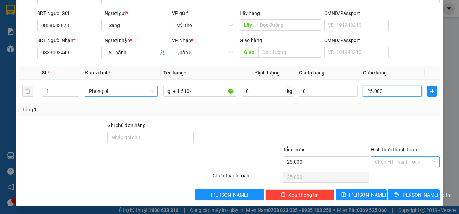
type input "25.000"
click at [385, 156] on input "Hình thức thanh toán" at bounding box center [403, 161] width 56 height 10
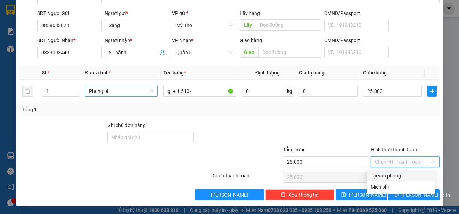
click at [388, 173] on div "Tại văn phòng" at bounding box center [401, 176] width 60 height 8
type input "0"
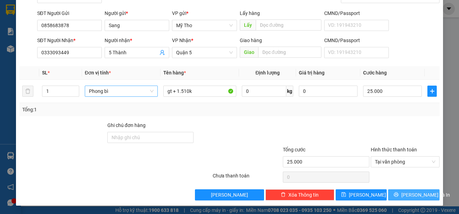
click at [412, 193] on span "[PERSON_NAME] và In" at bounding box center [425, 195] width 49 height 8
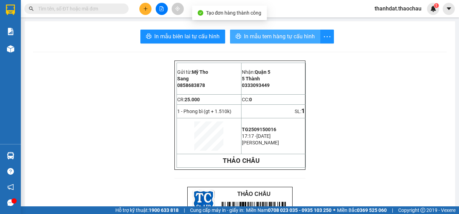
click at [271, 36] on span "In mẫu tem hàng tự cấu hình" at bounding box center [279, 36] width 71 height 9
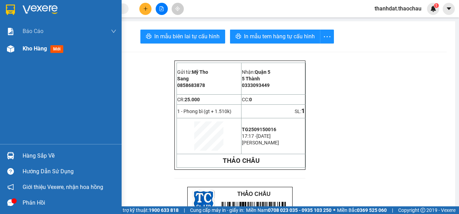
click at [26, 48] on span "Kho hàng" at bounding box center [35, 48] width 24 height 7
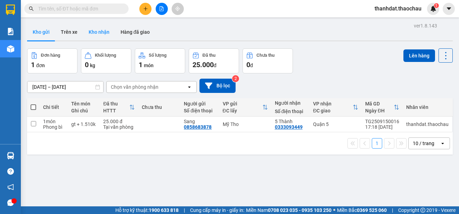
click at [96, 31] on button "Kho nhận" at bounding box center [99, 32] width 32 height 17
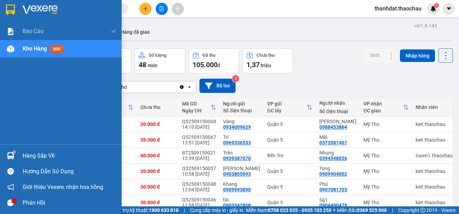
click at [27, 152] on div "Hàng sắp về" at bounding box center [70, 155] width 94 height 10
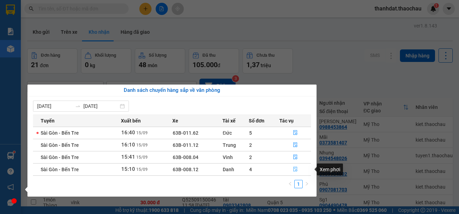
click at [293, 168] on icon "file-done" at bounding box center [295, 169] width 4 height 5
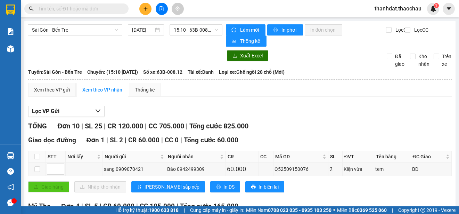
scroll to position [139, 0]
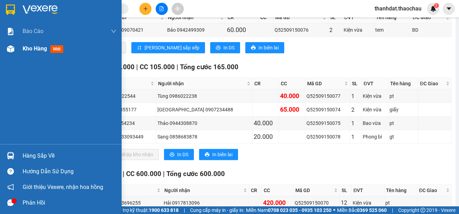
click at [23, 47] on span "Kho hàng" at bounding box center [35, 48] width 24 height 7
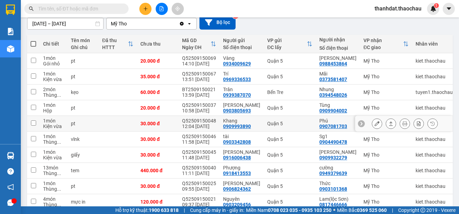
scroll to position [98, 0]
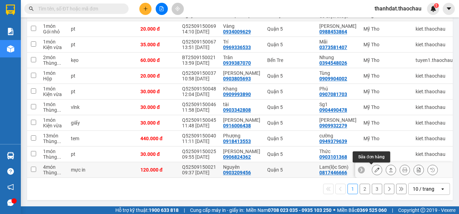
click at [374, 167] on icon at bounding box center [376, 169] width 5 height 5
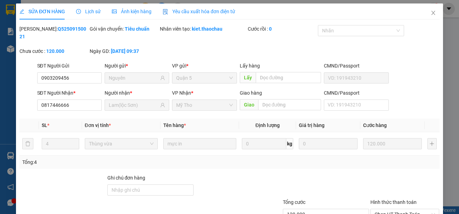
type input "0903209456"
type input "Nguyên"
type input "0817446666"
type input "Lam(lộc Sơn)"
type input "120.000"
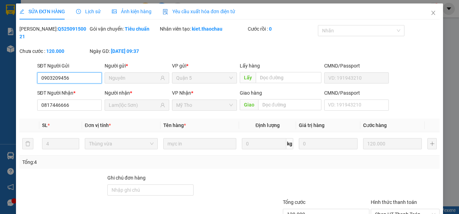
scroll to position [52, 0]
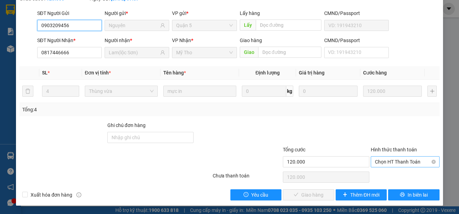
click at [383, 162] on span "Chọn HT Thanh Toán" at bounding box center [405, 161] width 60 height 10
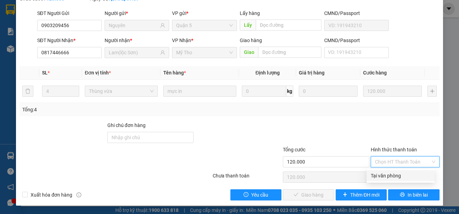
click at [386, 174] on div "Tại văn phòng" at bounding box center [401, 176] width 60 height 8
type input "0"
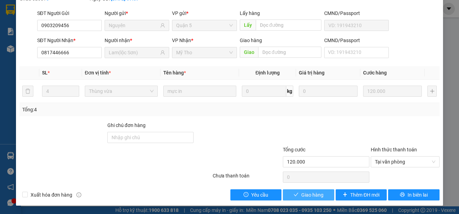
click at [307, 198] on span "Giao hàng" at bounding box center [312, 195] width 22 height 8
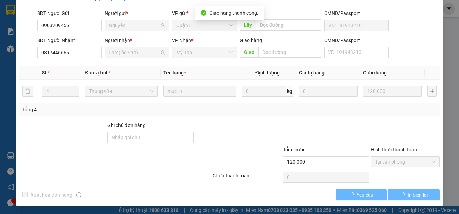
scroll to position [60, 0]
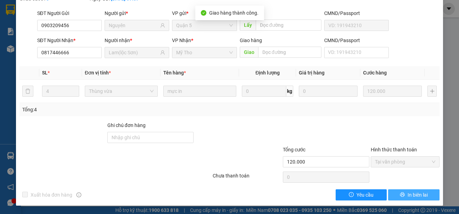
click at [414, 193] on span "In biên lai" at bounding box center [417, 195] width 20 height 8
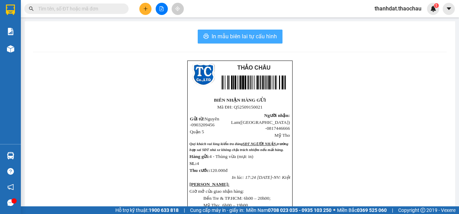
click at [236, 37] on span "In mẫu biên lai tự cấu hình" at bounding box center [244, 36] width 65 height 9
click at [89, 5] on input "text" at bounding box center [79, 9] width 82 height 8
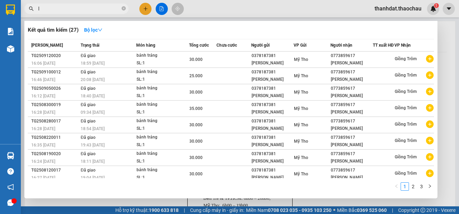
paste input "ộc"
paste input "ơn"
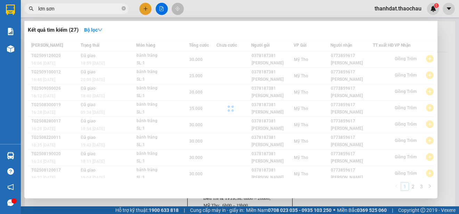
click at [46, 8] on input "lơn sơn" at bounding box center [79, 9] width 82 height 8
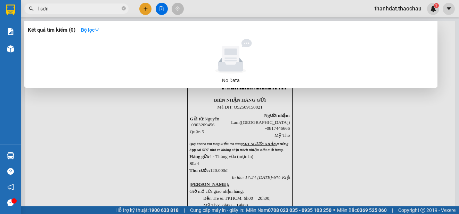
paste input "ôc"
paste input "ộc"
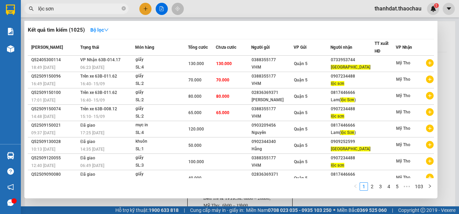
click at [55, 8] on input "lộc sơn" at bounding box center [79, 9] width 82 height 8
type input "lộc sơn"
click at [123, 9] on icon "close-circle" at bounding box center [124, 8] width 4 height 4
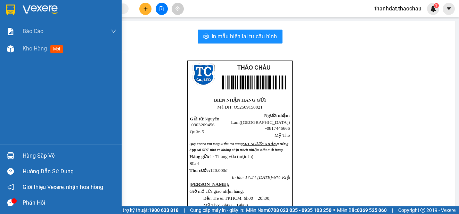
drag, startPoint x: 28, startPoint y: 156, endPoint x: 125, endPoint y: 172, distance: 97.9
click at [28, 156] on div "Hàng sắp về" at bounding box center [70, 155] width 94 height 10
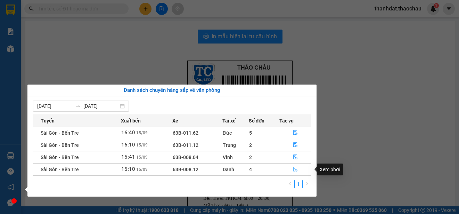
click at [294, 165] on button "button" at bounding box center [295, 169] width 31 height 11
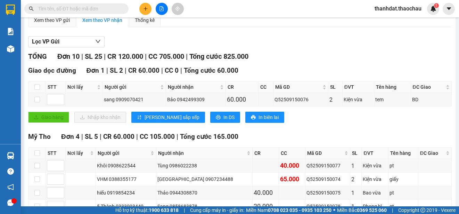
scroll to position [174, 0]
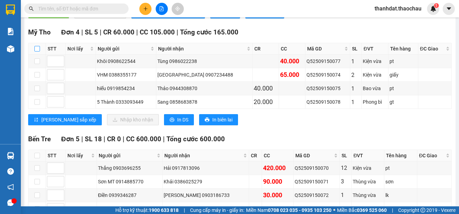
click at [39, 48] on input "checkbox" at bounding box center [37, 49] width 6 height 6
checkbox input "true"
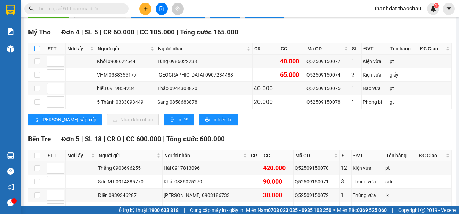
checkbox input "true"
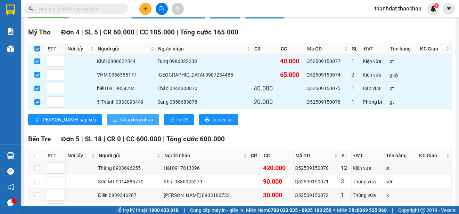
click at [120, 117] on span "Nhập kho nhận" at bounding box center [136, 120] width 33 height 8
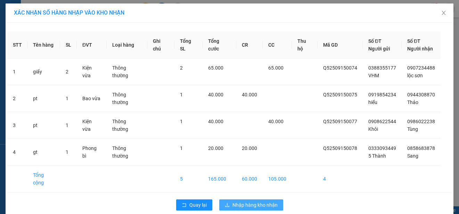
click at [266, 201] on span "Nhập hàng kho nhận" at bounding box center [254, 205] width 45 height 8
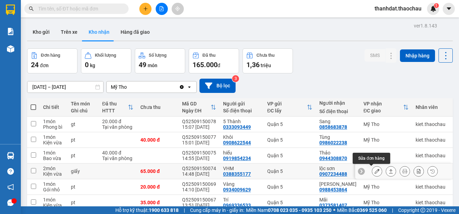
click at [374, 171] on icon at bounding box center [376, 170] width 5 height 5
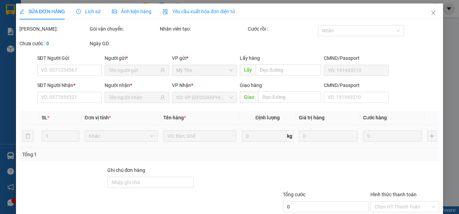
type input "0388355177"
type input "VHM"
type input "0907234488"
type input "lộc sơn"
type input "65.000"
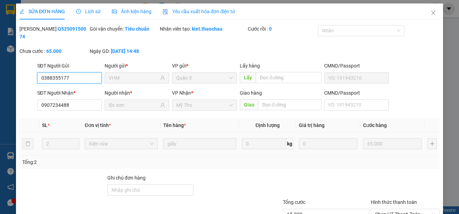
scroll to position [52, 0]
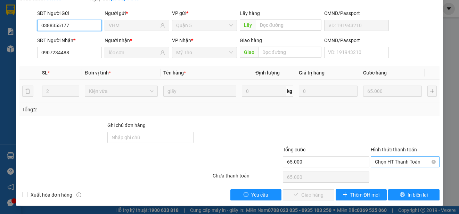
click at [393, 162] on span "Chọn HT Thanh Toán" at bounding box center [405, 161] width 60 height 10
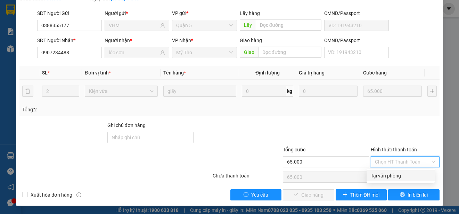
click at [394, 175] on div "Tại văn phòng" at bounding box center [401, 176] width 60 height 8
type input "0"
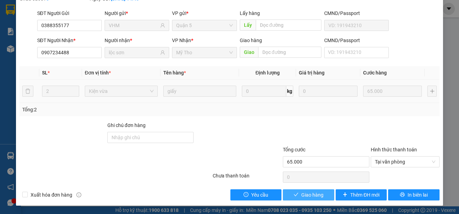
click at [313, 194] on span "Giao hàng" at bounding box center [312, 195] width 22 height 8
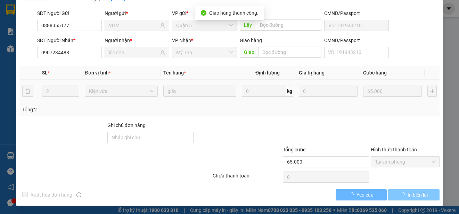
scroll to position [60, 0]
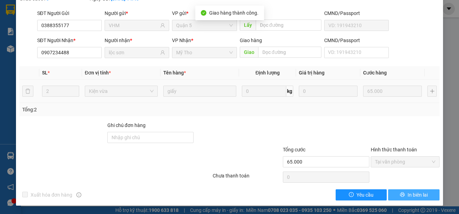
click at [413, 195] on span "In biên lai" at bounding box center [417, 195] width 20 height 8
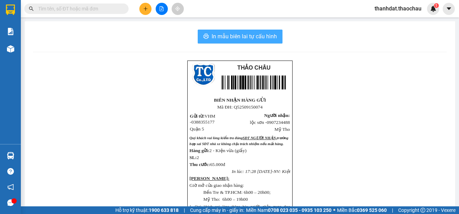
click at [235, 36] on span "In mẫu biên lai tự cấu hình" at bounding box center [244, 36] width 65 height 9
click at [66, 11] on input "text" at bounding box center [79, 9] width 82 height 8
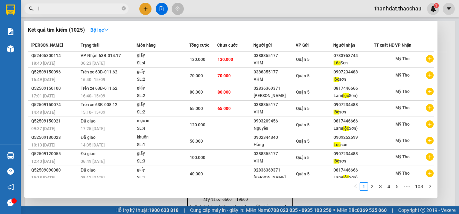
paste input "ộc"
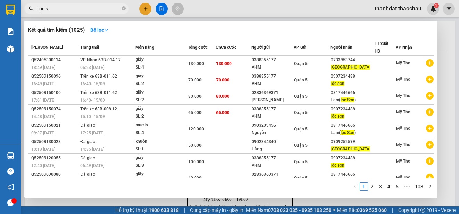
paste input "ơn"
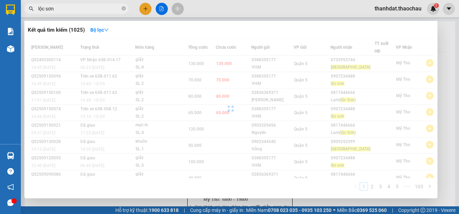
type input "lộc sơn"
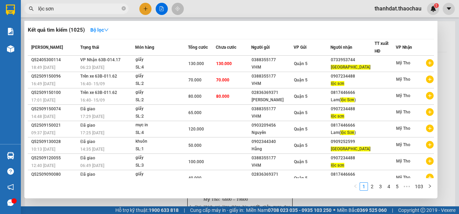
drag, startPoint x: 123, startPoint y: 8, endPoint x: 167, endPoint y: 49, distance: 59.7
click at [123, 8] on icon "close-circle" at bounding box center [124, 8] width 4 height 4
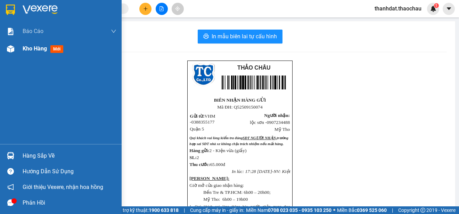
click at [31, 47] on span "Kho hàng" at bounding box center [35, 48] width 24 height 7
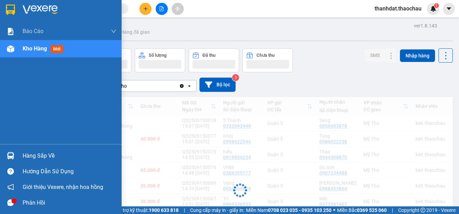
click at [33, 49] on span "Kho hàng" at bounding box center [35, 48] width 24 height 7
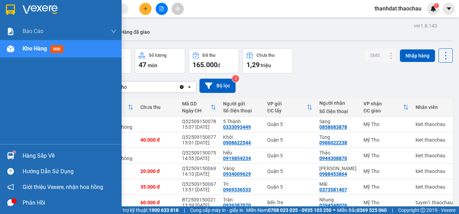
click at [27, 155] on div "Hàng sắp về" at bounding box center [70, 155] width 94 height 10
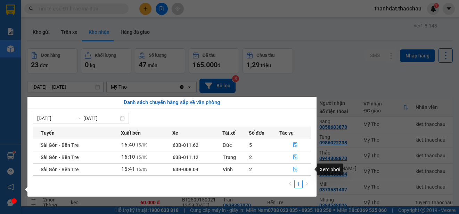
click at [295, 170] on icon "file-done" at bounding box center [295, 169] width 4 height 5
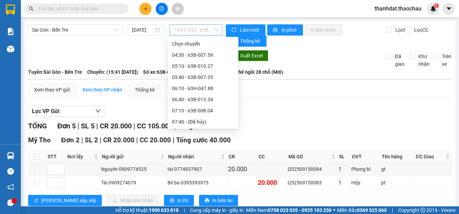
click at [183, 29] on span "15:41 (TC) - 63B-008.04" at bounding box center [196, 30] width 44 height 10
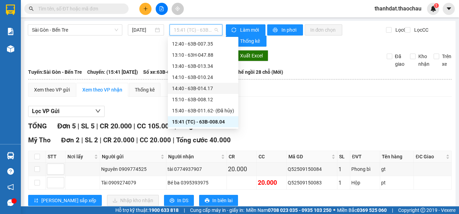
scroll to position [258, 0]
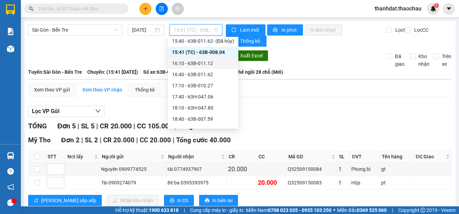
click at [208, 62] on div "16:10 - 63B-011.12" at bounding box center [203, 63] width 62 height 8
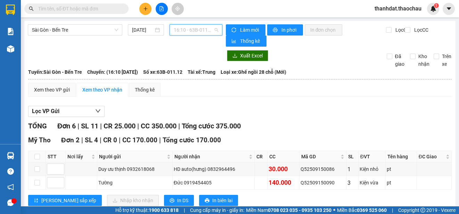
click at [192, 31] on span "16:10 - 63B-011.12" at bounding box center [196, 30] width 44 height 10
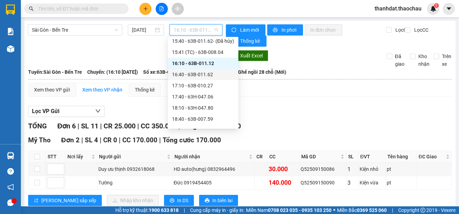
click at [207, 73] on div "16:40 - 63B-011.62" at bounding box center [203, 75] width 62 height 8
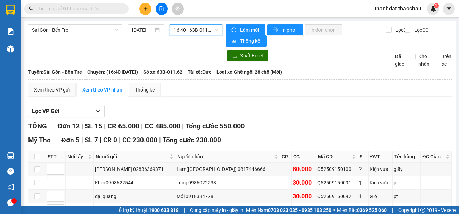
click at [187, 32] on span "16:40 - 63B-011.62" at bounding box center [196, 30] width 44 height 10
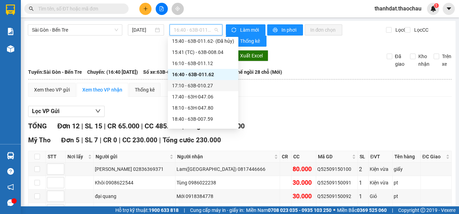
click at [208, 83] on div "17:10 - 63B-010.27" at bounding box center [203, 86] width 62 height 8
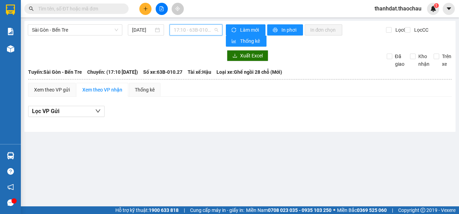
click at [199, 30] on span "17:10 - 63B-010.27" at bounding box center [196, 30] width 44 height 10
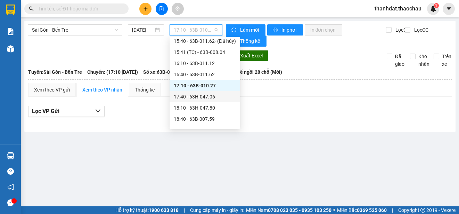
click at [211, 96] on div "17:40 - 63H-047.06" at bounding box center [205, 97] width 62 height 8
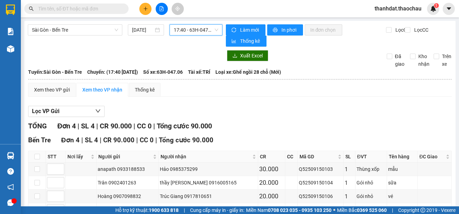
click at [194, 31] on span "17:40 - 63H-047.06" at bounding box center [196, 30] width 44 height 10
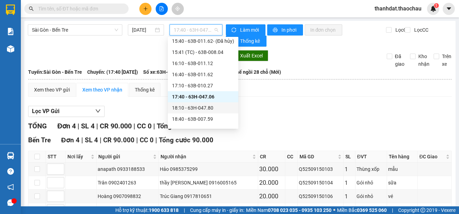
click at [208, 108] on div "18:10 - 63H-047.80" at bounding box center [203, 108] width 62 height 8
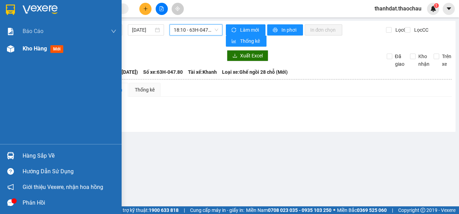
click at [30, 47] on span "Kho hàng" at bounding box center [35, 48] width 24 height 7
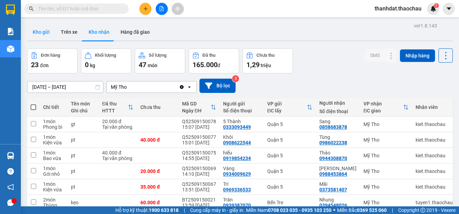
click at [34, 31] on button "Kho gửi" at bounding box center [41, 32] width 28 height 17
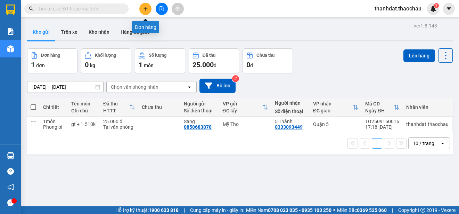
click at [143, 12] on button at bounding box center [145, 9] width 12 height 12
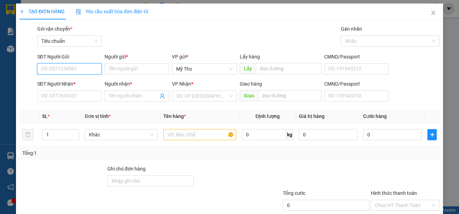
click at [81, 67] on input "SĐT Người Gửi" at bounding box center [69, 68] width 65 height 11
type input "0931109778"
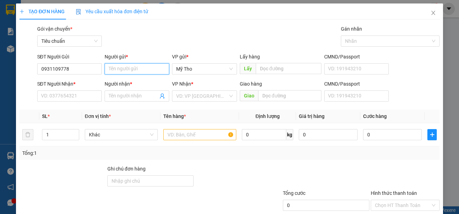
click at [115, 68] on input "Người gửi *" at bounding box center [137, 68] width 65 height 11
drag, startPoint x: 75, startPoint y: 70, endPoint x: 36, endPoint y: 67, distance: 38.6
click at [37, 67] on input "0931109778" at bounding box center [69, 68] width 65 height 11
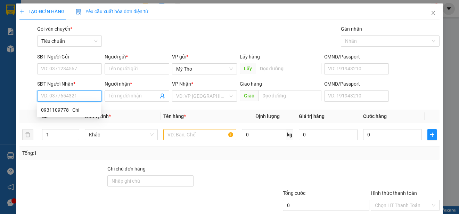
paste input "0931109778"
type input "0931109778"
click at [73, 110] on div "0931109778 - Chi" at bounding box center [69, 110] width 56 height 8
type input "Chi"
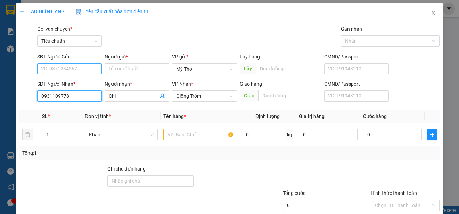
type input "0931109778"
click at [72, 70] on input "SĐT Người Gửi" at bounding box center [69, 68] width 65 height 11
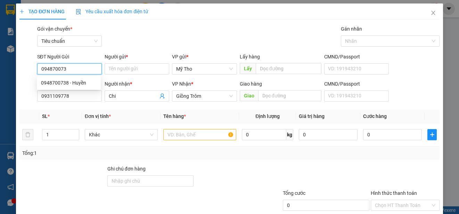
type input "0948700738"
click at [79, 83] on div "0948700738 - Huyền" at bounding box center [69, 83] width 56 height 8
type input "Huyền"
click at [126, 134] on span "Khác" at bounding box center [121, 134] width 65 height 10
type input "0948700738"
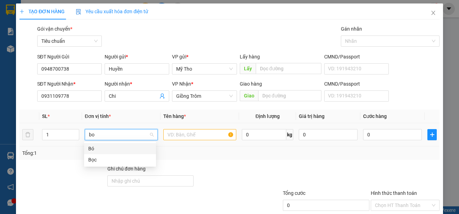
type input "boc"
drag, startPoint x: 92, startPoint y: 149, endPoint x: 115, endPoint y: 149, distance: 22.6
click at [92, 149] on div "Bọc" at bounding box center [120, 148] width 64 height 8
click at [193, 136] on input "text" at bounding box center [199, 134] width 73 height 11
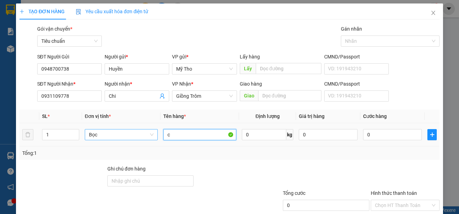
paste input "à"
paste input "ê"
type input "cà phê"
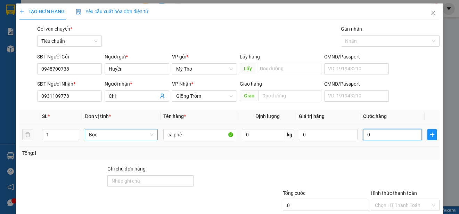
click at [383, 135] on input "0" at bounding box center [392, 134] width 59 height 11
type input "3"
type input "30"
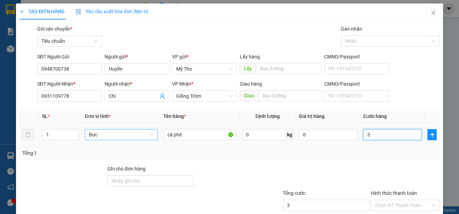
type input "30"
type input "300"
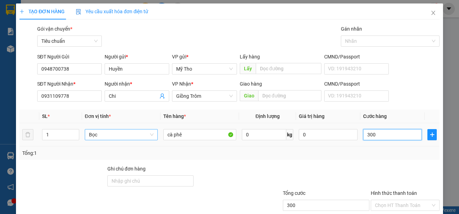
type input "3.000"
type input "30.000"
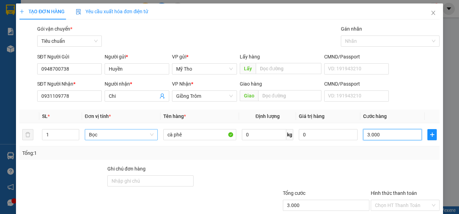
type input "30.000"
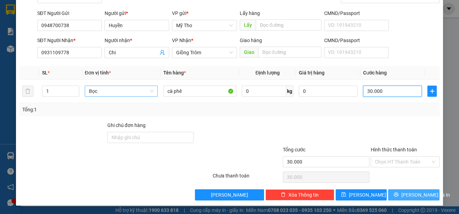
type input "30.000"
click at [412, 195] on span "[PERSON_NAME] và In" at bounding box center [425, 195] width 49 height 8
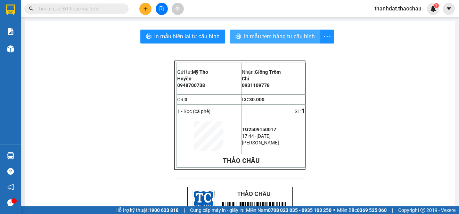
click at [275, 37] on span "In mẫu tem hàng tự cấu hình" at bounding box center [279, 36] width 71 height 9
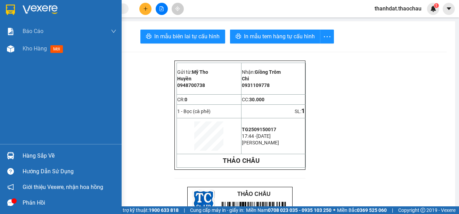
click at [46, 154] on div "Hàng sắp về" at bounding box center [70, 155] width 94 height 10
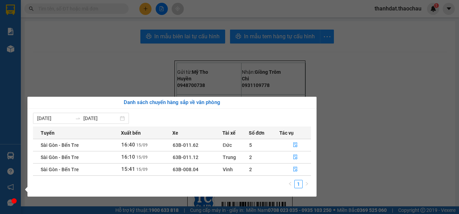
click at [14, 64] on div "Báo cáo Báo cáo dòng tiền (nhân viên) Doanh số tạo đơn theo VP gửi (nhân viên) …" at bounding box center [10, 107] width 21 height 214
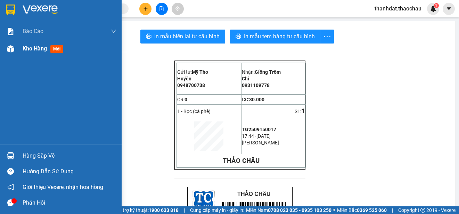
click at [27, 49] on span "Kho hàng" at bounding box center [35, 48] width 24 height 7
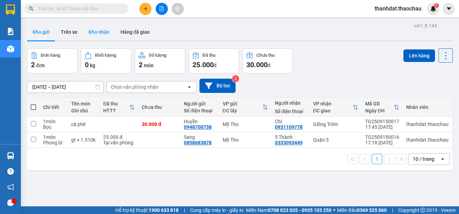
click at [100, 30] on button "Kho nhận" at bounding box center [99, 32] width 32 height 17
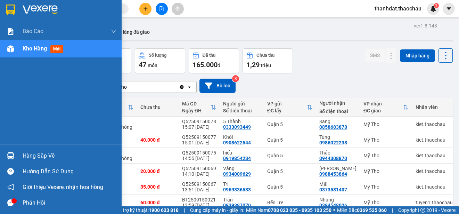
click at [23, 156] on div "Hàng sắp về" at bounding box center [70, 155] width 94 height 10
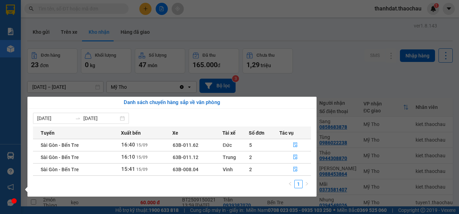
click at [331, 85] on section "Kết quả tìm kiếm ( 1025 ) Bộ lọc Mã ĐH Trạng thái Món hàng Tổng cước Chưa cước …" at bounding box center [229, 107] width 459 height 214
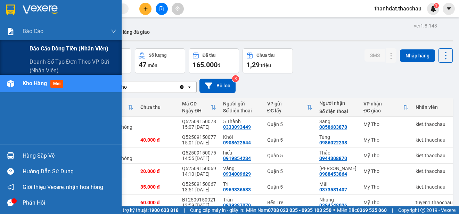
click at [36, 47] on span "Báo cáo dòng tiền (nhân viên)" at bounding box center [69, 48] width 79 height 9
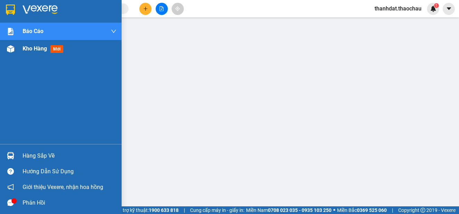
click at [29, 49] on span "Kho hàng" at bounding box center [35, 48] width 24 height 7
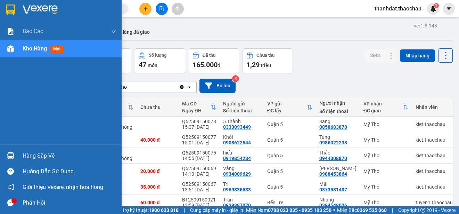
drag, startPoint x: 25, startPoint y: 155, endPoint x: 52, endPoint y: 158, distance: 26.9
click at [26, 156] on div "Hàng sắp về" at bounding box center [70, 155] width 94 height 10
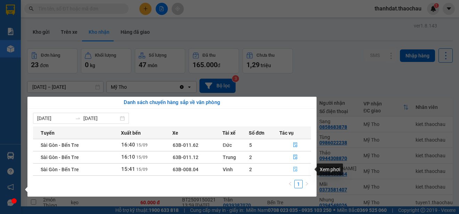
click at [295, 168] on icon "file-done" at bounding box center [295, 168] width 5 height 5
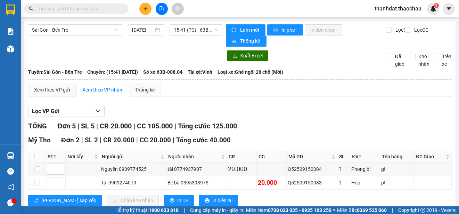
scroll to position [104, 0]
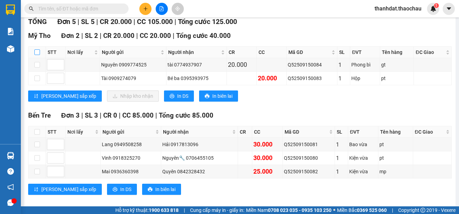
click at [38, 52] on input "checkbox" at bounding box center [37, 52] width 6 height 6
checkbox input "true"
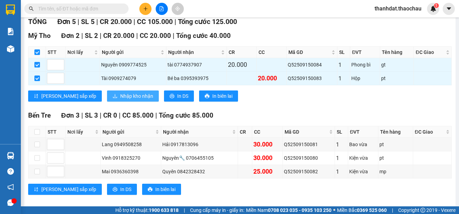
click at [120, 93] on span "Nhập kho nhận" at bounding box center [136, 96] width 33 height 8
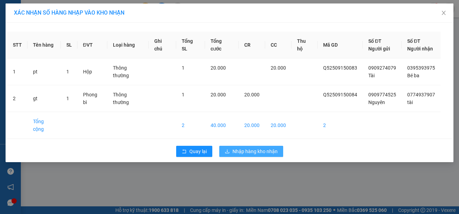
click at [249, 147] on span "Nhập hàng kho nhận" at bounding box center [254, 151] width 45 height 8
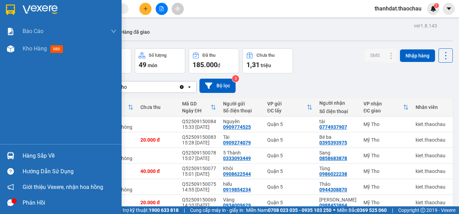
drag, startPoint x: 31, startPoint y: 155, endPoint x: 344, endPoint y: 198, distance: 315.5
click at [31, 155] on div "Hàng sắp về" at bounding box center [70, 155] width 94 height 10
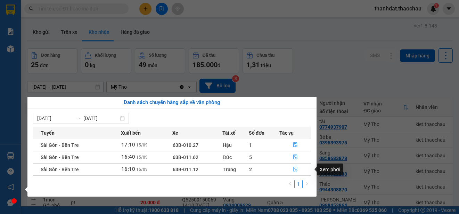
click at [296, 169] on icon "file-done" at bounding box center [295, 168] width 5 height 5
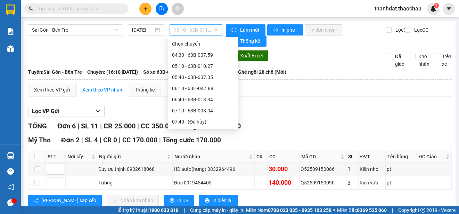
click at [192, 29] on span "16:10 - 63B-011.12" at bounding box center [196, 30] width 44 height 10
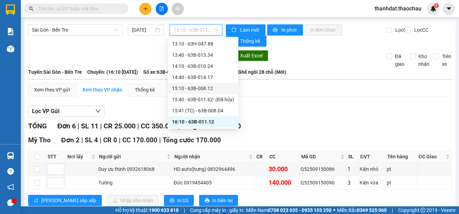
scroll to position [235, 0]
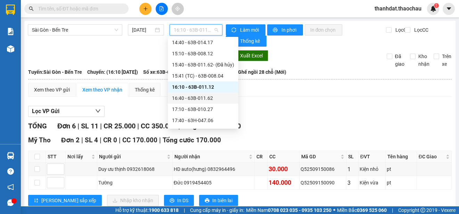
click at [202, 95] on div "16:40 - 63B-011.62" at bounding box center [203, 98] width 62 height 8
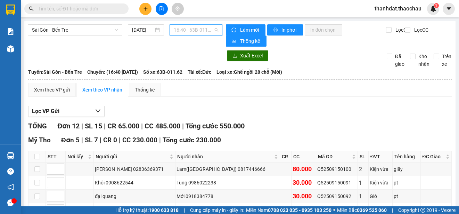
click at [204, 29] on span "16:40 - 63B-011.62" at bounding box center [196, 30] width 44 height 10
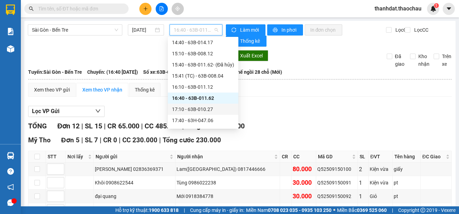
click at [198, 109] on div "17:10 - 63B-010.27" at bounding box center [203, 109] width 62 height 8
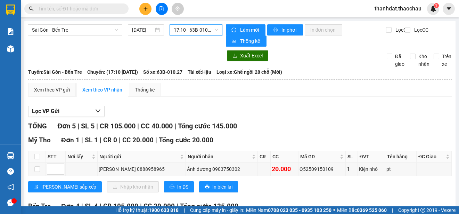
click at [196, 33] on span "17:10 - 63B-010.27" at bounding box center [196, 30] width 44 height 10
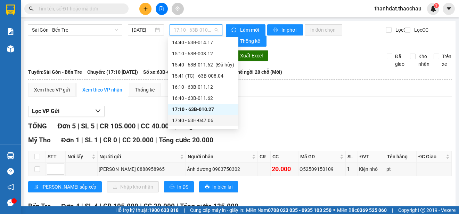
click at [207, 118] on div "17:40 - 63H-047.06" at bounding box center [203, 120] width 62 height 8
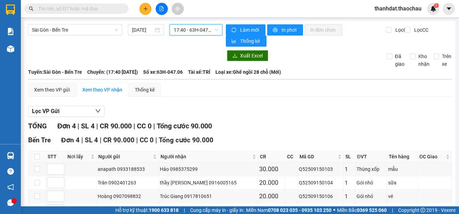
click at [199, 29] on span "17:40 - 63H-047.06" at bounding box center [196, 30] width 44 height 10
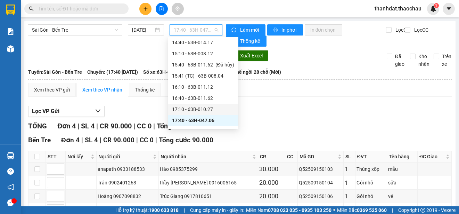
scroll to position [267, 0]
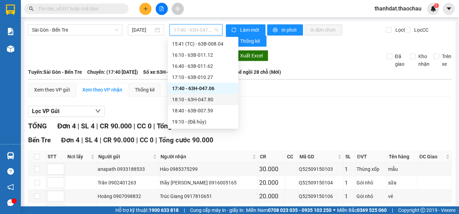
click at [206, 97] on div "18:10 - 63H-047.80" at bounding box center [203, 100] width 62 height 8
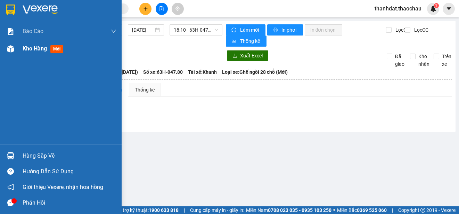
click at [29, 48] on span "Kho hàng" at bounding box center [35, 48] width 24 height 7
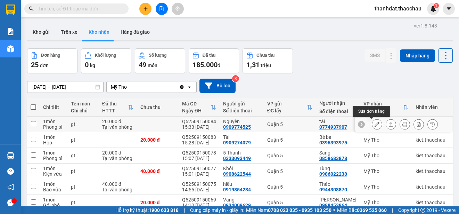
click at [374, 123] on icon at bounding box center [376, 124] width 5 height 5
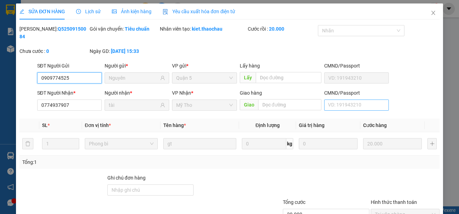
type input "0909774525"
type input "Nguyên"
type input "0774937907"
type input "tài"
type input "20.000"
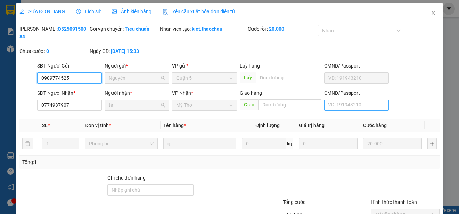
type input "0"
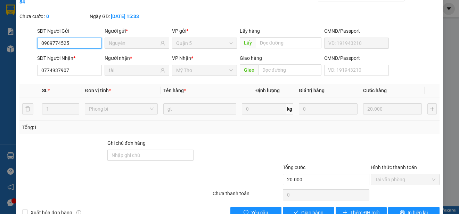
scroll to position [52, 0]
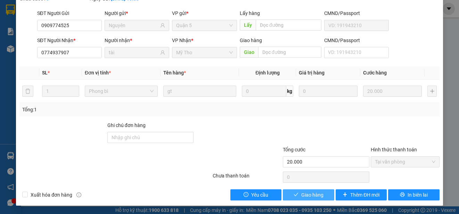
click at [313, 195] on span "Giao hàng" at bounding box center [312, 195] width 22 height 8
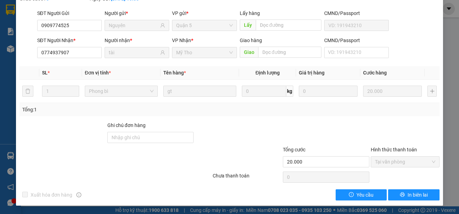
scroll to position [0, 0]
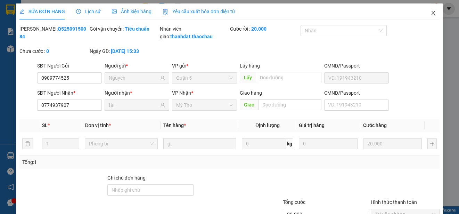
click at [431, 13] on icon "close" at bounding box center [433, 13] width 4 height 4
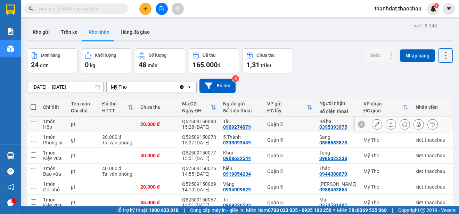
scroll to position [98, 0]
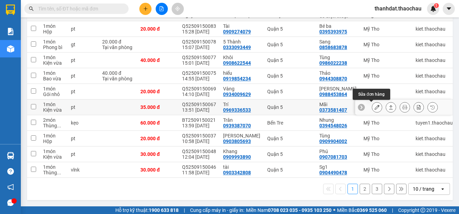
click at [374, 105] on icon at bounding box center [376, 107] width 5 height 5
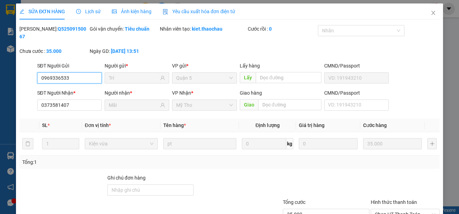
type input "0969336533"
type input "Trí"
type input "0373581407"
type input "Mãi"
type input "35.000"
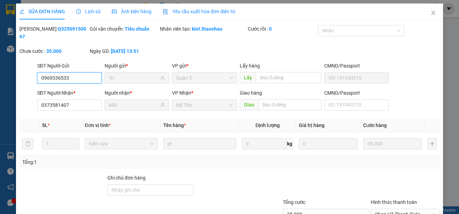
scroll to position [45, 0]
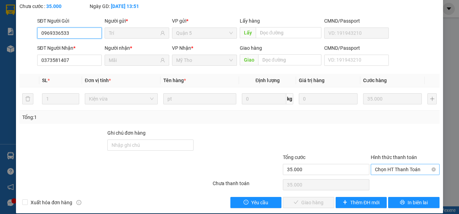
click at [387, 167] on span "Chọn HT Thanh Toán" at bounding box center [405, 169] width 60 height 10
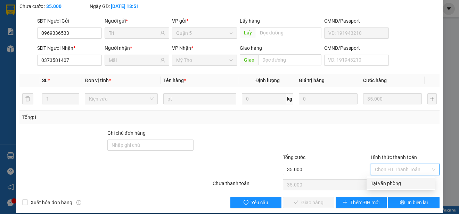
click at [386, 183] on div "Tại văn phòng" at bounding box center [401, 183] width 60 height 8
type input "0"
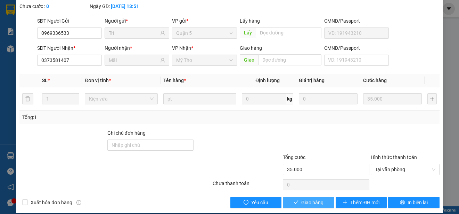
click at [309, 203] on span "Giao hàng" at bounding box center [312, 202] width 22 height 8
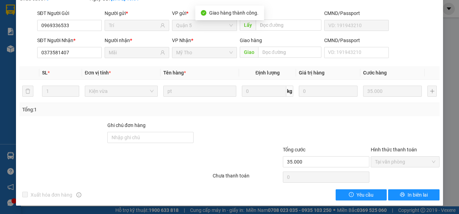
scroll to position [0, 0]
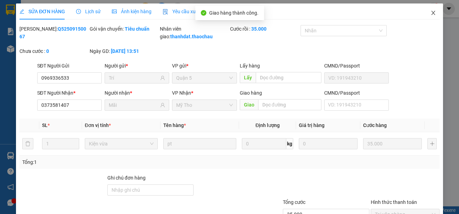
click at [431, 13] on icon "close" at bounding box center [433, 13] width 4 height 4
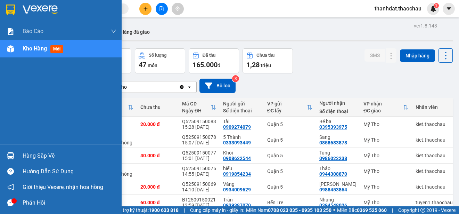
click at [40, 154] on div "Hàng sắp về" at bounding box center [70, 155] width 94 height 10
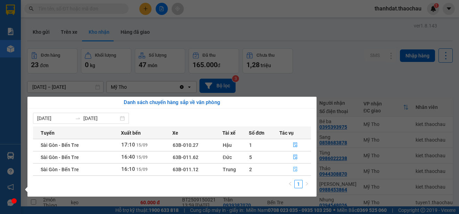
click at [295, 169] on icon "file-done" at bounding box center [295, 168] width 5 height 5
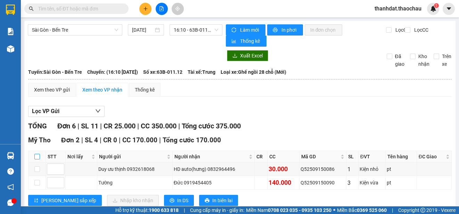
click at [37, 155] on input "checkbox" at bounding box center [37, 157] width 6 height 6
checkbox input "true"
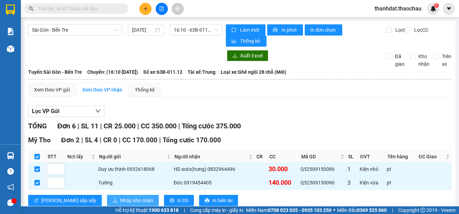
click at [120, 200] on span "Nhập kho nhận" at bounding box center [136, 200] width 33 height 8
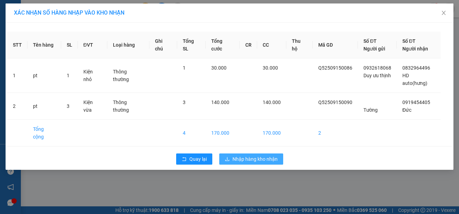
click at [255, 155] on span "Nhập hàng kho nhận" at bounding box center [254, 159] width 45 height 8
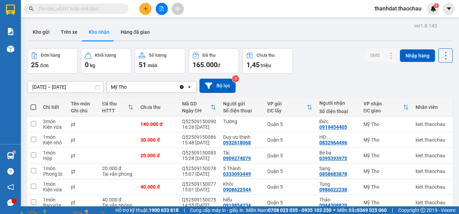
click at [128, 213] on img at bounding box center [126, 218] width 4 height 4
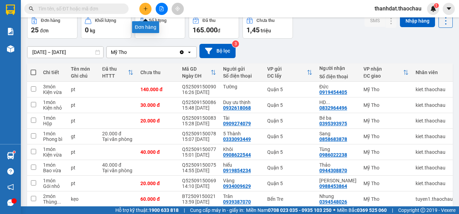
click at [146, 12] on button at bounding box center [145, 9] width 12 height 12
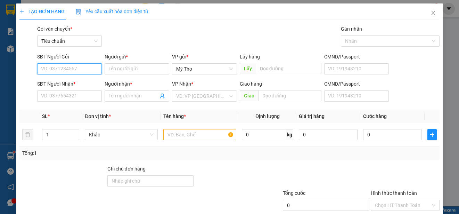
click at [66, 70] on input "SĐT Người Gửi" at bounding box center [69, 68] width 65 height 11
click at [82, 82] on div "0918386392 - 7 Trúc" at bounding box center [69, 83] width 56 height 8
type input "0918386392"
type input "7 Trúc"
type input "0918386392"
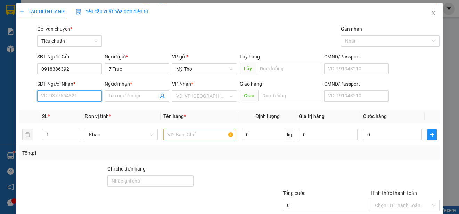
click at [74, 93] on input "SĐT Người Nhận *" at bounding box center [69, 95] width 65 height 11
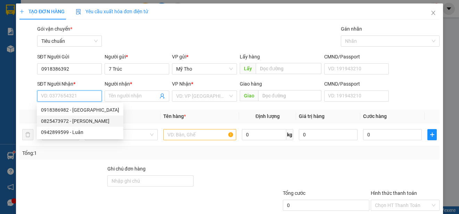
click at [88, 120] on div "0825473972 - Tường Vy" at bounding box center [80, 121] width 78 height 8
type input "0825473972"
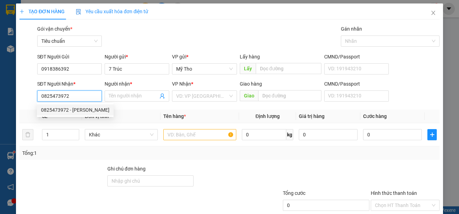
type input "Tường Vy"
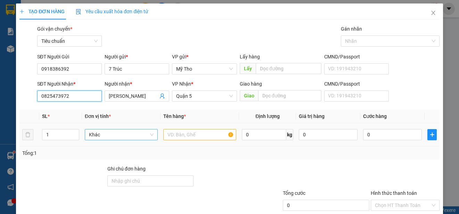
click at [105, 136] on span "Khác" at bounding box center [121, 134] width 65 height 10
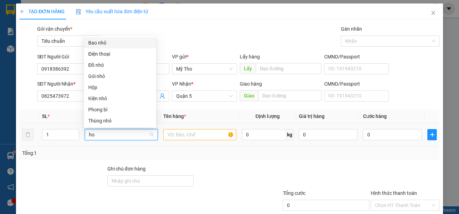
type input "hop"
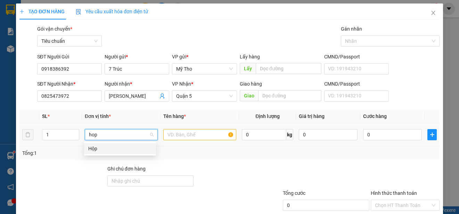
click at [93, 147] on div "Hộp" at bounding box center [120, 148] width 64 height 8
click at [191, 136] on input "text" at bounding box center [199, 134] width 73 height 11
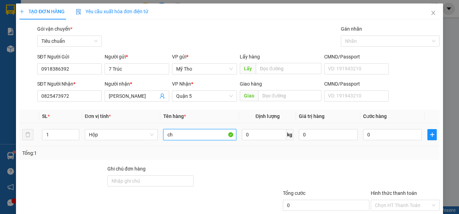
paste input "ìa"
paste input "á"
type input "chìa khoá"
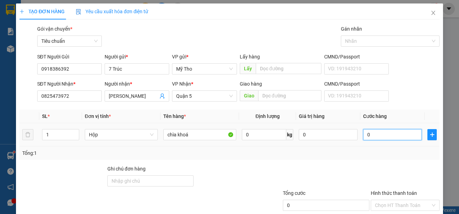
click at [387, 137] on input "0" at bounding box center [392, 134] width 59 height 11
type input "2"
type input "20"
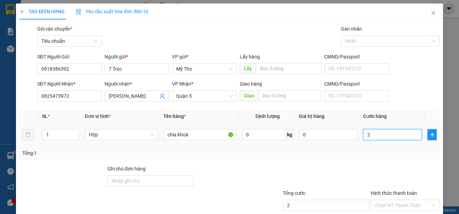
type input "20"
type input "200"
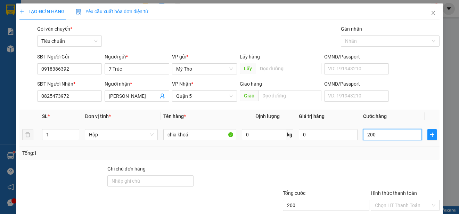
type input "2.000"
type input "20.000"
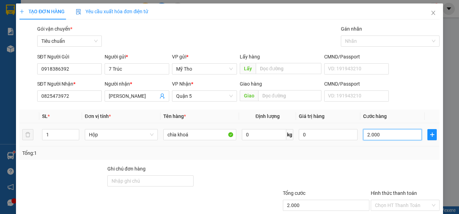
type input "20.000"
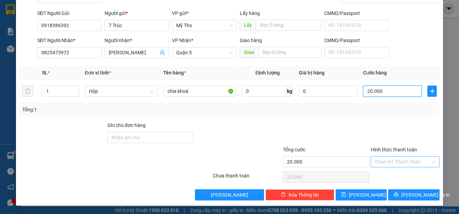
type input "20.000"
click at [389, 158] on input "Hình thức thanh toán" at bounding box center [403, 161] width 56 height 10
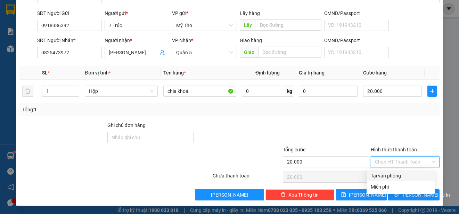
click at [388, 176] on div "Tại văn phòng" at bounding box center [401, 176] width 60 height 8
type input "0"
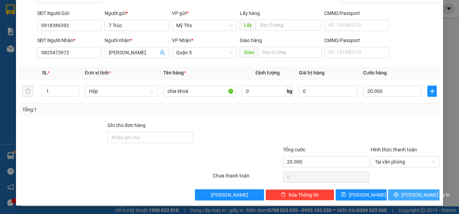
click at [408, 197] on span "[PERSON_NAME] và In" at bounding box center [425, 195] width 49 height 8
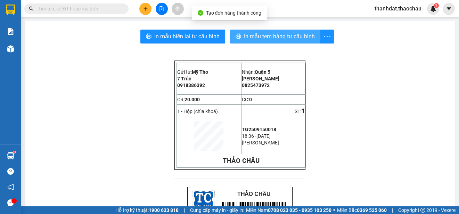
click at [269, 38] on span "In mẫu tem hàng tự cấu hình" at bounding box center [279, 36] width 71 height 9
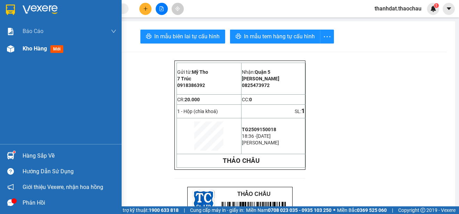
click at [29, 48] on span "Kho hàng" at bounding box center [35, 48] width 24 height 7
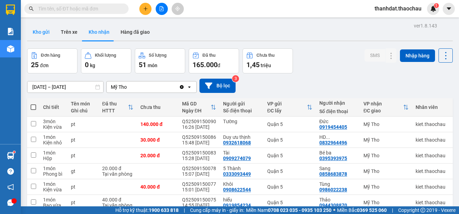
click at [39, 31] on button "Kho gửi" at bounding box center [41, 32] width 28 height 17
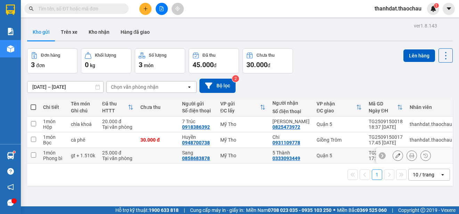
click at [32, 155] on input "checkbox" at bounding box center [33, 154] width 5 height 5
checkbox input "true"
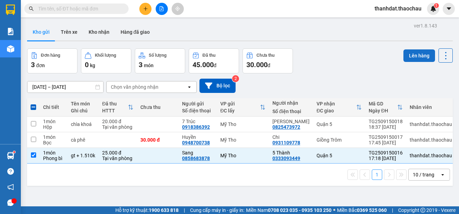
click at [418, 57] on button "Lên hàng" at bounding box center [419, 55] width 32 height 13
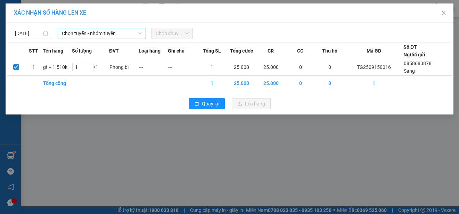
click at [100, 34] on span "Chọn tuyến - nhóm tuyến" at bounding box center [102, 33] width 80 height 10
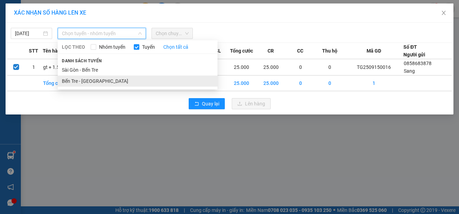
click at [84, 79] on li "Bến Tre - [GEOGRAPHIC_DATA]" at bounding box center [138, 80] width 160 height 11
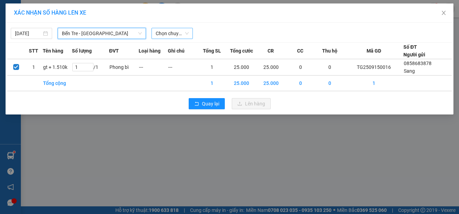
click at [172, 34] on span "Chọn chuyến" at bounding box center [172, 33] width 33 height 10
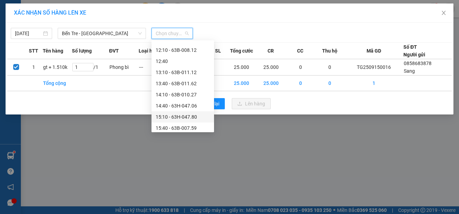
scroll to position [243, 0]
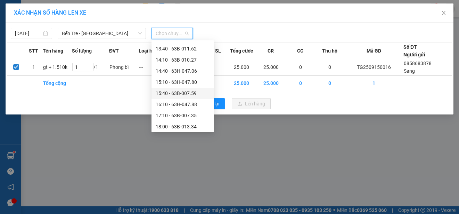
click at [183, 93] on div "15:40 - 63B-007.59" at bounding box center [183, 93] width 54 height 8
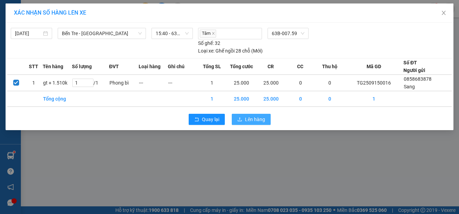
click at [254, 120] on span "Lên hàng" at bounding box center [255, 119] width 20 height 8
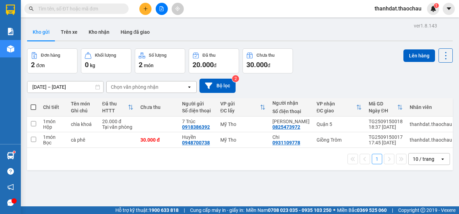
click at [353, 77] on div "09/09/2025 – 15/09/2025 Press the down arrow key to interact with the calendar …" at bounding box center [239, 85] width 425 height 25
click at [73, 33] on button "Trên xe" at bounding box center [69, 32] width 28 height 17
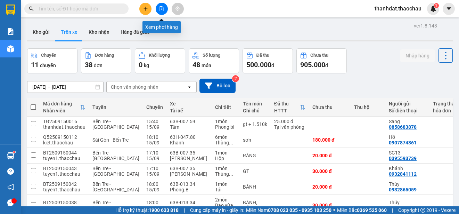
click at [160, 10] on icon "file-add" at bounding box center [161, 8] width 5 height 5
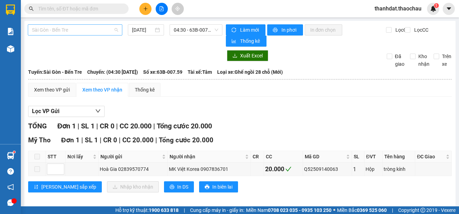
click at [90, 30] on span "Sài Gòn - Bến Tre" at bounding box center [75, 30] width 86 height 10
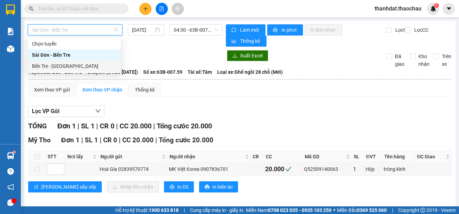
click at [60, 67] on div "Bến Tre - [GEOGRAPHIC_DATA]" at bounding box center [74, 66] width 85 height 8
type input "[DATE]"
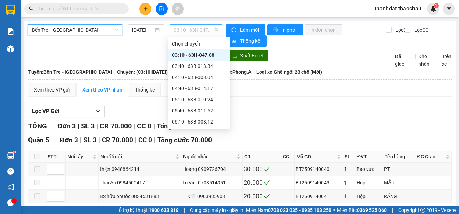
click at [187, 31] on span "03:10 - 63H-047.88" at bounding box center [196, 30] width 44 height 10
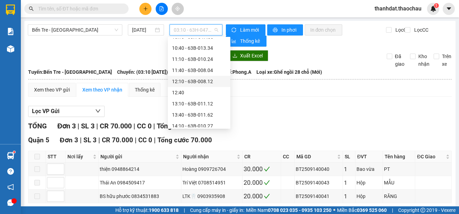
scroll to position [256, 0]
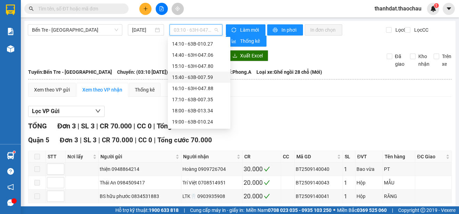
click at [195, 76] on div "15:40 - 63B-007.59" at bounding box center [199, 77] width 54 height 8
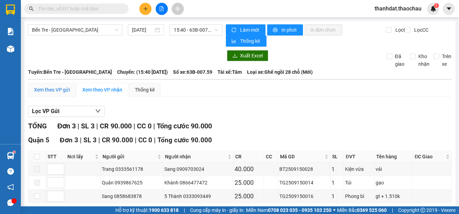
click at [43, 89] on div "Xem theo VP gửi" at bounding box center [52, 90] width 36 height 8
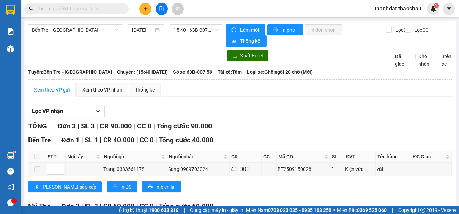
scroll to position [85, 0]
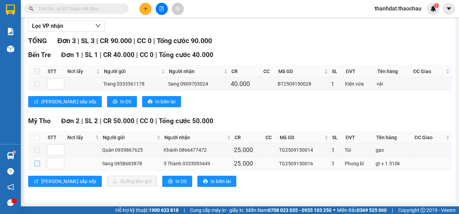
click at [35, 163] on input "checkbox" at bounding box center [37, 163] width 6 height 6
checkbox input "true"
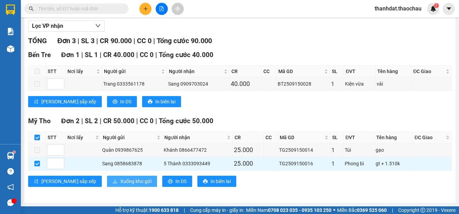
click at [120, 179] on span "Xuống kho gửi" at bounding box center [135, 181] width 31 height 8
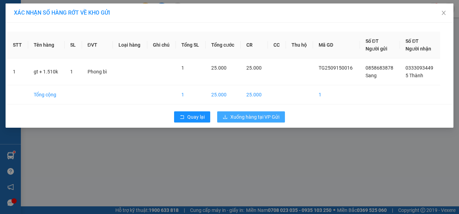
click at [259, 113] on span "Xuống hàng tại VP Gửi" at bounding box center [254, 117] width 49 height 8
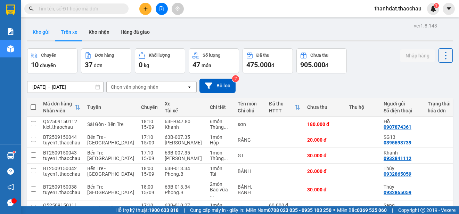
click at [38, 30] on button "Kho gửi" at bounding box center [41, 32] width 28 height 17
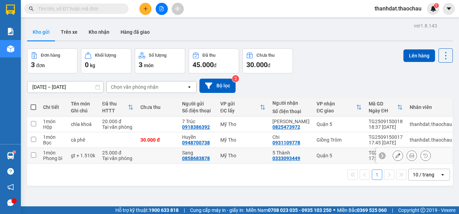
click at [33, 155] on input "checkbox" at bounding box center [33, 154] width 5 height 5
checkbox input "true"
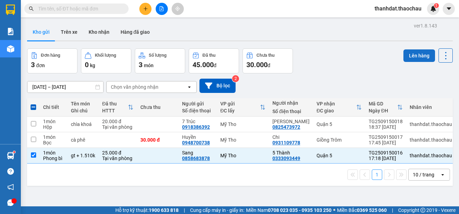
click at [407, 57] on button "Lên hàng" at bounding box center [419, 55] width 32 height 13
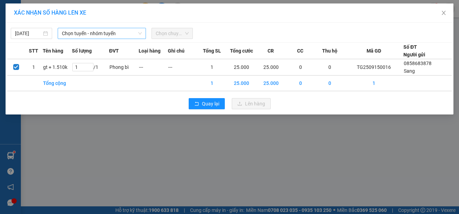
click at [110, 33] on span "Chọn tuyến - nhóm tuyến" at bounding box center [102, 33] width 80 height 10
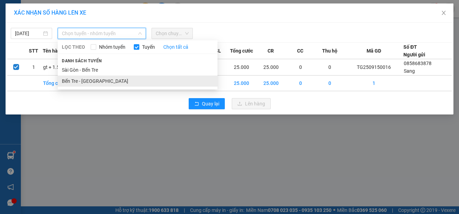
click at [84, 81] on li "Bến Tre - [GEOGRAPHIC_DATA]" at bounding box center [138, 80] width 160 height 11
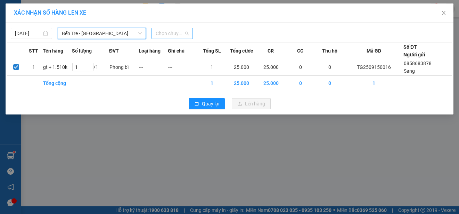
click at [160, 31] on span "Chọn chuyến" at bounding box center [172, 33] width 33 height 10
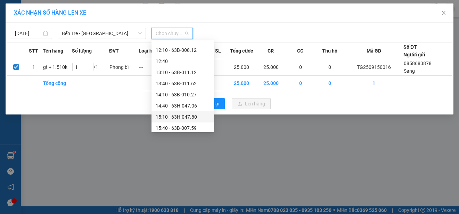
scroll to position [256, 0]
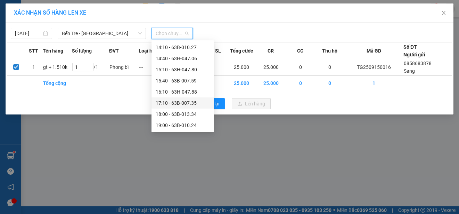
click at [182, 102] on div "17:10 - 63B-007.35" at bounding box center [183, 103] width 54 height 8
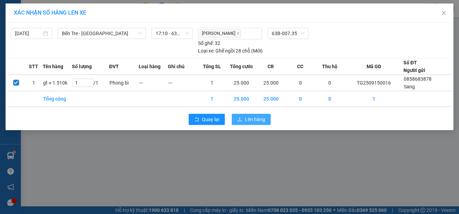
click at [247, 119] on span "Lên hàng" at bounding box center [255, 119] width 20 height 8
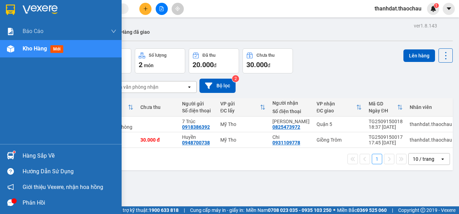
click at [27, 154] on div "Hàng sắp về" at bounding box center [70, 155] width 94 height 10
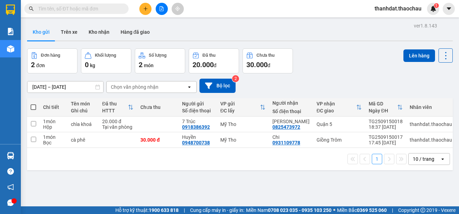
click at [348, 80] on section "Kết quả tìm kiếm ( 1025 ) Bộ lọc Mã ĐH Trạng thái Món hàng Tổng cước Chưa cước …" at bounding box center [229, 107] width 459 height 214
click at [99, 30] on button "Kho nhận" at bounding box center [99, 32] width 32 height 17
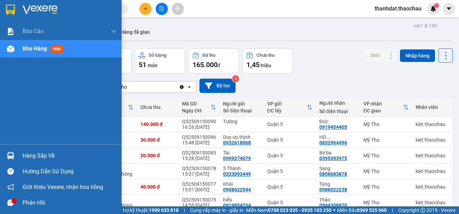
drag, startPoint x: 29, startPoint y: 156, endPoint x: 439, endPoint y: 175, distance: 410.7
click at [30, 156] on div "Hàng sắp về" at bounding box center [70, 155] width 94 height 10
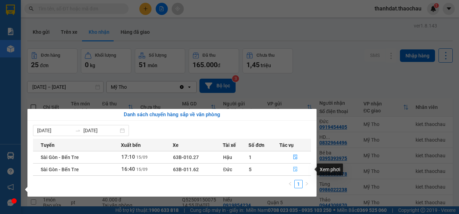
click at [294, 168] on icon "file-done" at bounding box center [295, 169] width 4 height 5
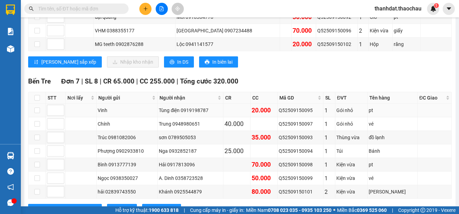
scroll to position [144, 0]
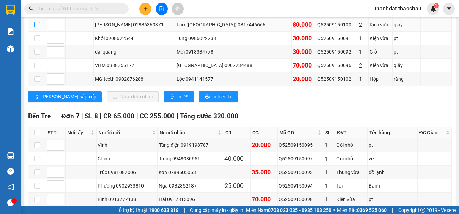
click at [39, 25] on input "checkbox" at bounding box center [37, 25] width 6 height 6
checkbox input "true"
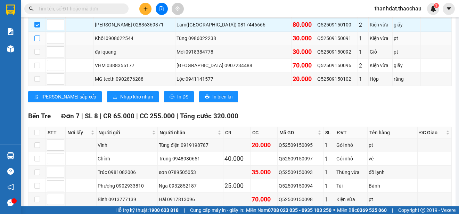
click at [39, 38] on input "checkbox" at bounding box center [37, 38] width 6 height 6
checkbox input "true"
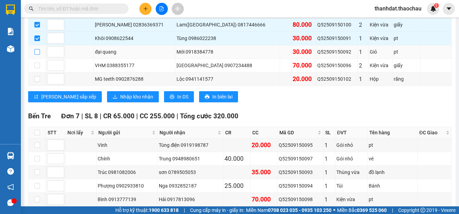
click at [39, 50] on input "checkbox" at bounding box center [37, 52] width 6 height 6
checkbox input "true"
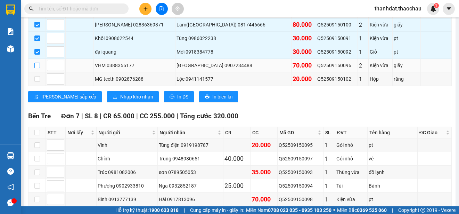
click at [37, 66] on input "checkbox" at bounding box center [37, 66] width 6 height 6
checkbox input "true"
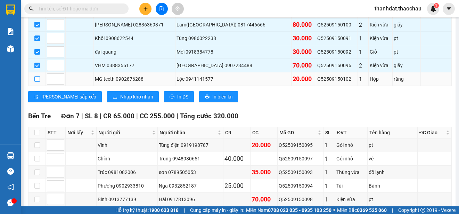
click at [37, 79] on input "checkbox" at bounding box center [37, 79] width 6 height 6
checkbox input "true"
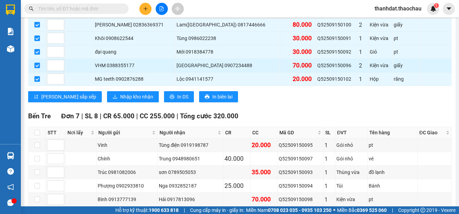
scroll to position [75, 0]
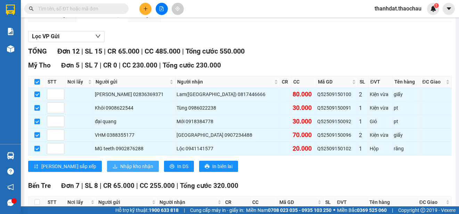
click at [120, 163] on span "Nhập kho nhận" at bounding box center [136, 166] width 33 height 8
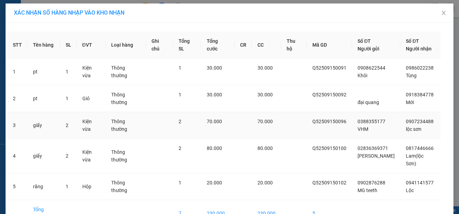
scroll to position [29, 0]
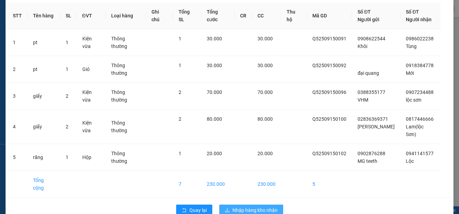
click at [251, 206] on span "Nhập hàng kho nhận" at bounding box center [254, 210] width 45 height 8
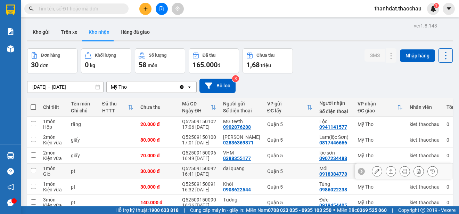
scroll to position [98, 0]
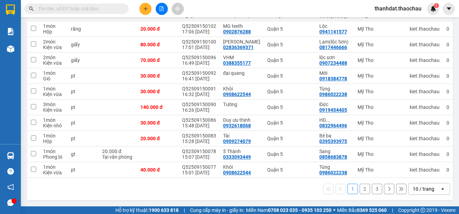
click at [359, 187] on button "2" at bounding box center [364, 188] width 10 height 10
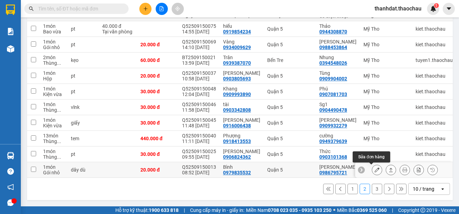
click at [374, 167] on icon at bounding box center [376, 169] width 5 height 5
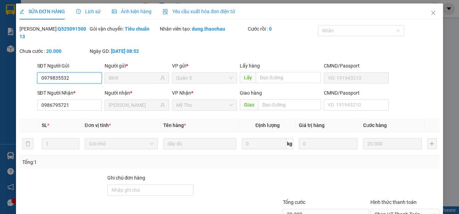
type input "0979835532"
type input "Bình"
type input "0986795721"
type input "[PERSON_NAME]"
type input "20.000"
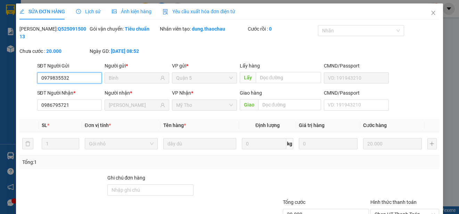
scroll to position [52, 0]
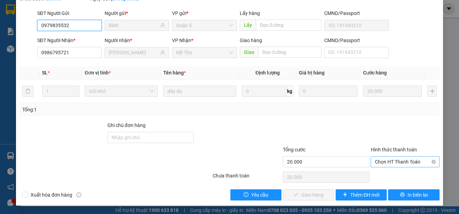
click at [389, 161] on span "Chọn HT Thanh Toán" at bounding box center [405, 161] width 60 height 10
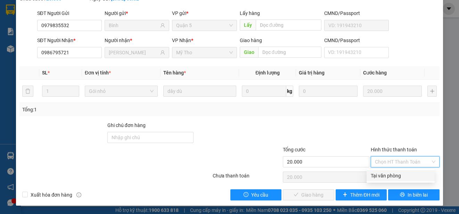
click at [389, 174] on div "Tại văn phòng" at bounding box center [401, 176] width 60 height 8
type input "0"
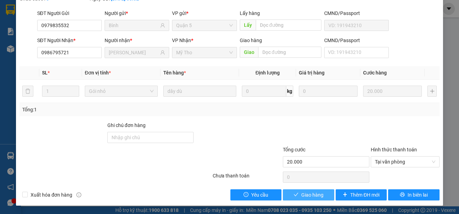
click at [315, 195] on span "Giao hàng" at bounding box center [312, 195] width 22 height 8
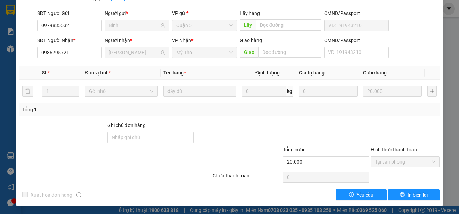
scroll to position [0, 0]
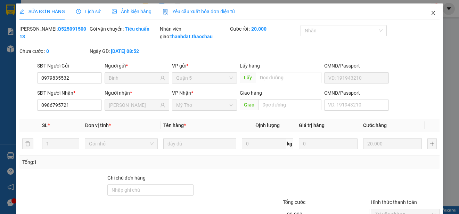
click at [430, 13] on icon "close" at bounding box center [433, 13] width 6 height 6
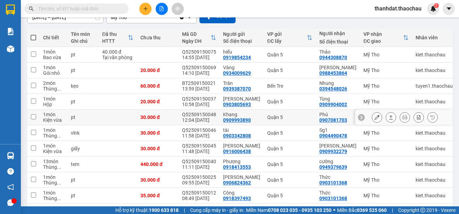
scroll to position [98, 0]
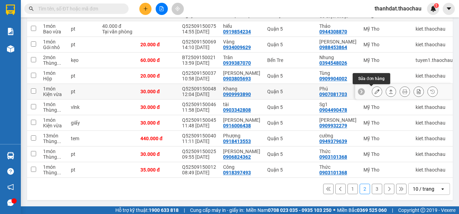
click at [372, 92] on button at bounding box center [377, 91] width 10 height 12
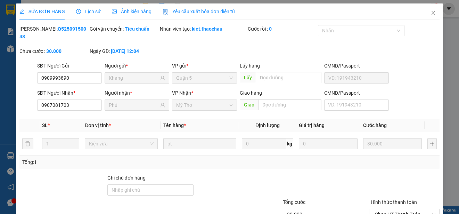
type input "0909993890"
type input "Khang"
type input "0907081703"
type input "Phú"
type input "30.000"
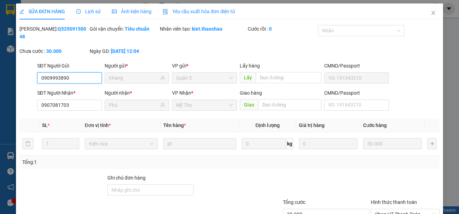
scroll to position [52, 0]
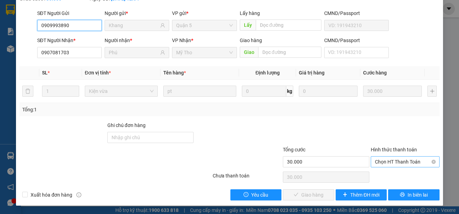
click at [386, 159] on span "Chọn HT Thanh Toán" at bounding box center [405, 161] width 60 height 10
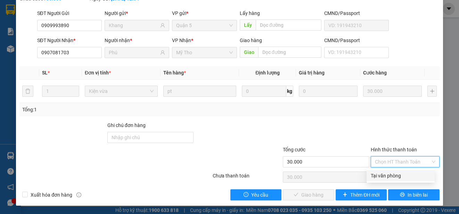
click at [387, 172] on div "Tại văn phòng" at bounding box center [401, 176] width 60 height 8
type input "0"
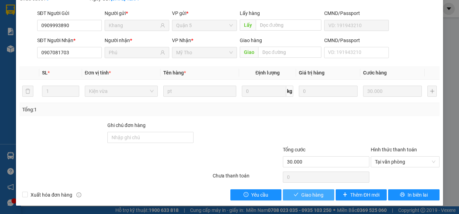
click at [313, 194] on span "Giao hàng" at bounding box center [312, 195] width 22 height 8
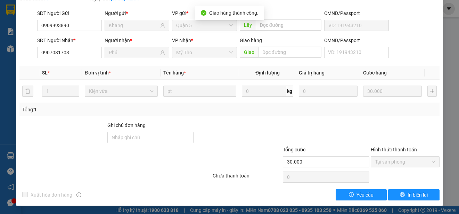
scroll to position [0, 0]
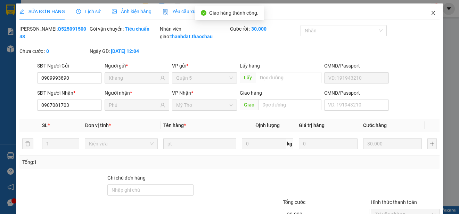
click at [430, 13] on icon "close" at bounding box center [433, 13] width 6 height 6
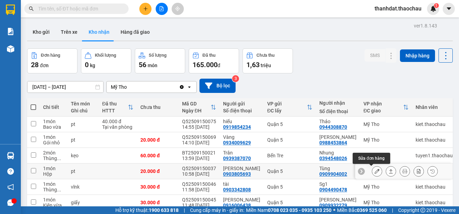
click at [372, 169] on button at bounding box center [377, 171] width 10 height 12
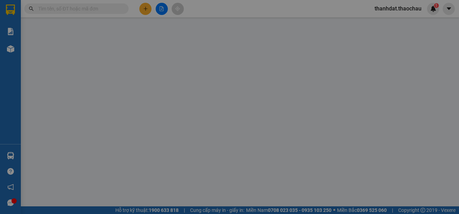
type input "0903805693"
type input "[PERSON_NAME]"
type input "0909904002"
type input "Tùng"
type input "20.000"
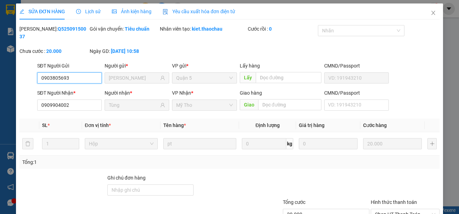
scroll to position [52, 0]
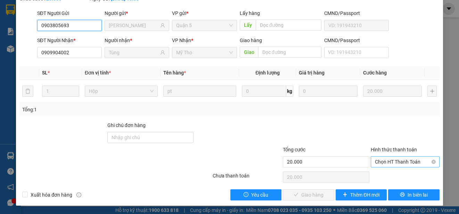
click at [388, 160] on span "Chọn HT Thanh Toán" at bounding box center [405, 161] width 60 height 10
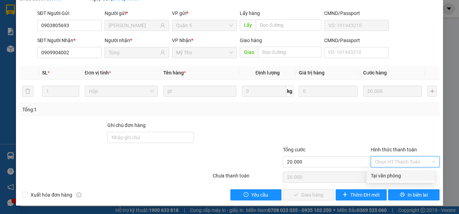
click at [388, 173] on div "Tại văn phòng" at bounding box center [401, 176] width 60 height 8
type input "0"
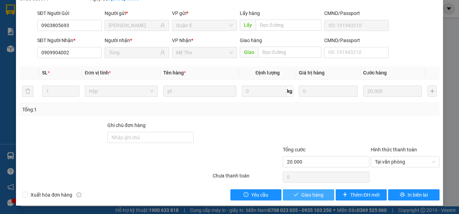
click at [314, 195] on span "Giao hàng" at bounding box center [312, 195] width 22 height 8
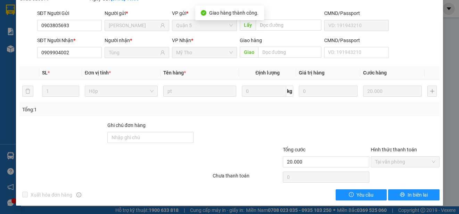
scroll to position [0, 0]
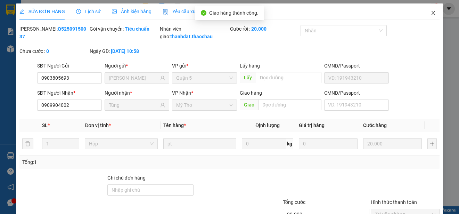
click at [430, 13] on icon "close" at bounding box center [433, 13] width 6 height 6
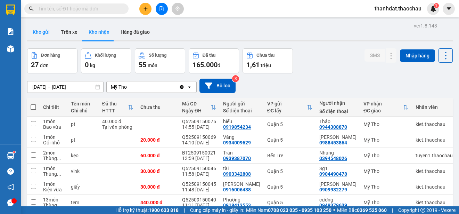
click at [42, 31] on button "Kho gửi" at bounding box center [41, 32] width 28 height 17
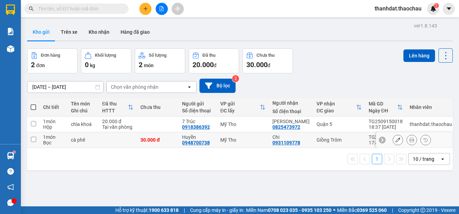
click at [33, 140] on input "checkbox" at bounding box center [33, 139] width 5 height 5
checkbox input "true"
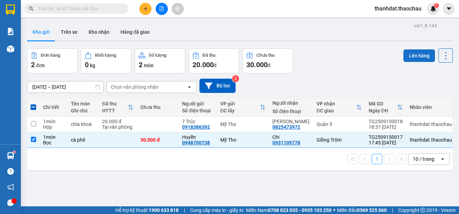
click at [412, 58] on button "Lên hàng" at bounding box center [419, 55] width 32 height 13
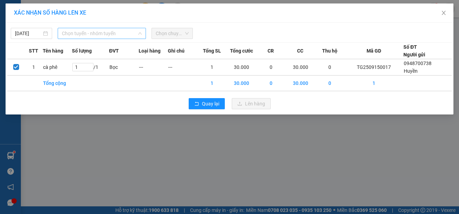
click at [94, 35] on span "Chọn tuyến - nhóm tuyến" at bounding box center [102, 33] width 80 height 10
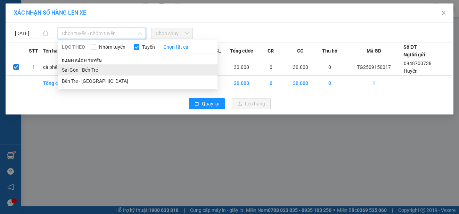
click at [83, 68] on li "Sài Gòn - Bến Tre" at bounding box center [138, 69] width 160 height 11
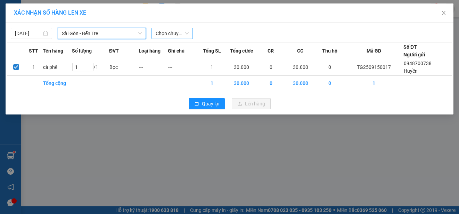
click at [169, 36] on span "Chọn chuyến" at bounding box center [172, 33] width 33 height 10
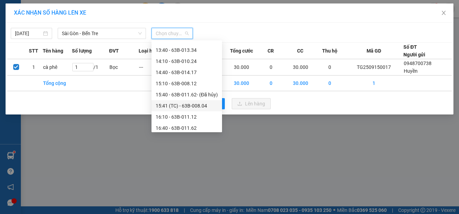
scroll to position [267, 0]
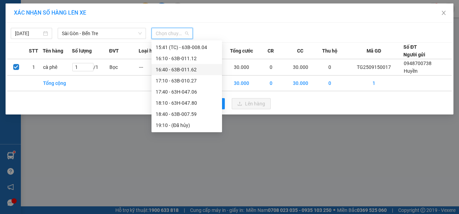
click at [187, 67] on div "16:40 - 63B-011.62" at bounding box center [187, 70] width 62 height 8
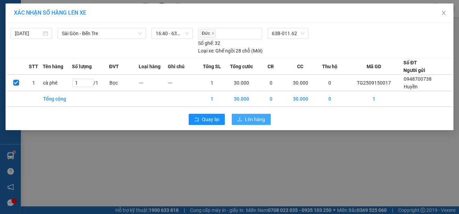
click at [251, 118] on span "Lên hàng" at bounding box center [255, 119] width 20 height 8
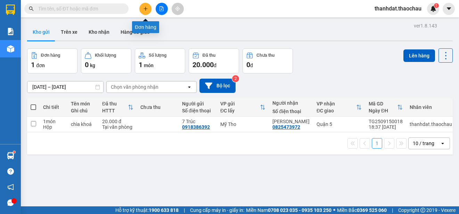
click at [146, 10] on icon "plus" at bounding box center [145, 8] width 5 height 5
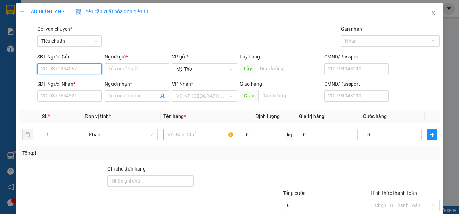
click at [74, 68] on input "SĐT Người Gửi" at bounding box center [69, 68] width 65 height 11
drag, startPoint x: 82, startPoint y: 69, endPoint x: 26, endPoint y: 71, distance: 55.6
click at [26, 71] on div "SĐT Người Gửi 0907227760 0907227760 Người gửi * Tên người gửi VP gửi * Mỹ Tho L…" at bounding box center [229, 65] width 421 height 24
type input "0907227760"
click at [430, 13] on icon "close" at bounding box center [433, 13] width 6 height 6
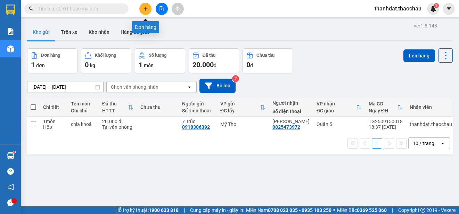
click at [146, 10] on icon "plus" at bounding box center [145, 8] width 5 height 5
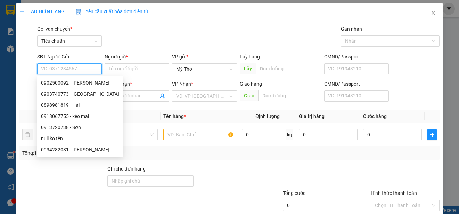
paste input "0907227760"
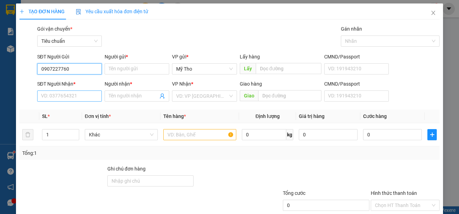
type input "0907227760"
click at [80, 97] on input "SĐT Người Nhận *" at bounding box center [69, 95] width 65 height 11
click at [78, 68] on input "0907227760" at bounding box center [69, 68] width 65 height 11
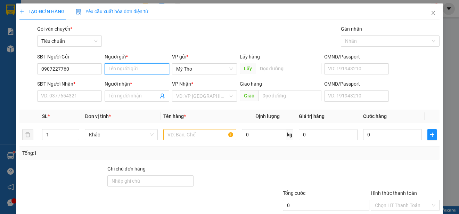
click at [115, 69] on input "Người gửi *" at bounding box center [137, 68] width 65 height 11
paste input "ũng"
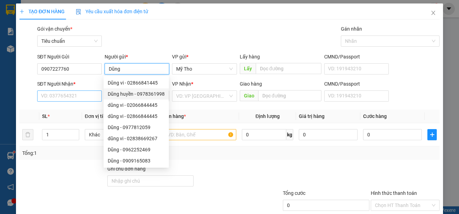
type input "Dũng"
click at [61, 94] on input "SĐT Người Nhận *" at bounding box center [69, 95] width 65 height 11
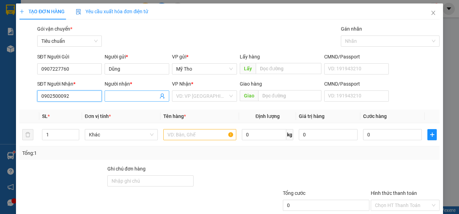
type input "0902500092"
click at [116, 96] on input "Người nhận *" at bounding box center [133, 96] width 49 height 8
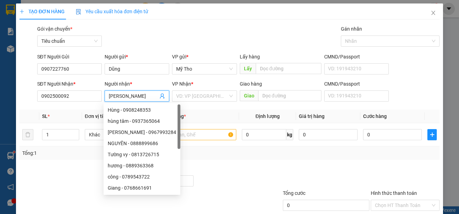
paste input "ọc"
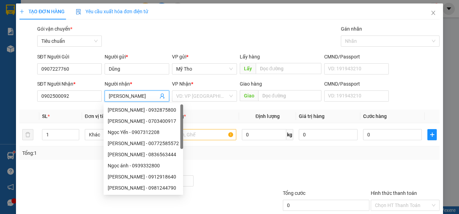
paste input "à"
type input "[PERSON_NAME]"
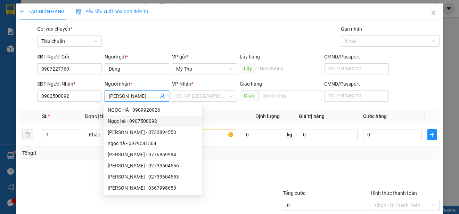
click at [146, 120] on div "Ngọc hà - 0907500092" at bounding box center [153, 121] width 90 height 8
type input "0907500092"
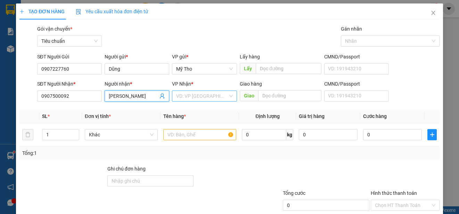
type input "Ngọc hà"
click at [176, 97] on input "search" at bounding box center [201, 96] width 51 height 10
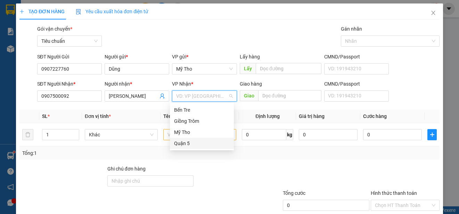
click at [190, 142] on div "Quận 5" at bounding box center [202, 143] width 56 height 8
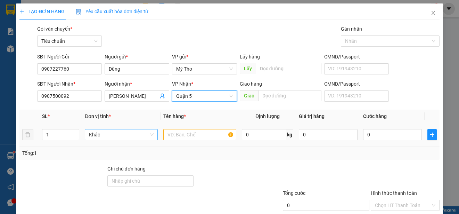
click at [132, 137] on span "Khác" at bounding box center [121, 134] width 65 height 10
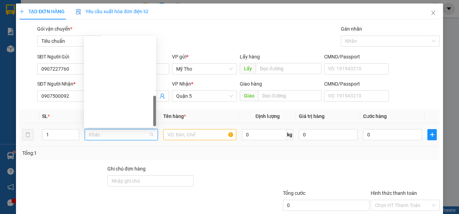
scroll to position [217, 0]
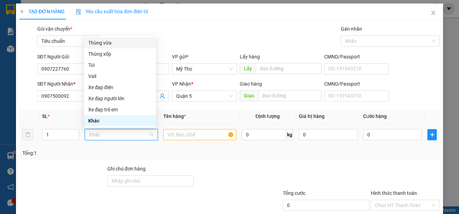
click at [105, 42] on div "Thùng vừa" at bounding box center [120, 43] width 64 height 8
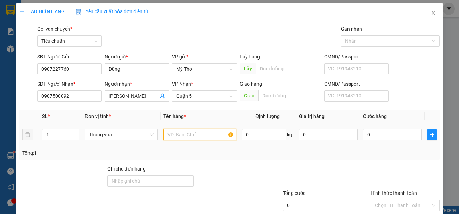
click at [169, 136] on input "text" at bounding box center [199, 134] width 73 height 11
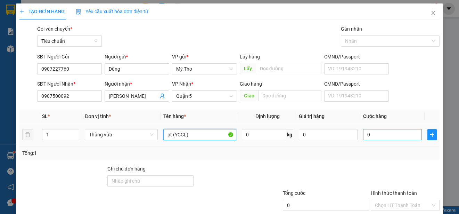
type input "pt (YCCL)"
click at [364, 135] on input "0" at bounding box center [392, 134] width 59 height 11
type input "3"
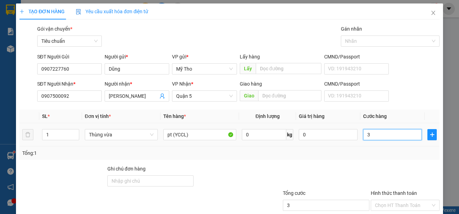
type input "30"
type input "300"
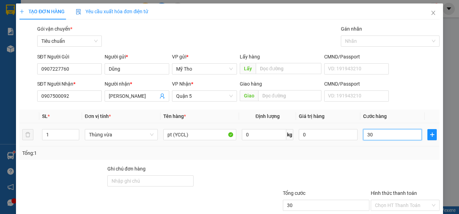
type input "300"
type input "3.000"
type input "30.000"
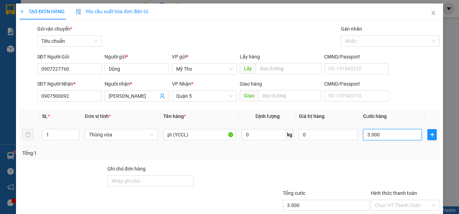
type input "30.000"
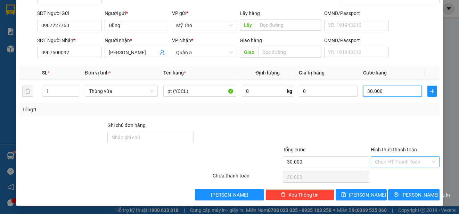
type input "30.000"
click at [386, 159] on input "Hình thức thanh toán" at bounding box center [403, 161] width 56 height 10
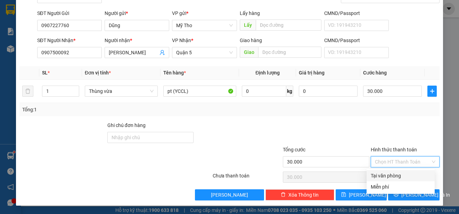
click at [390, 176] on div "Tại văn phòng" at bounding box center [401, 176] width 60 height 8
type input "0"
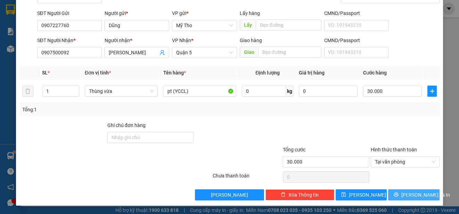
drag, startPoint x: 408, startPoint y: 195, endPoint x: 401, endPoint y: 187, distance: 10.4
click at [408, 195] on span "[PERSON_NAME] và In" at bounding box center [425, 195] width 49 height 8
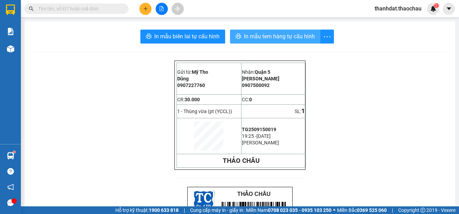
click at [282, 33] on span "In mẫu tem hàng tự cấu hình" at bounding box center [279, 36] width 71 height 9
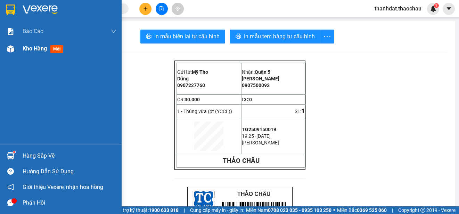
click at [33, 48] on span "Kho hàng" at bounding box center [35, 48] width 24 height 7
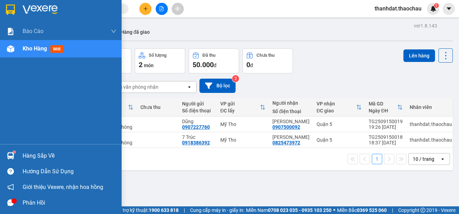
click at [39, 155] on div "Hàng sắp về" at bounding box center [70, 155] width 94 height 10
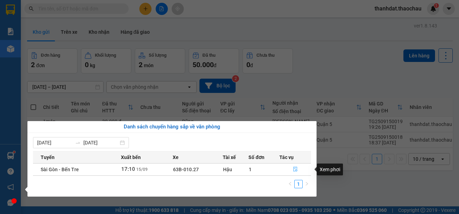
click at [296, 168] on icon "file-done" at bounding box center [295, 169] width 4 height 5
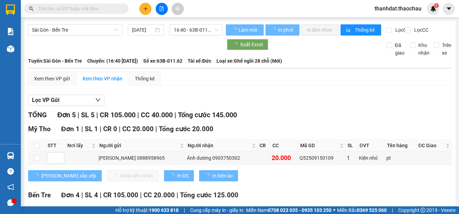
click at [38, 150] on div "Mỹ Tho Đơn 1 | SL 1 | CR 0 | CC 20.000 | Tổng cước 20.000 STT Nơi lấy Người gửi…" at bounding box center [239, 155] width 423 height 63
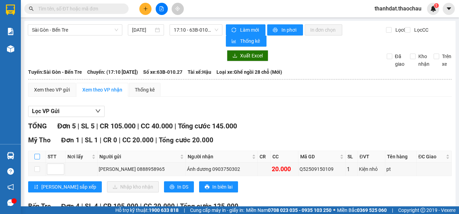
click at [37, 159] on input "checkbox" at bounding box center [37, 157] width 6 height 6
checkbox input "true"
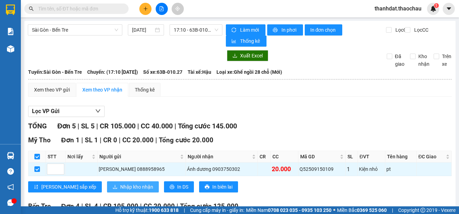
click at [120, 190] on span "Nhập kho nhận" at bounding box center [136, 187] width 33 height 8
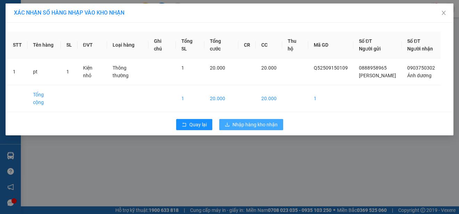
click at [268, 121] on span "Nhập hàng kho nhận" at bounding box center [254, 125] width 45 height 8
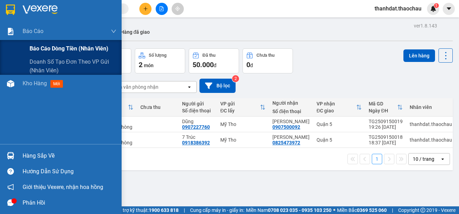
click at [46, 48] on span "Báo cáo dòng tiền (nhân viên)" at bounding box center [69, 48] width 79 height 9
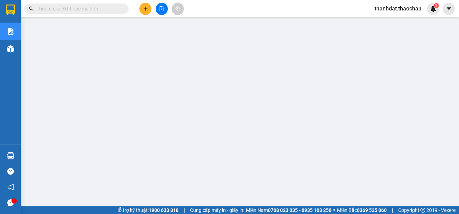
scroll to position [63, 0]
click at [401, 8] on span "thanhdat.thaochau" at bounding box center [398, 8] width 58 height 9
click at [393, 20] on span "Đăng xuất" at bounding box center [400, 22] width 43 height 8
